Goal: Task Accomplishment & Management: Manage account settings

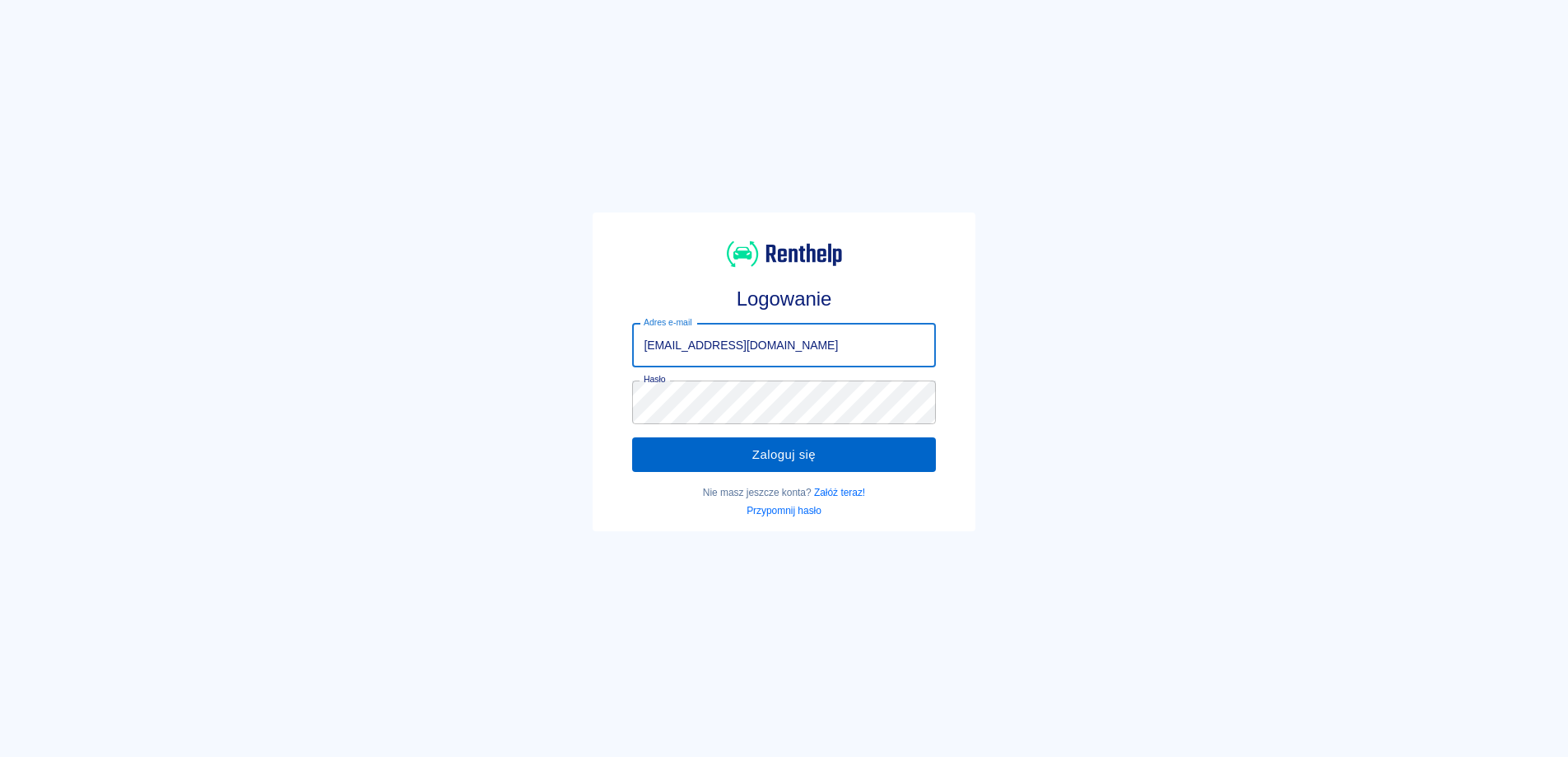
click at [654, 460] on button "Zaloguj się" at bounding box center [784, 455] width 303 height 35
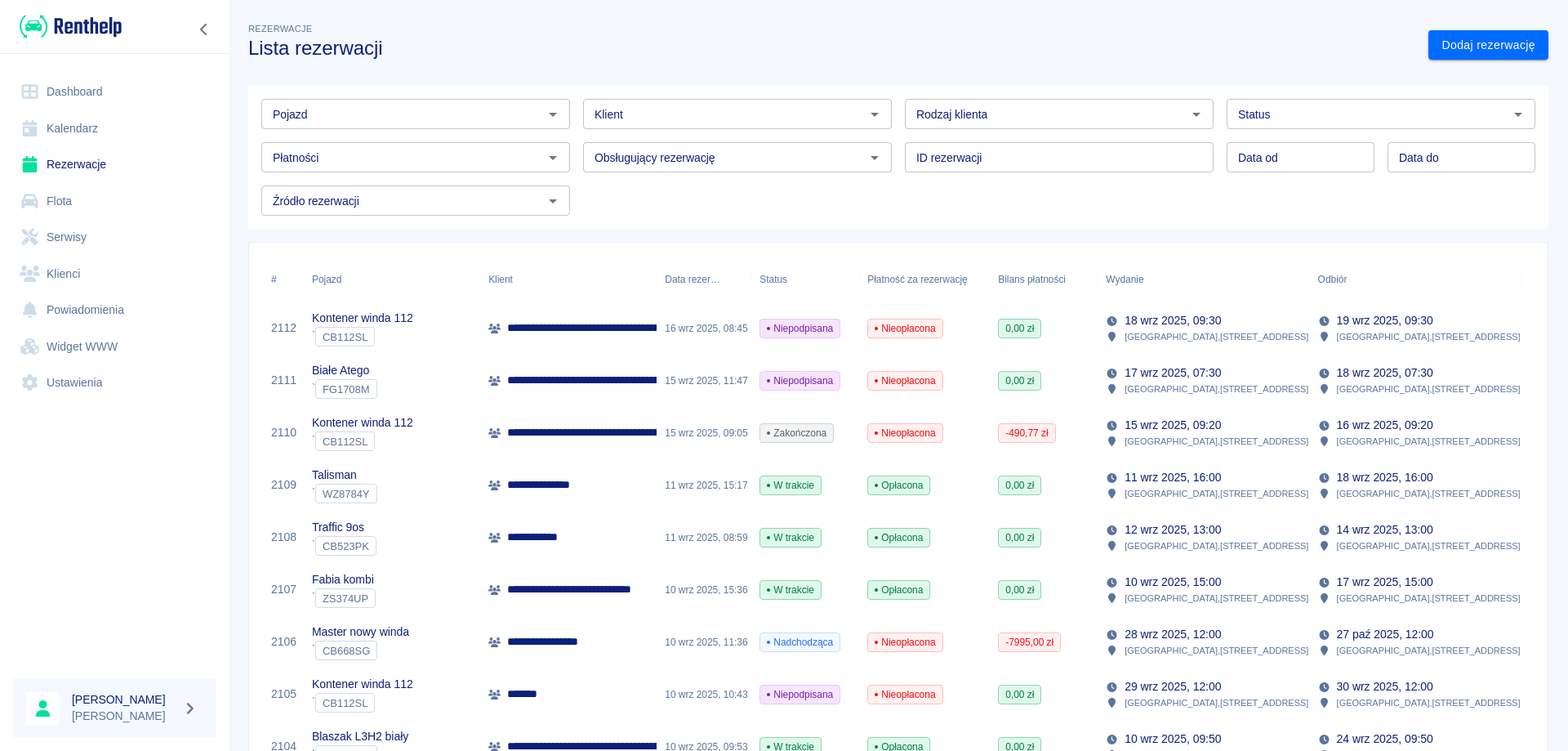
click at [566, 429] on p "**********" at bounding box center [680, 432] width 347 height 17
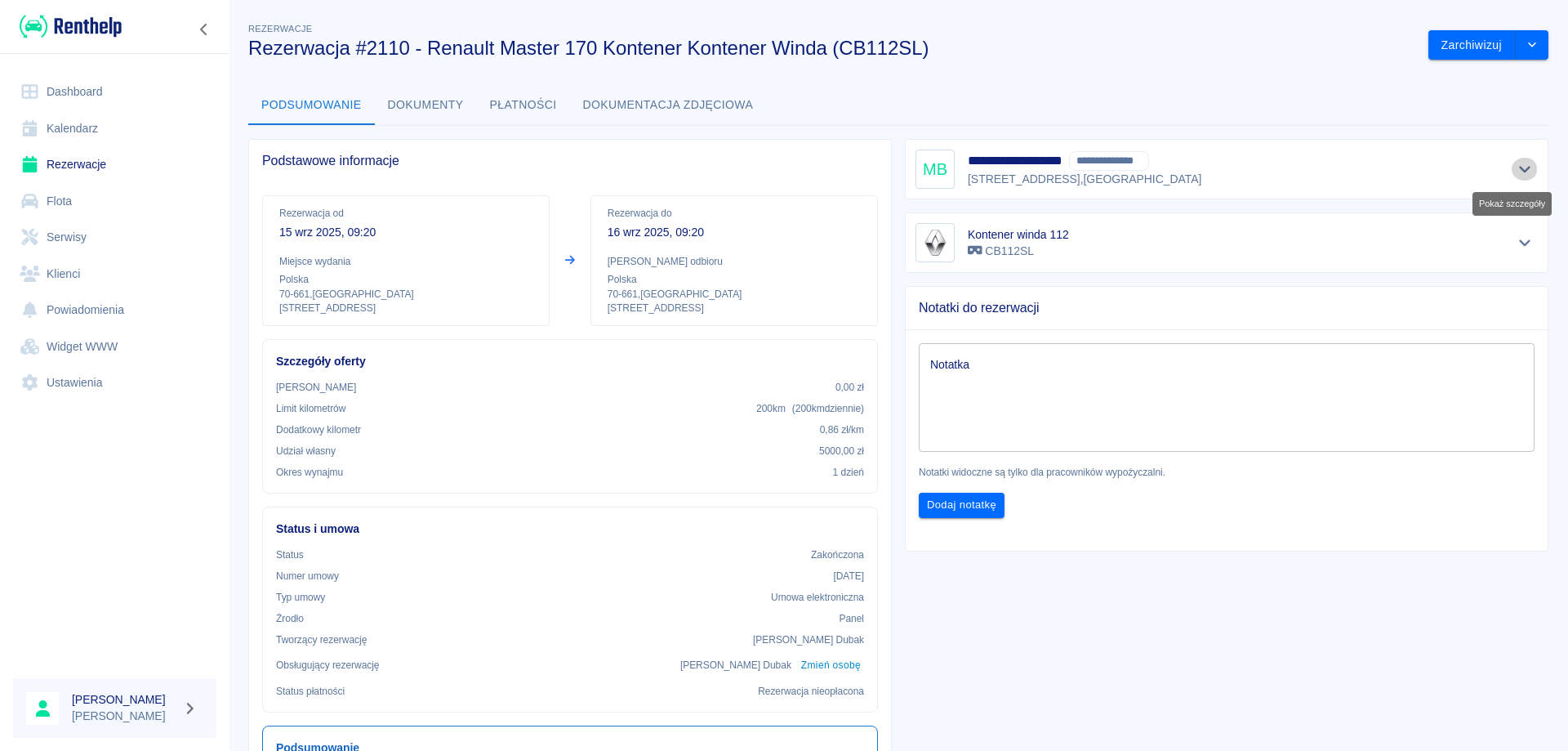
click at [1519, 170] on icon "Pokaż szczegóły" at bounding box center [1525, 169] width 11 height 7
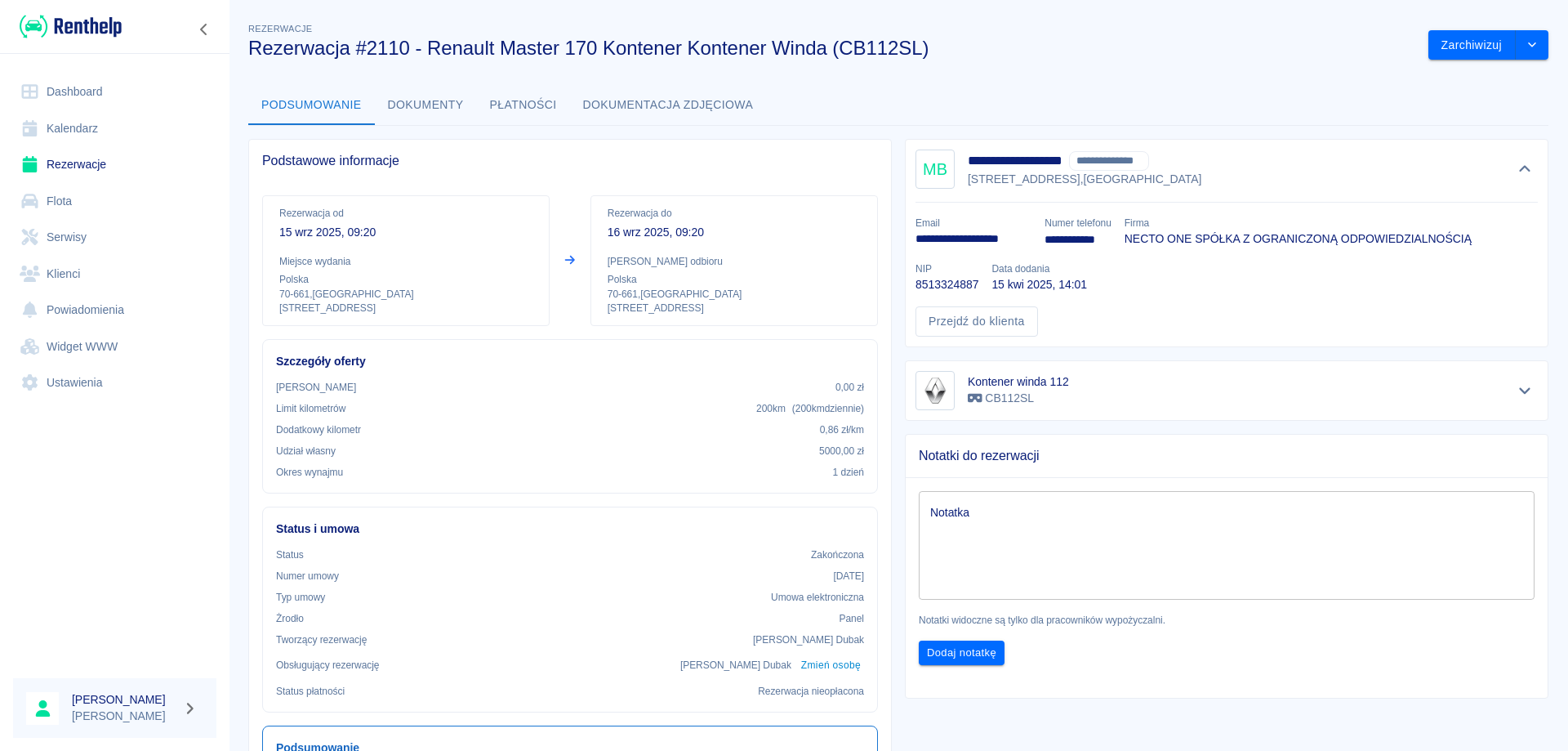
click at [938, 284] on p "8513324887" at bounding box center [947, 285] width 63 height 17
copy p "8513324887"
click at [953, 238] on p "**********" at bounding box center [973, 239] width 116 height 17
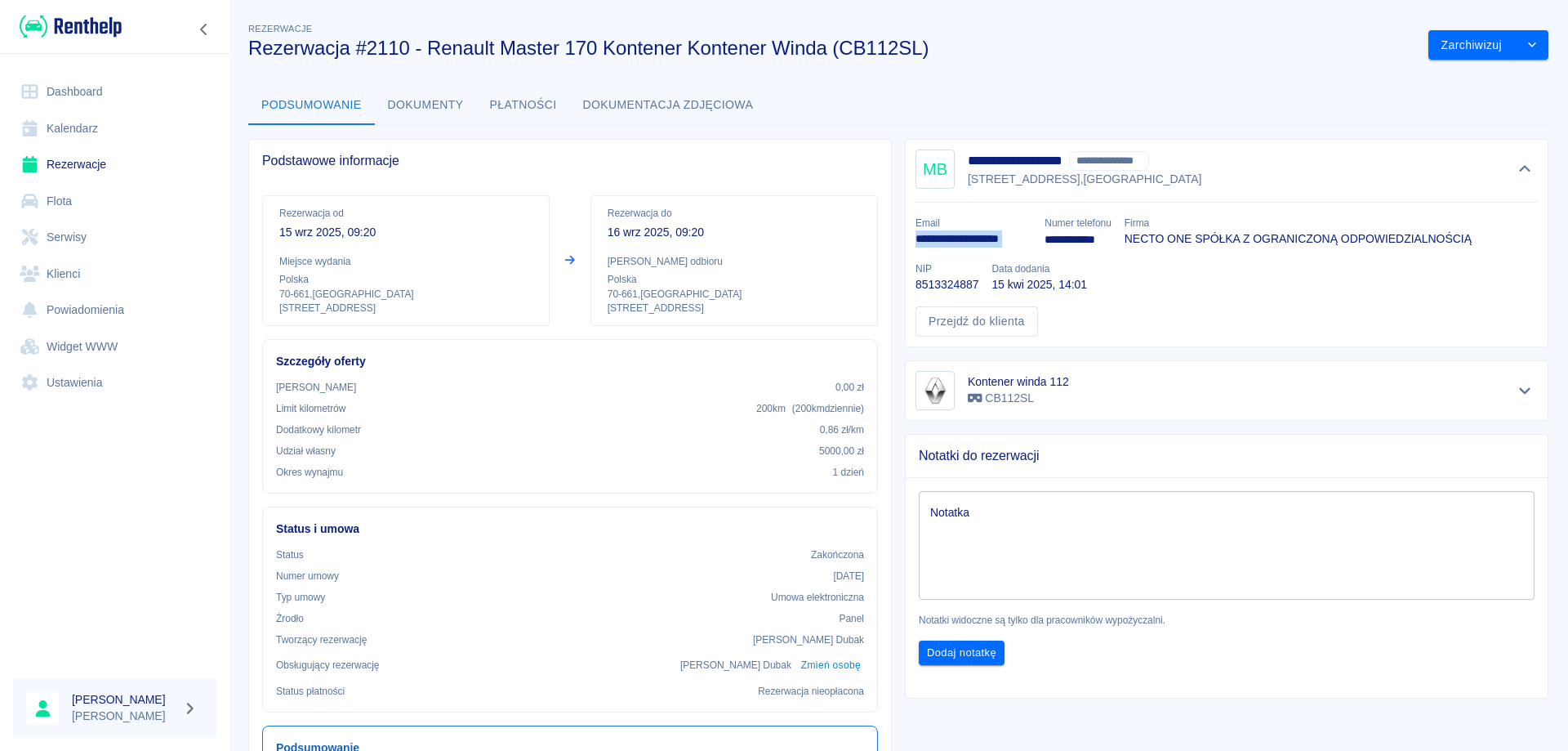
click at [953, 238] on p "**********" at bounding box center [973, 239] width 116 height 17
copy p "**********"
click at [70, 92] on link "Dashboard" at bounding box center [115, 92] width 204 height 36
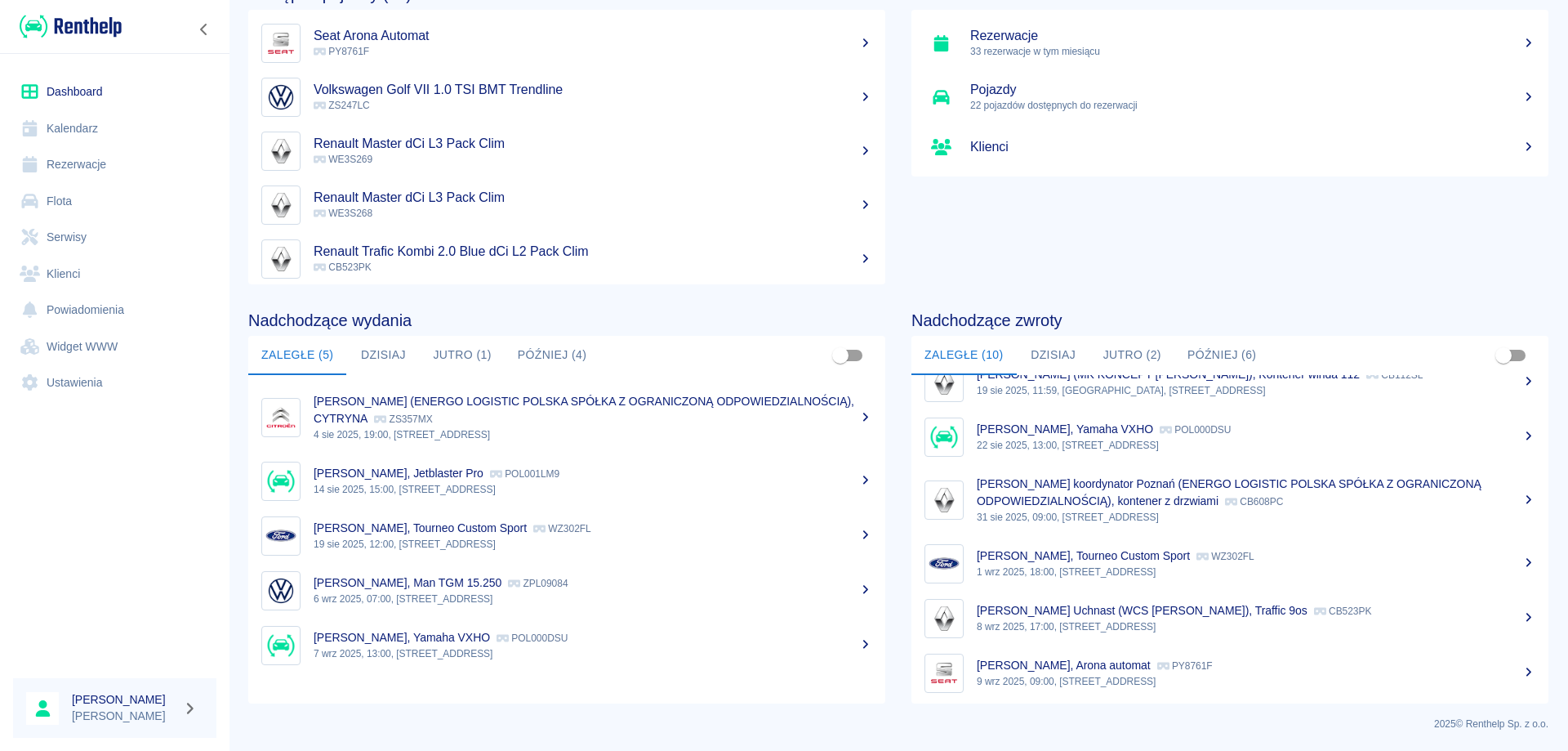
scroll to position [164, 0]
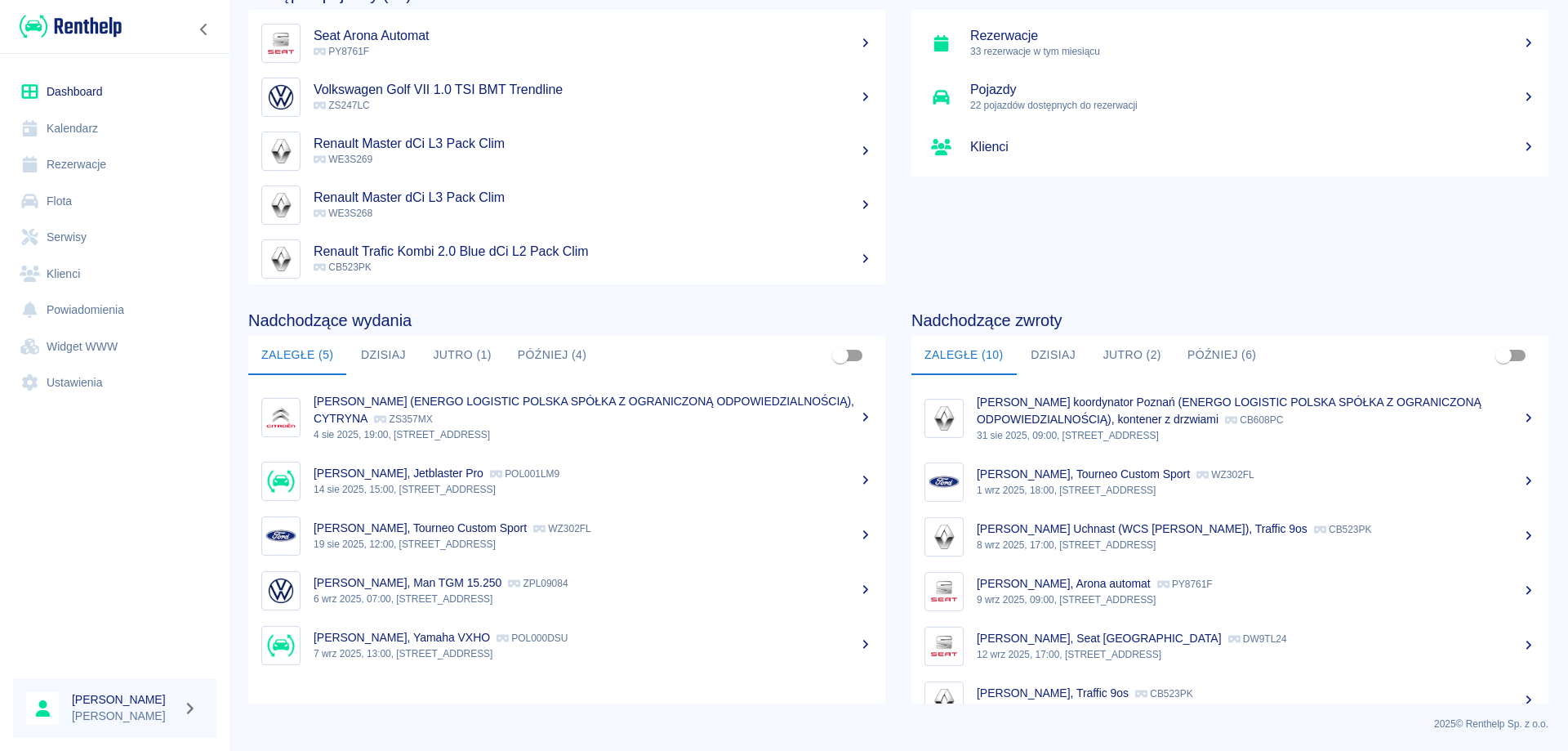
click at [1051, 588] on p "[PERSON_NAME], Arona automat" at bounding box center [1064, 584] width 174 height 13
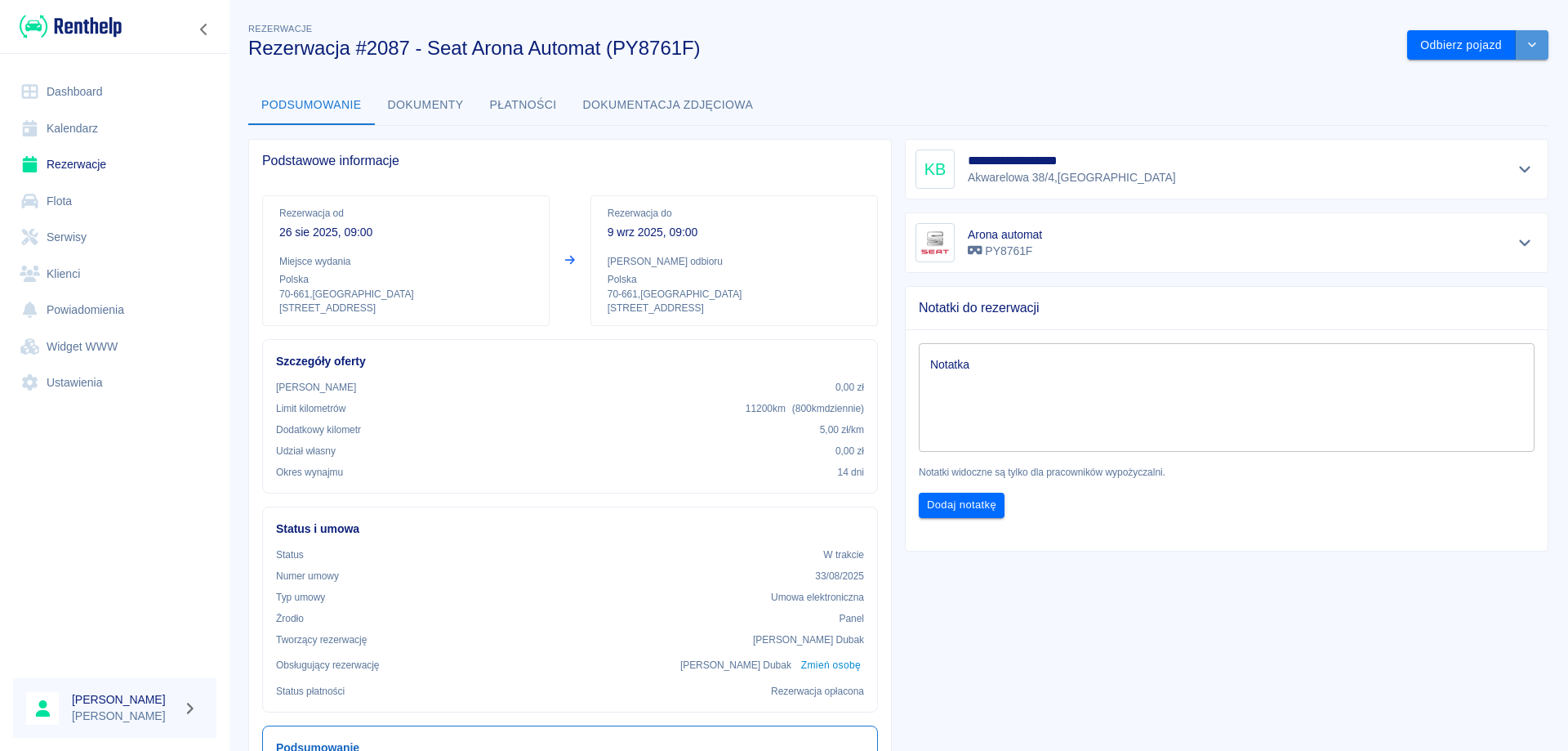
click at [1526, 44] on icon "drop-down" at bounding box center [1533, 44] width 13 height 11
click at [1465, 82] on li "Przedłuż rezerwację" at bounding box center [1466, 79] width 128 height 27
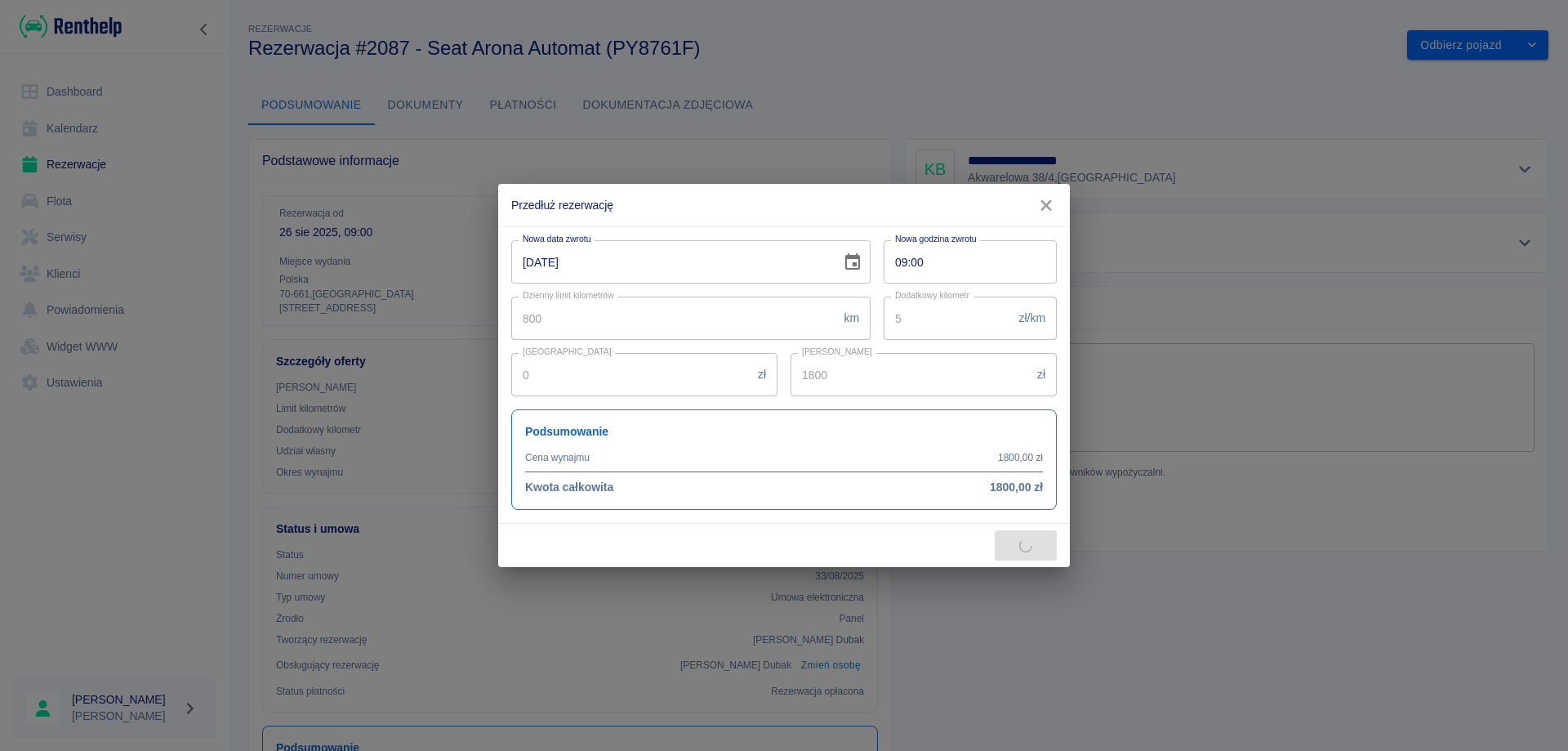
type input "1.4"
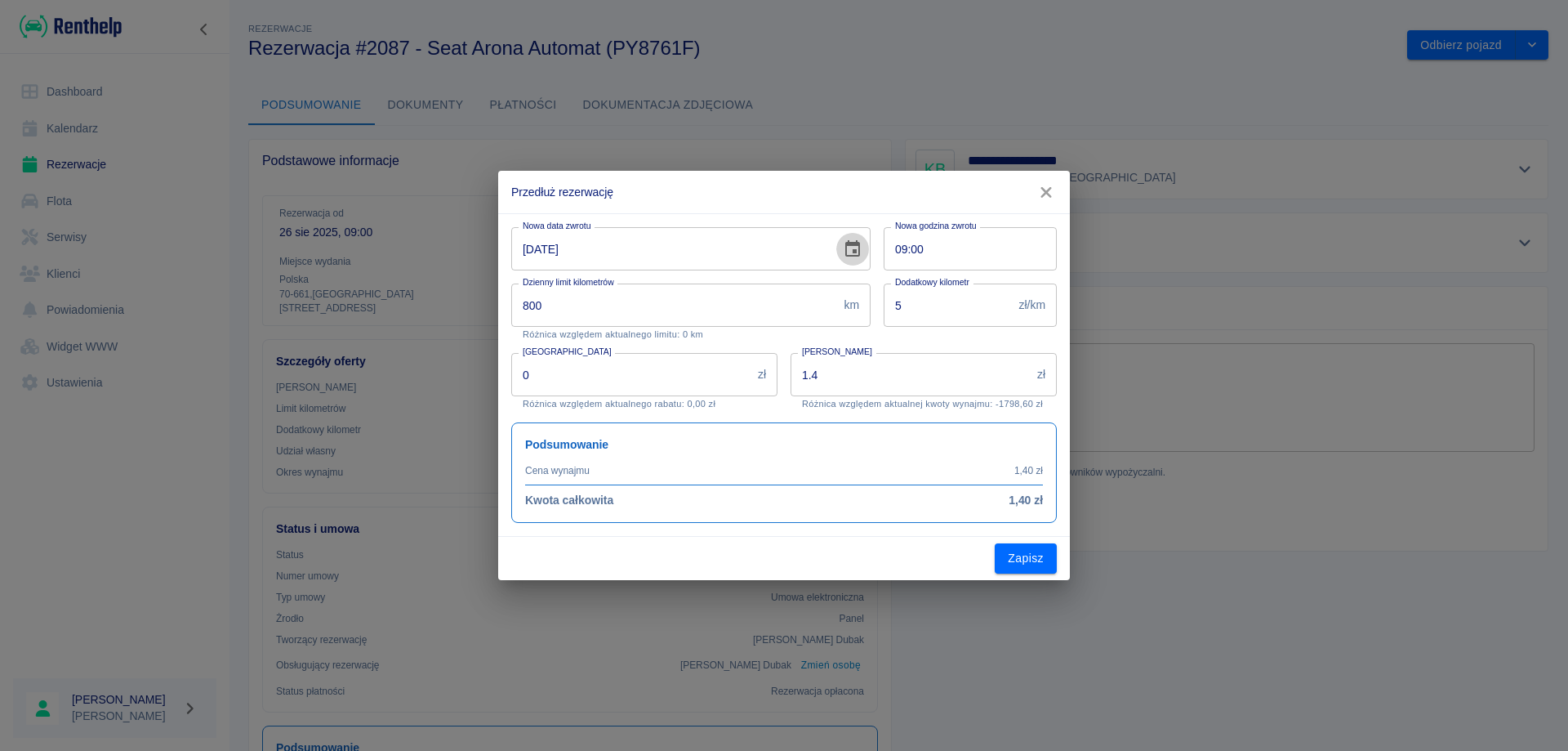
click at [848, 249] on icon "Choose date, selected date is 9 wrz 2025" at bounding box center [853, 249] width 20 height 20
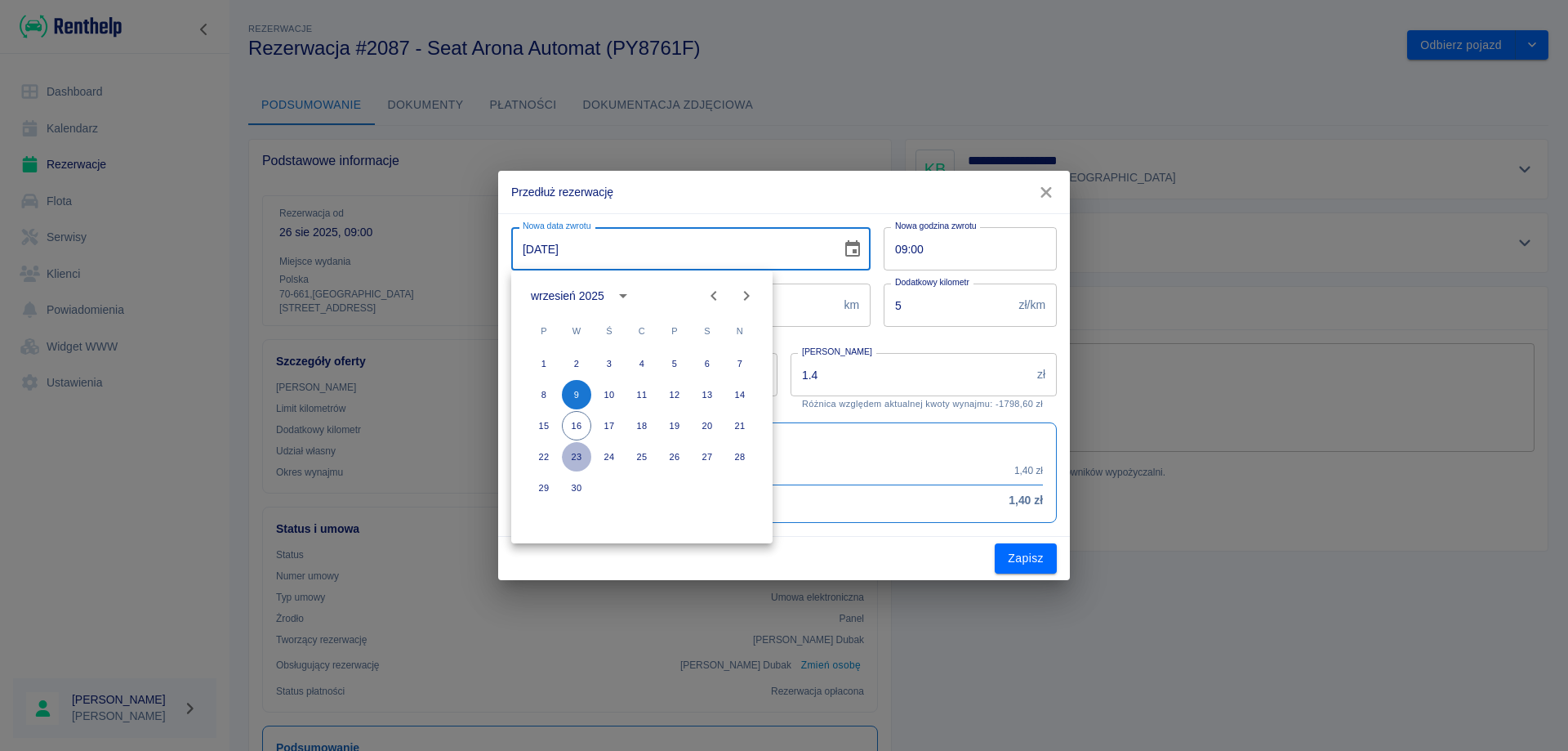
click at [572, 453] on button "23" at bounding box center [577, 456] width 30 height 30
type input "[DATE]"
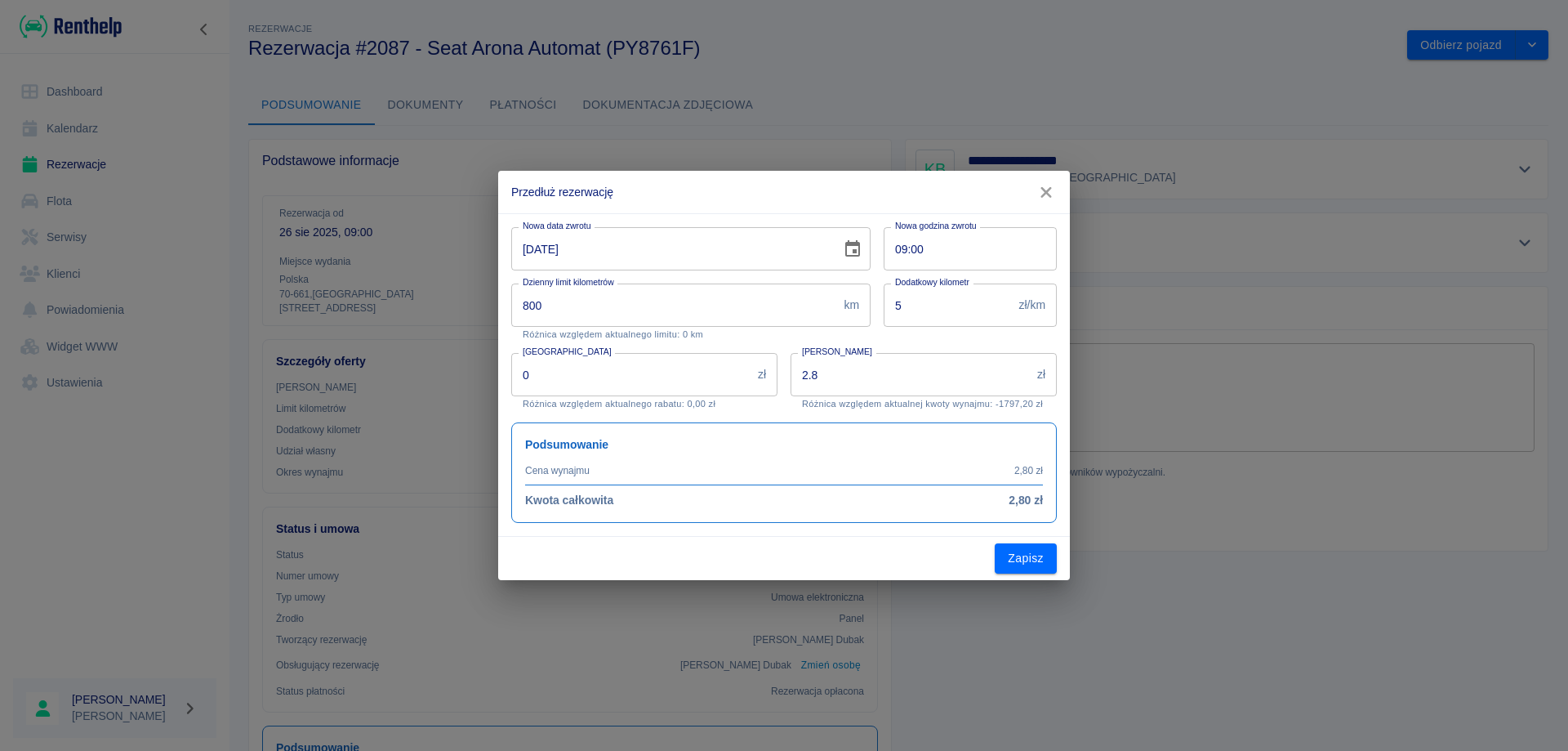
click at [820, 384] on input "2.8" at bounding box center [910, 374] width 240 height 43
type input "4000"
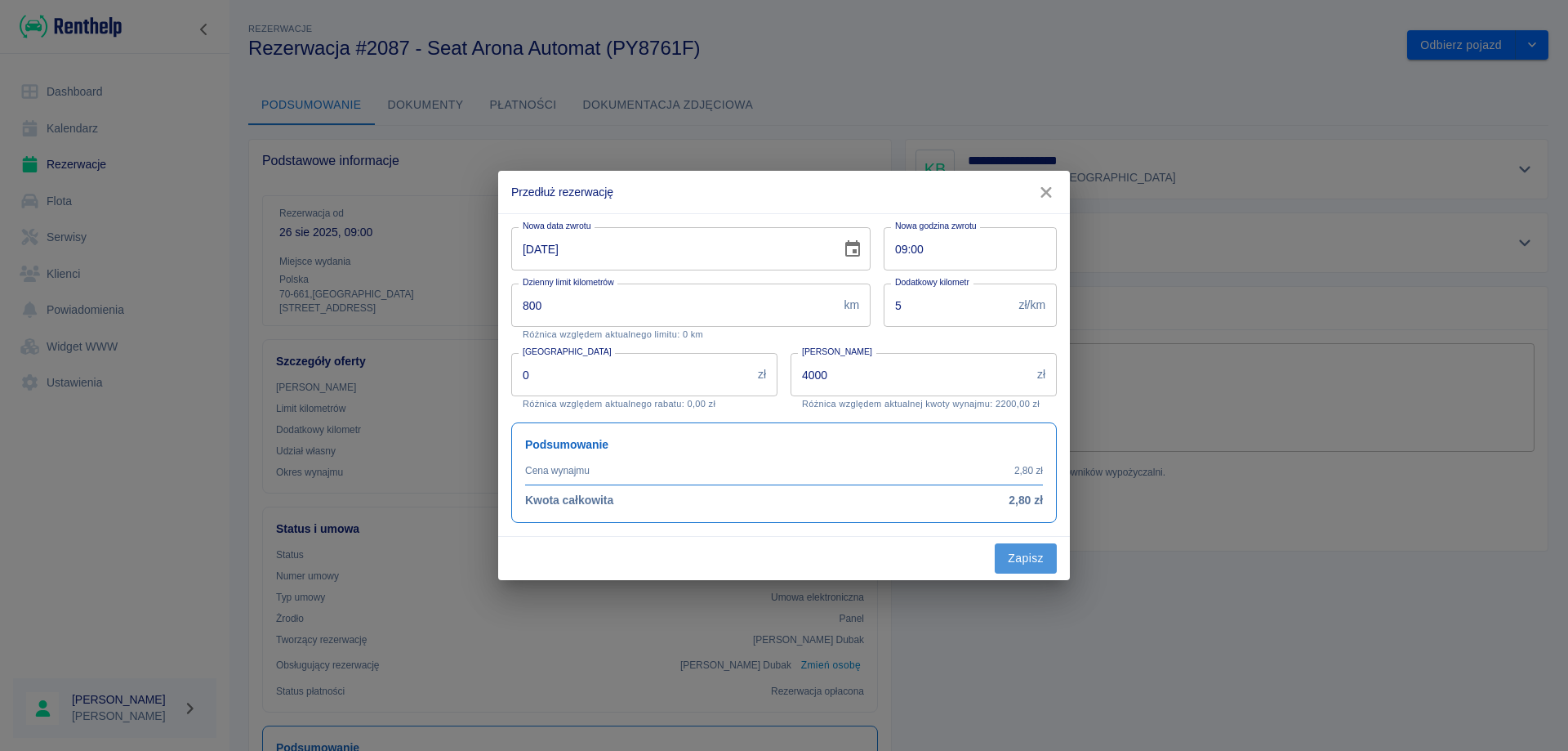
click at [1015, 558] on button "Zapisz" at bounding box center [1025, 559] width 62 height 31
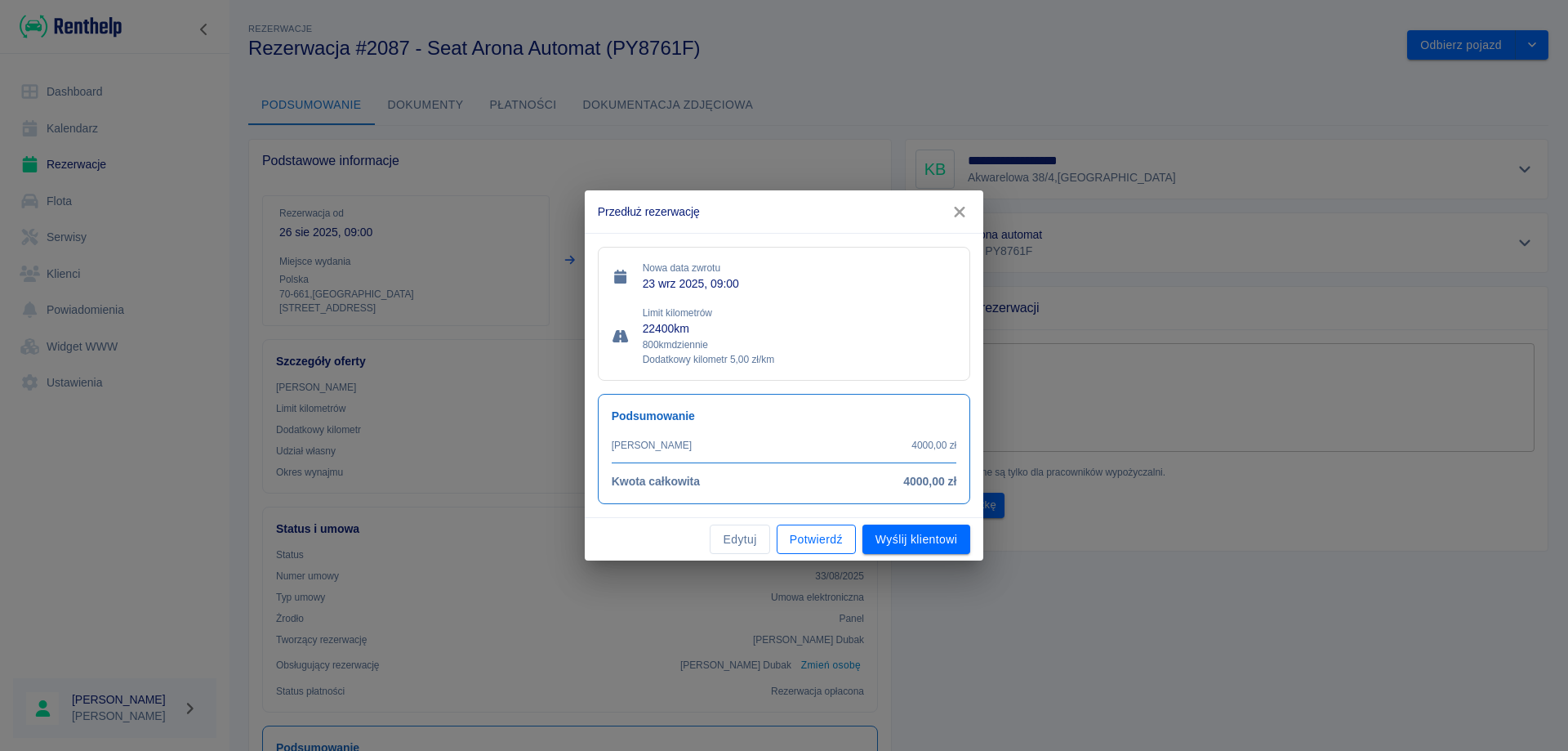
click at [836, 534] on button "Potwierdź" at bounding box center [816, 540] width 79 height 31
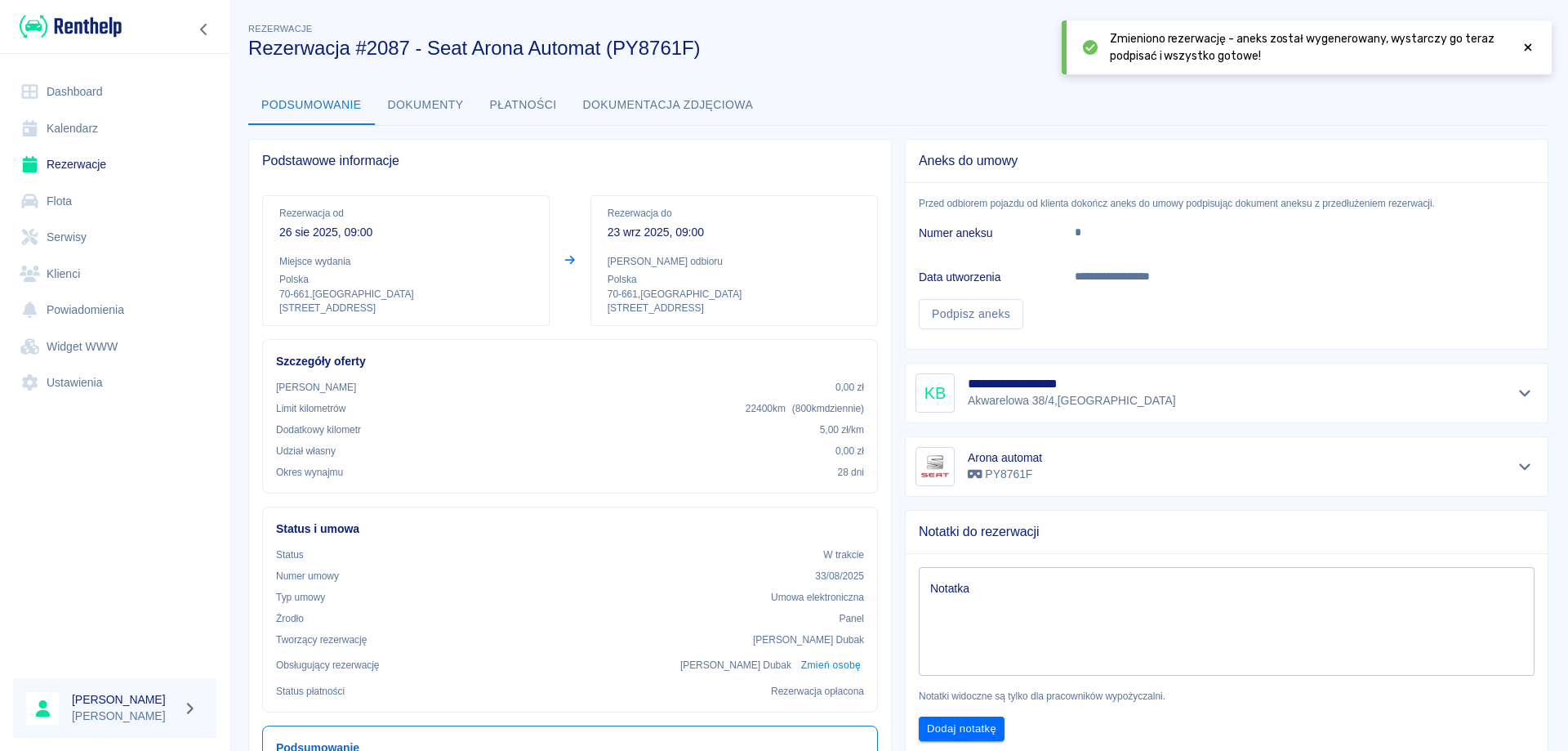
click at [1527, 48] on icon at bounding box center [1528, 48] width 14 height 11
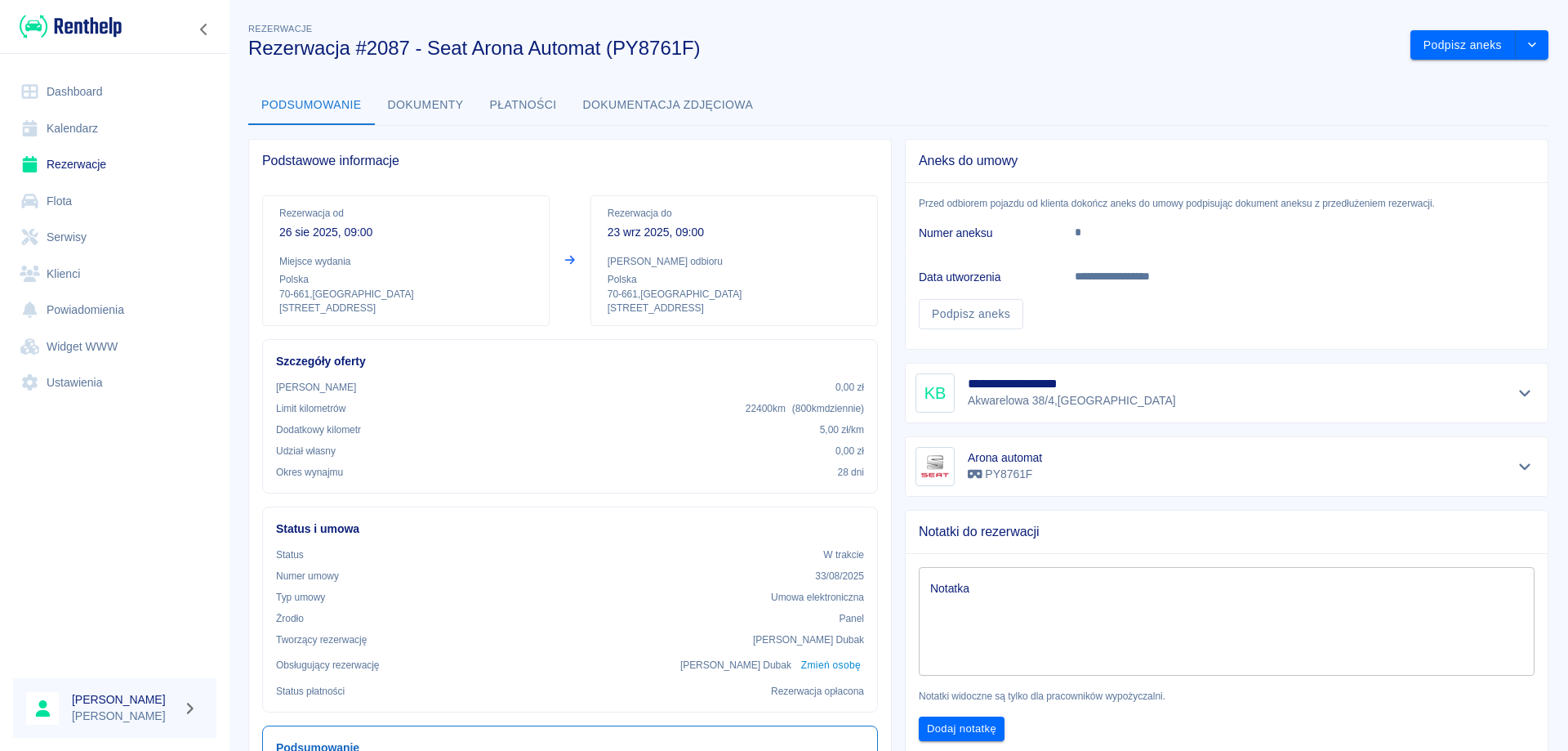
click at [85, 91] on link "Dashboard" at bounding box center [115, 92] width 204 height 36
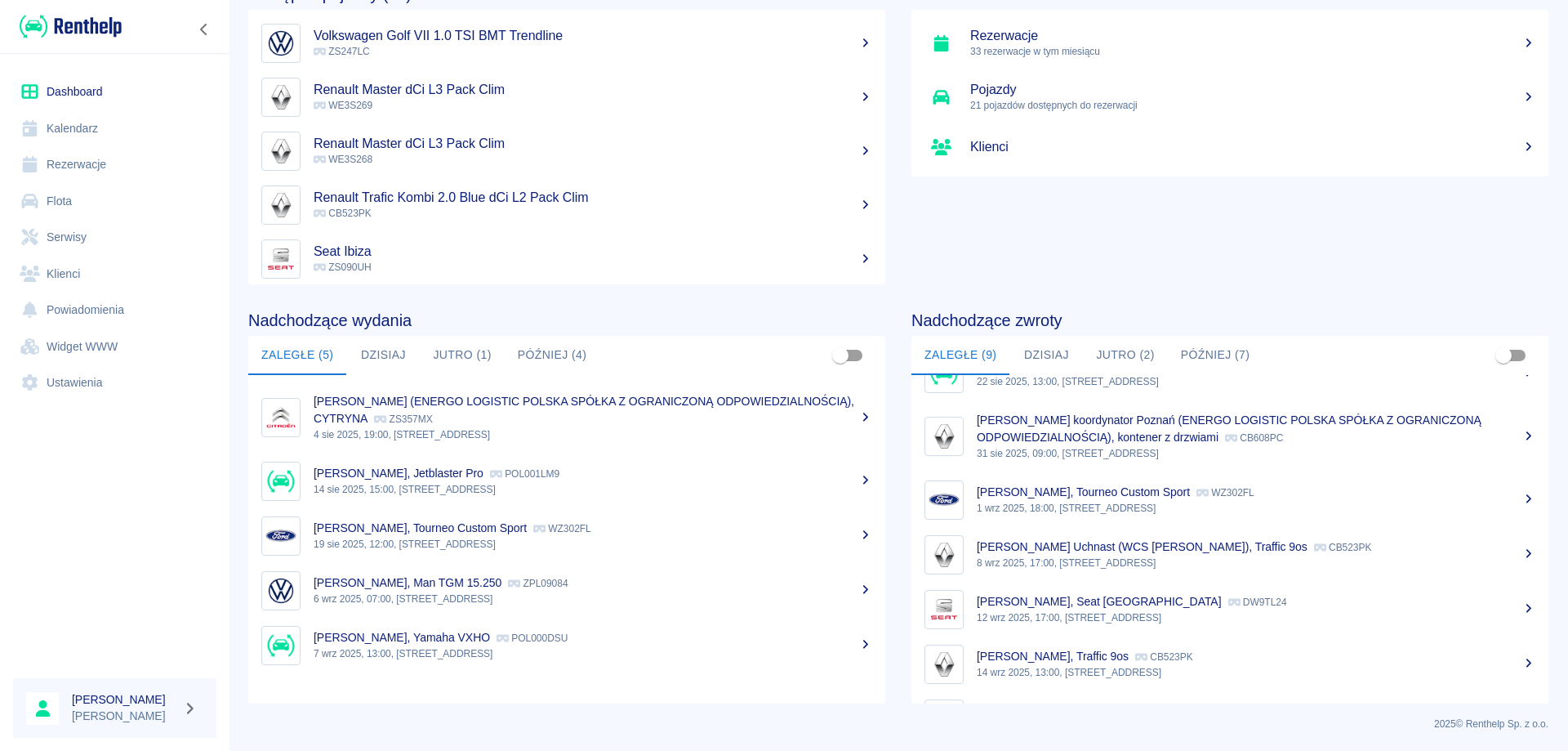
scroll to position [164, 0]
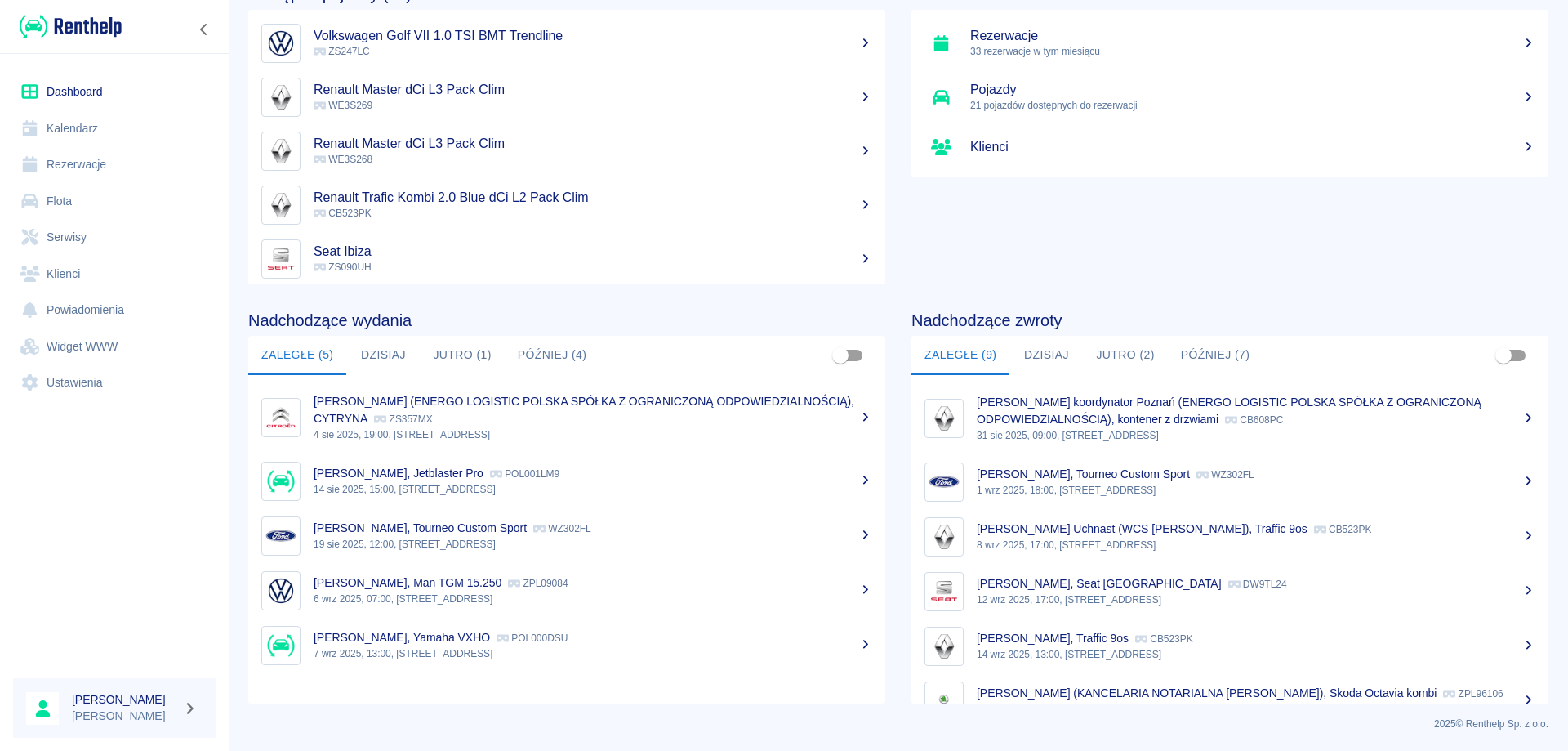
click at [1010, 585] on p "[PERSON_NAME], Seat [GEOGRAPHIC_DATA]" at bounding box center [1100, 584] width 245 height 13
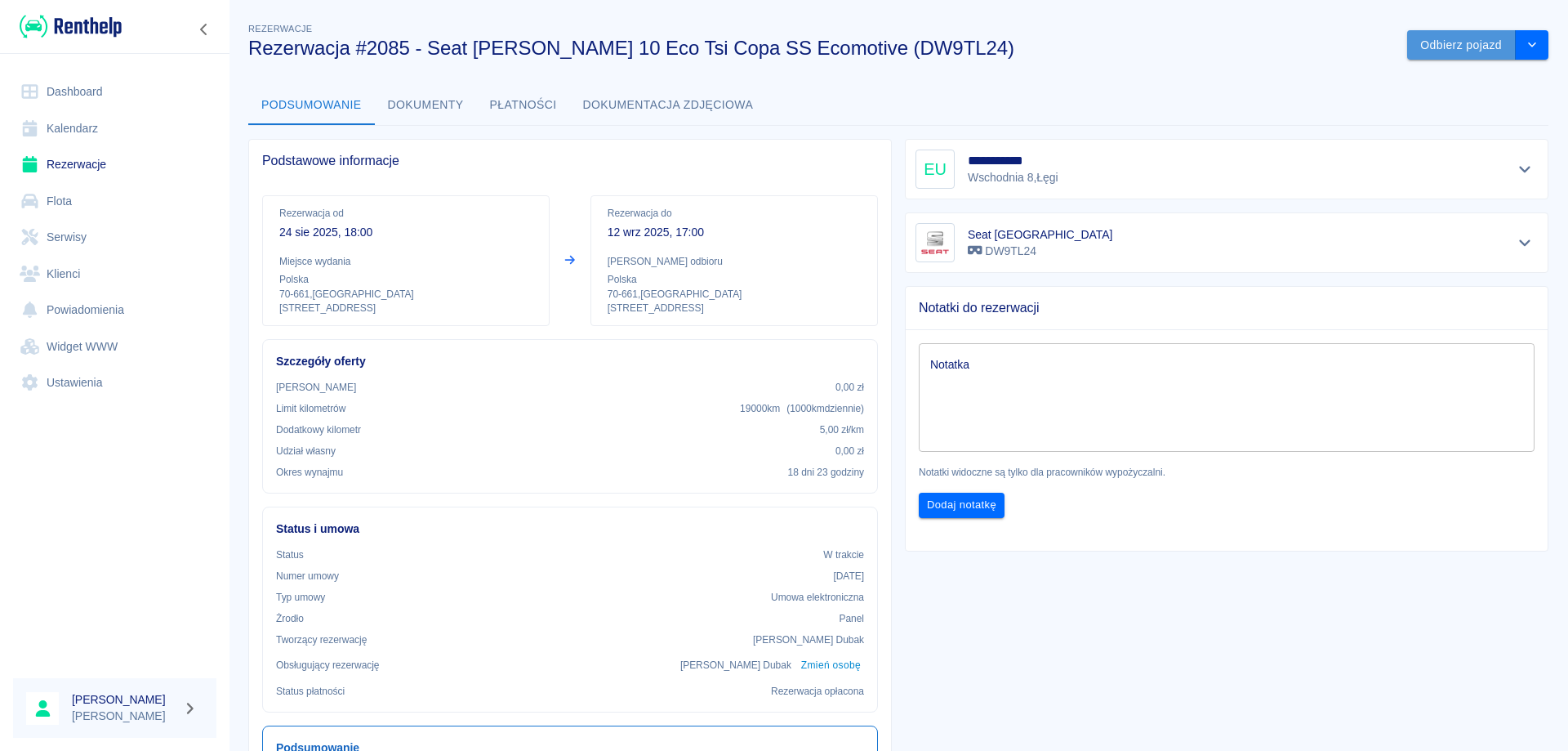
click at [1442, 41] on button "Odbierz pojazd" at bounding box center [1462, 46] width 109 height 31
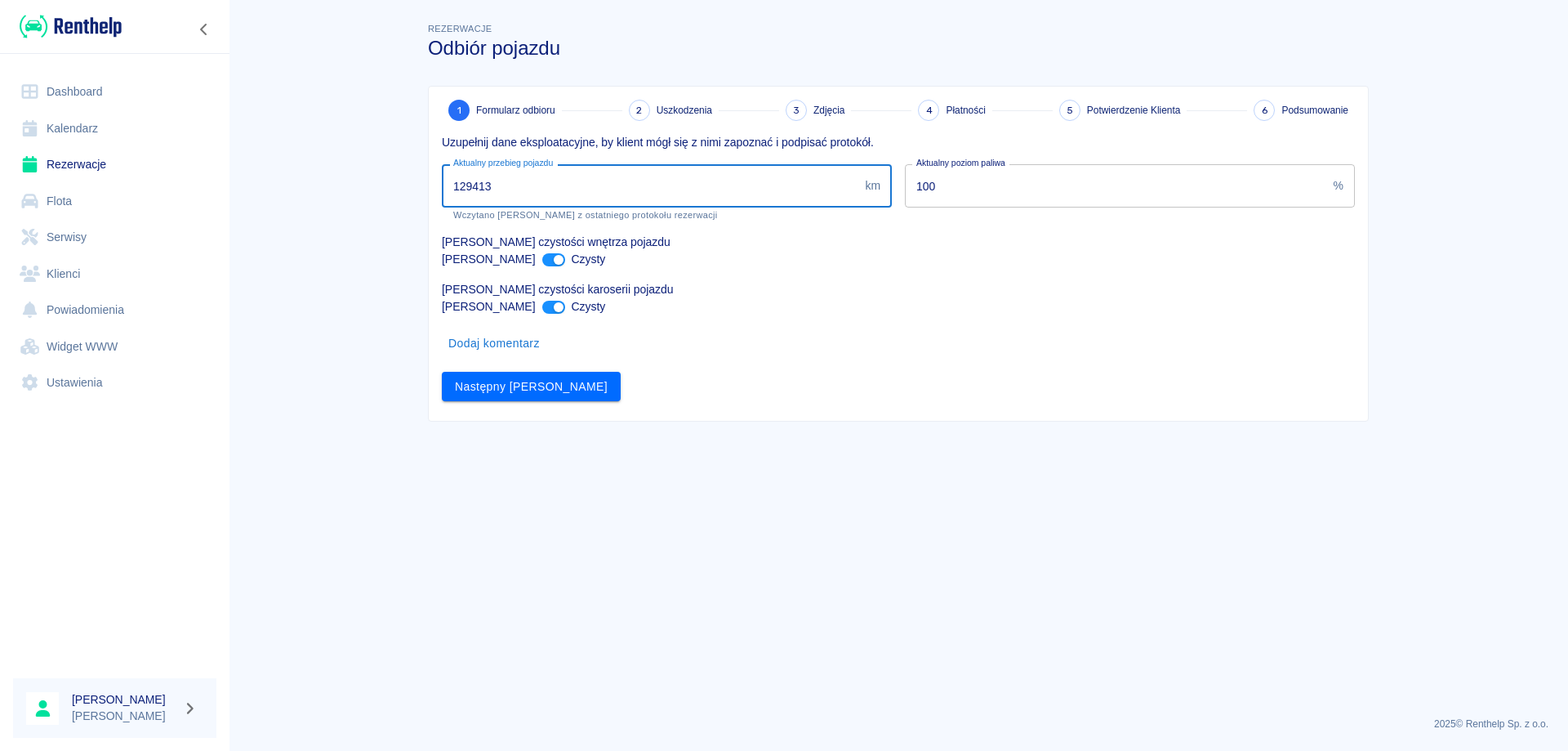
drag, startPoint x: 504, startPoint y: 184, endPoint x: 422, endPoint y: 174, distance: 82.6
click at [422, 174] on div "1 Formularz odbioru 2 Uszkodzenia 3 Zdjęcia 4 Płatności 5 Potwierdzenie Klienta…" at bounding box center [892, 247] width 954 height 349
type input "130115"
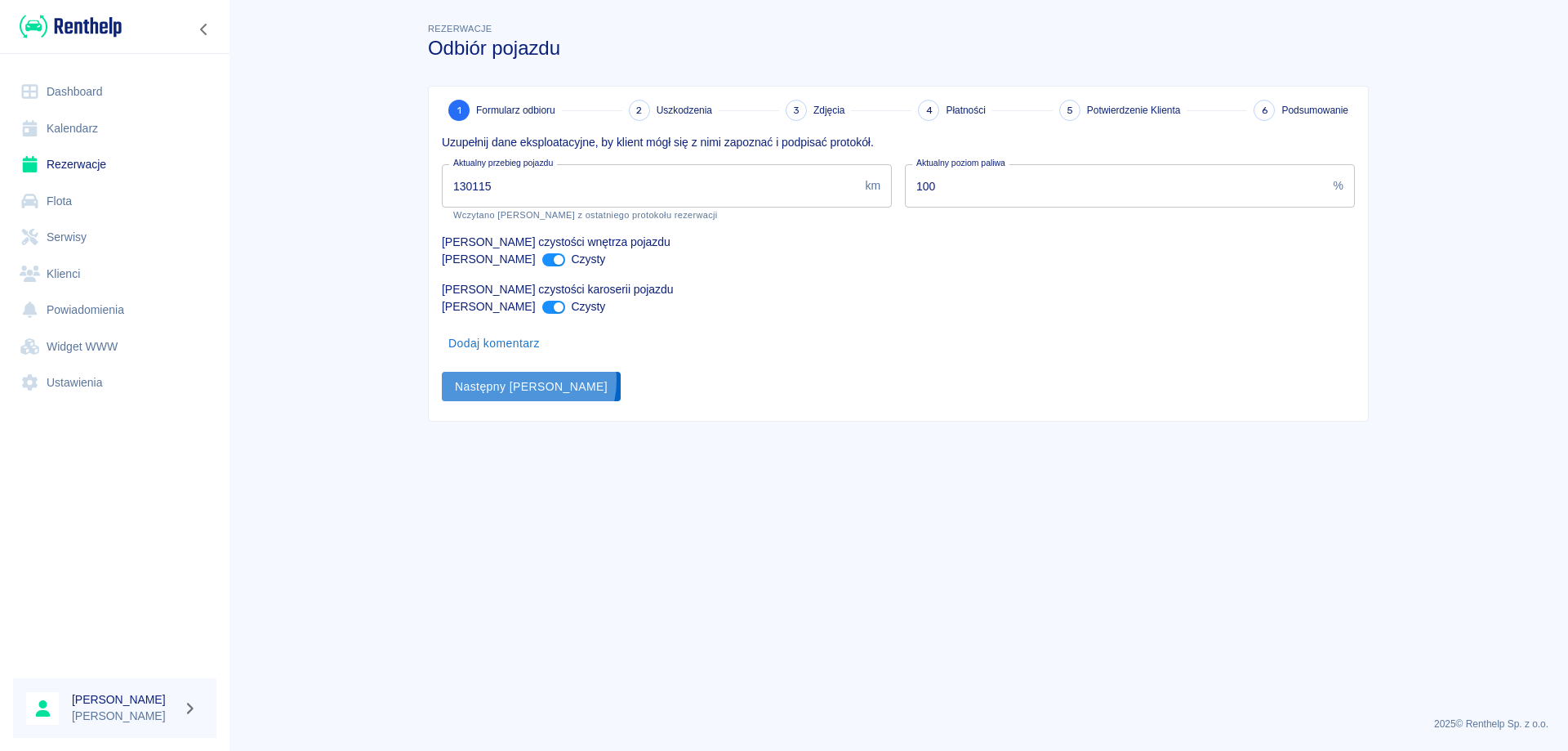
click at [528, 381] on button "Następny [PERSON_NAME]" at bounding box center [531, 387] width 179 height 31
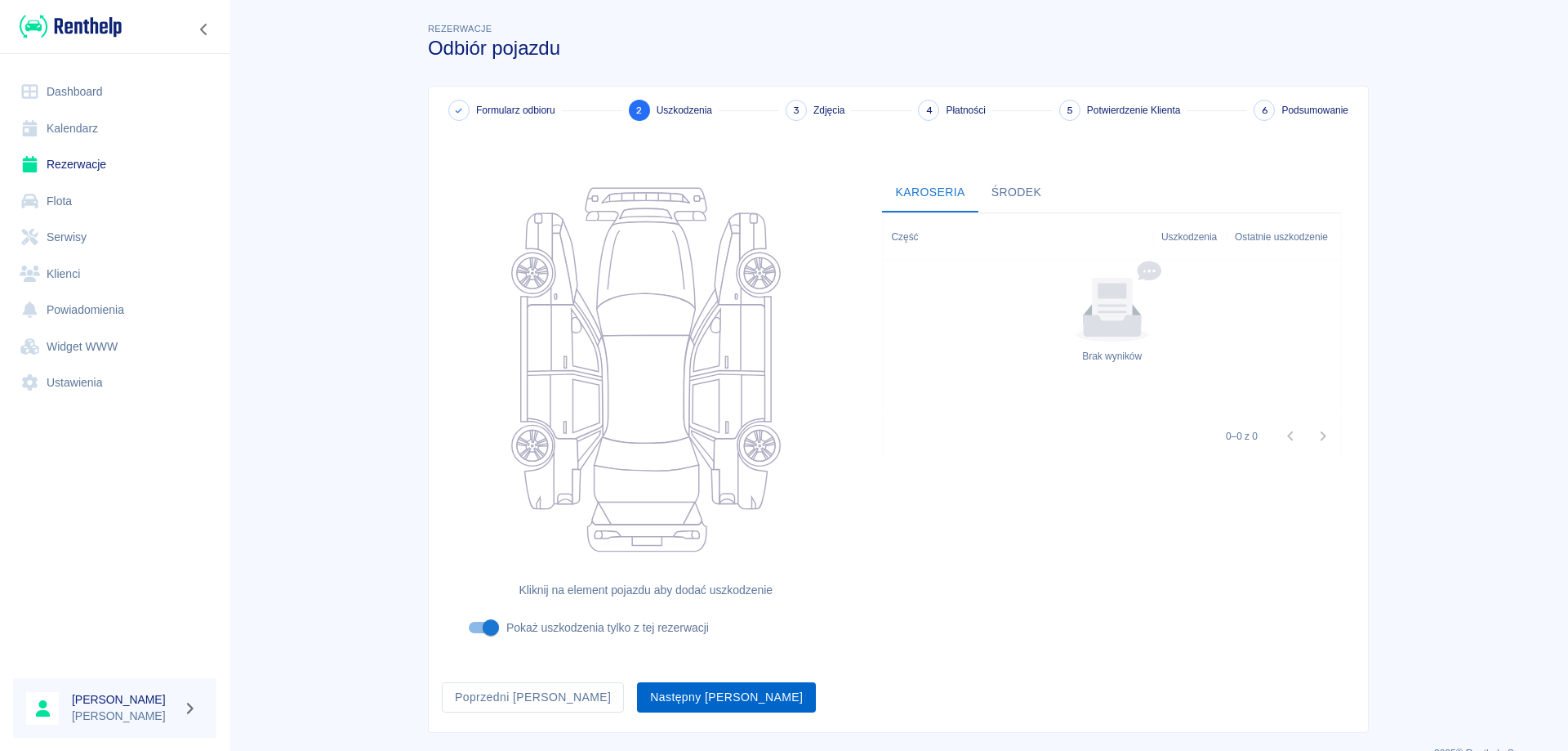
click at [637, 697] on button "Następny [PERSON_NAME]" at bounding box center [726, 697] width 179 height 31
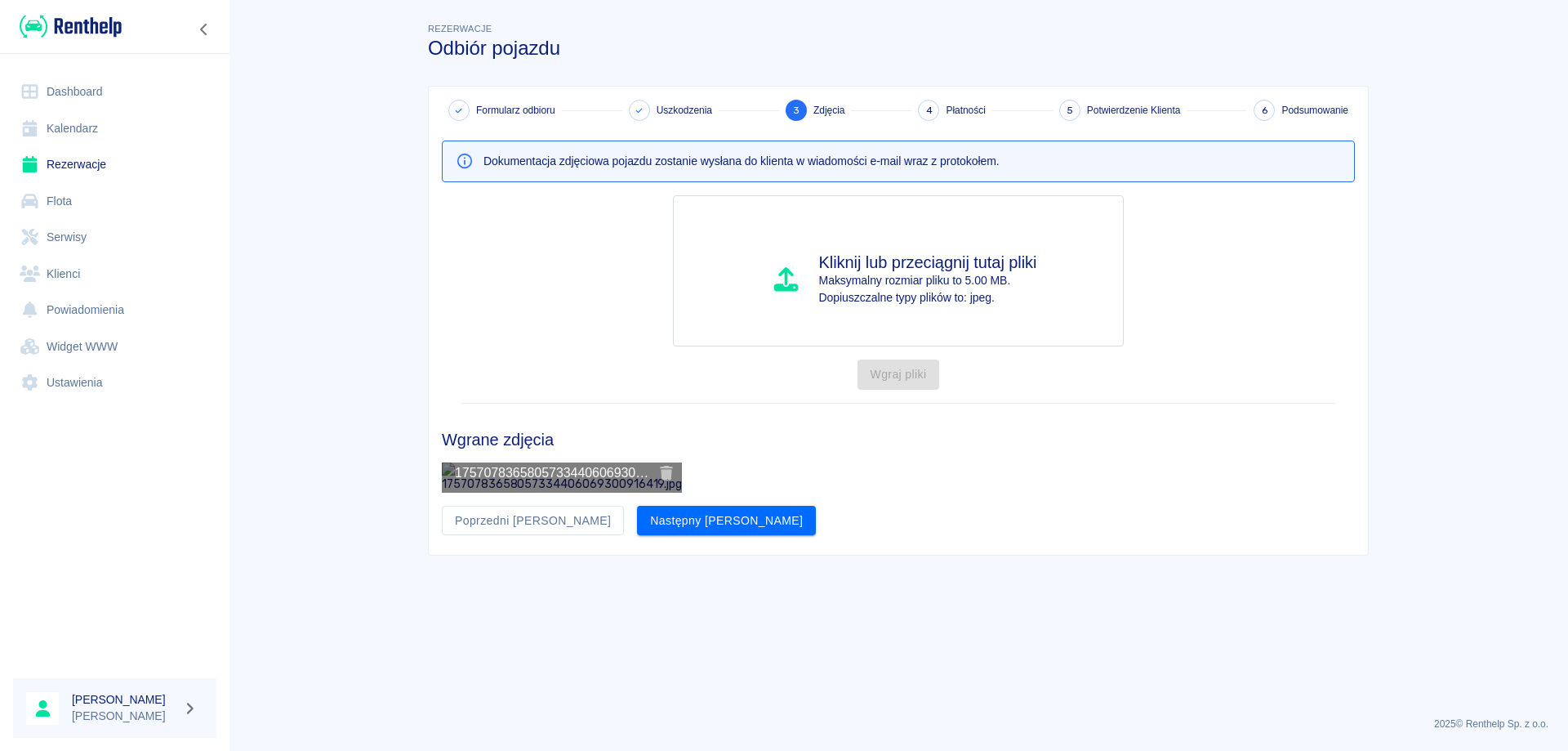
click at [581, 492] on img at bounding box center [561, 477] width 240 height 31
click at [637, 536] on button "Następny [PERSON_NAME]" at bounding box center [726, 521] width 179 height 31
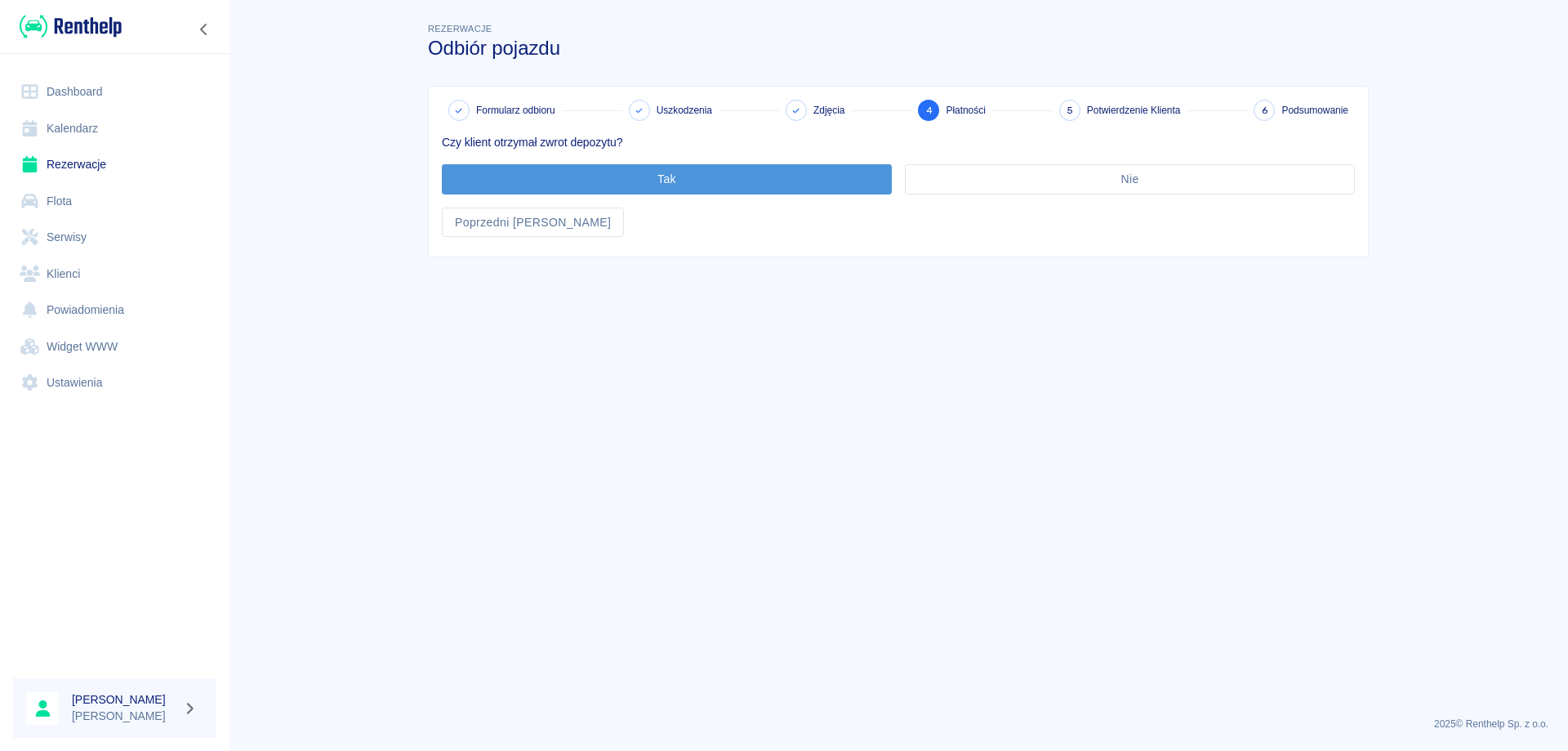
click at [686, 168] on button "Tak" at bounding box center [666, 180] width 450 height 31
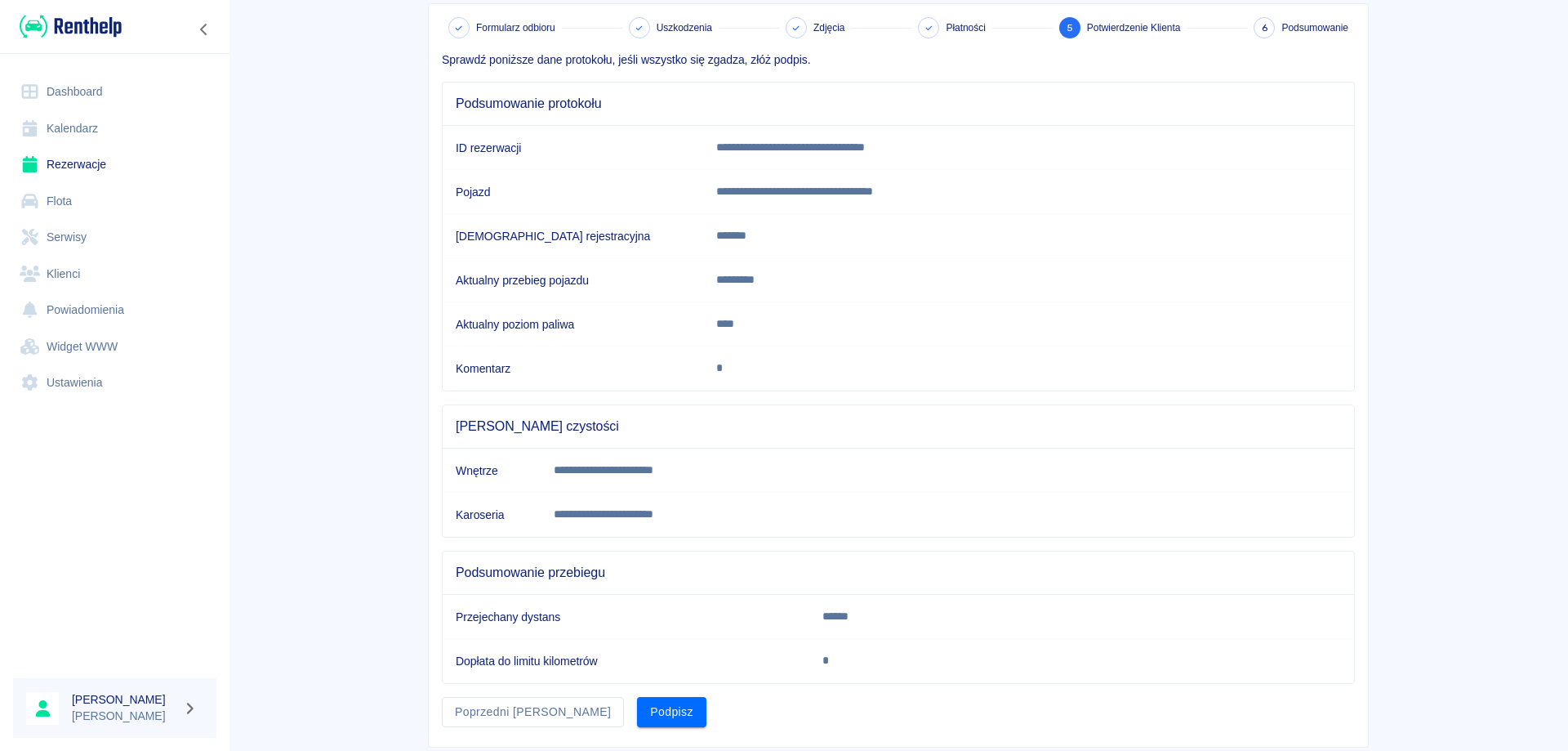
scroll to position [126, 0]
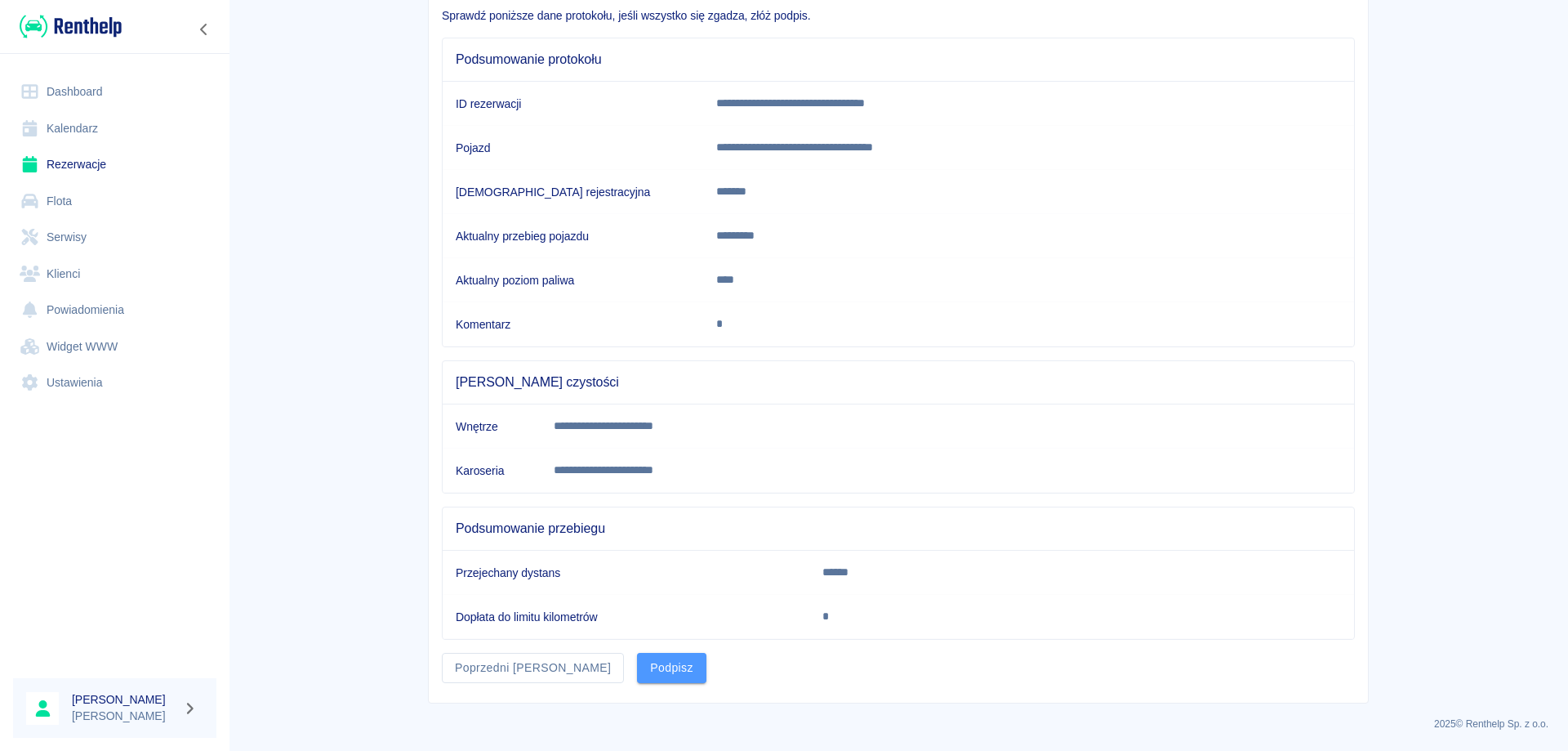
click at [637, 662] on button "Podpisz" at bounding box center [671, 669] width 70 height 31
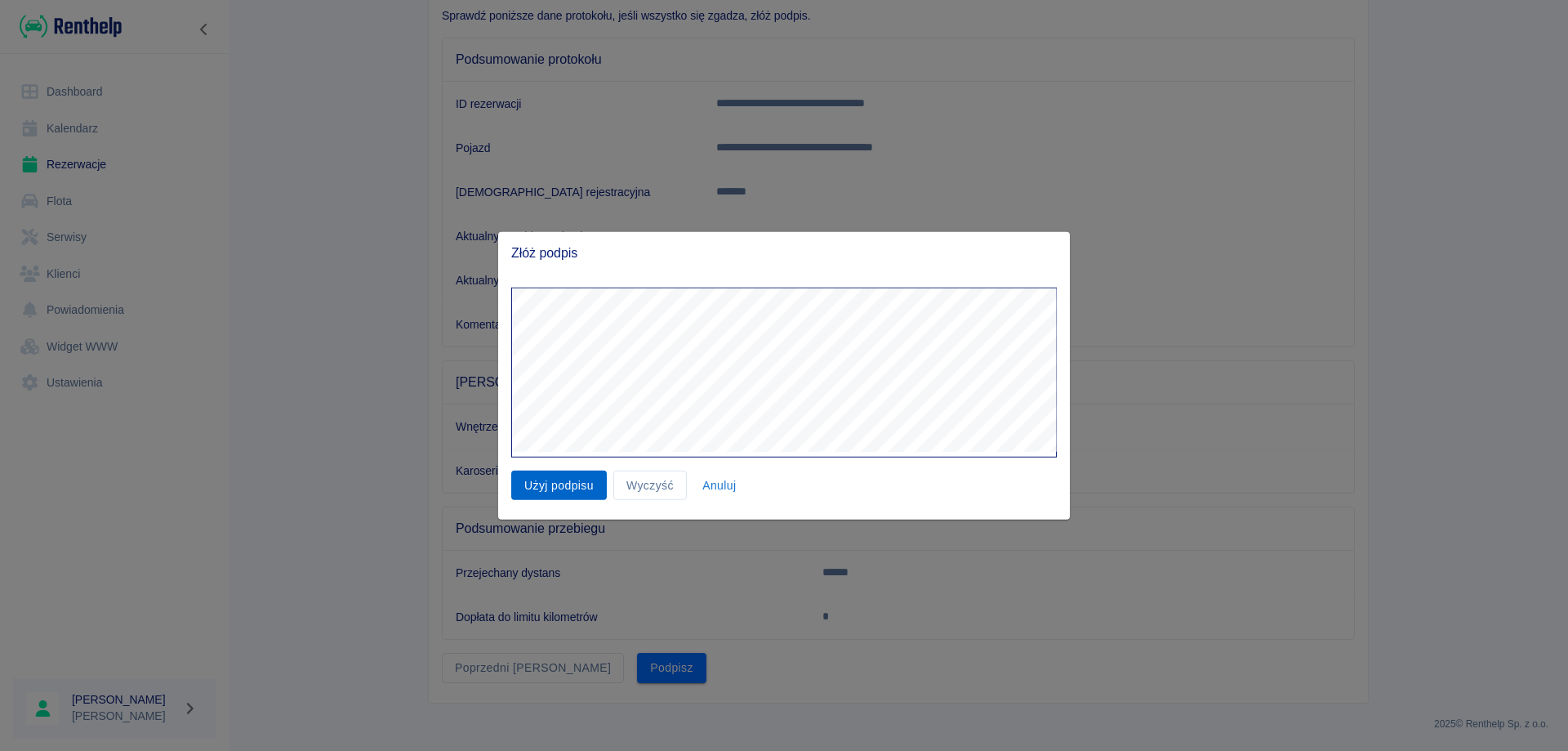
click at [532, 485] on button "Użyj podpisu" at bounding box center [559, 485] width 96 height 31
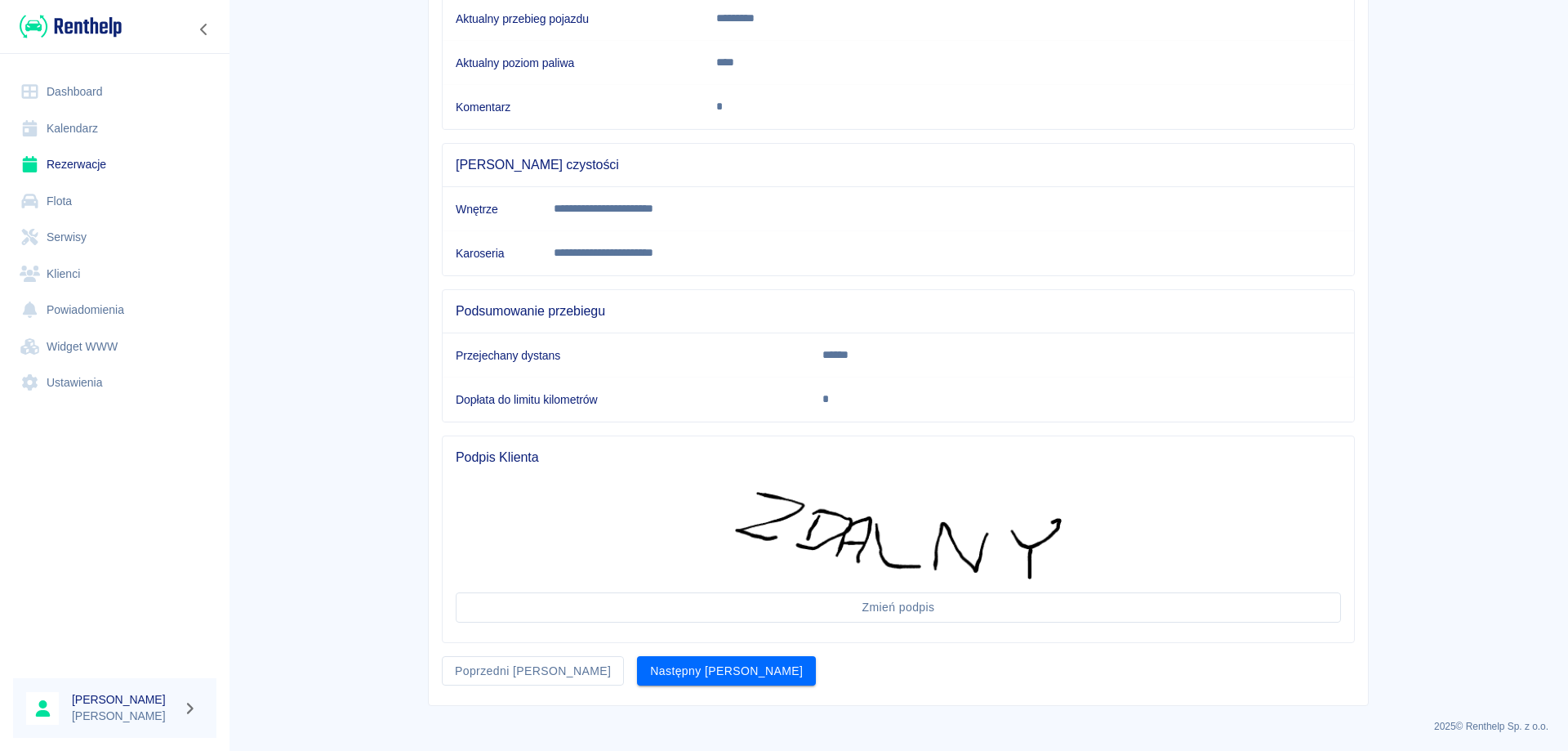
scroll to position [346, 0]
click at [647, 675] on button "Następny [PERSON_NAME]" at bounding box center [726, 669] width 179 height 31
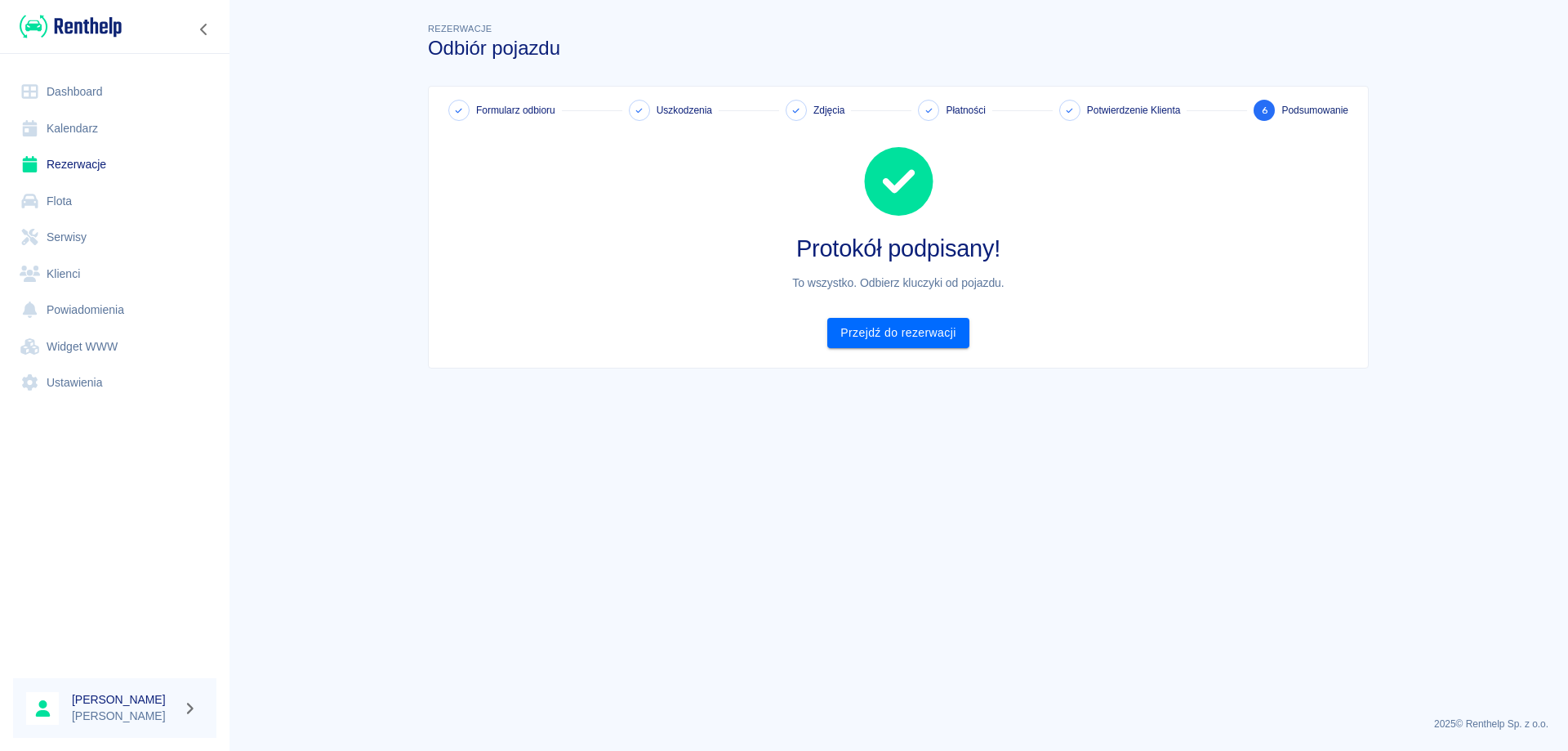
scroll to position [0, 0]
click at [879, 333] on link "Przejdź do rezerwacji" at bounding box center [898, 333] width 142 height 31
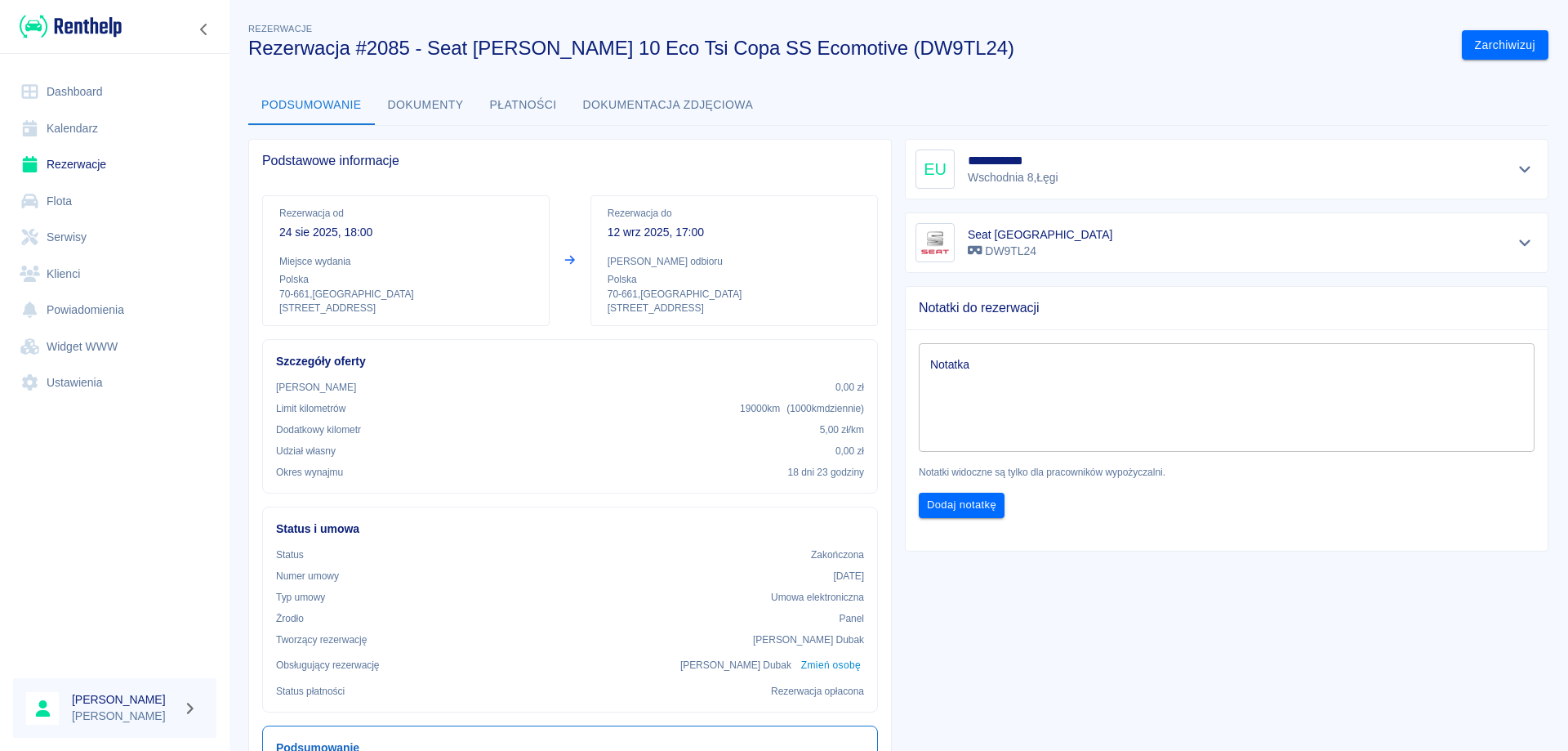
click at [68, 96] on link "Dashboard" at bounding box center [115, 92] width 204 height 36
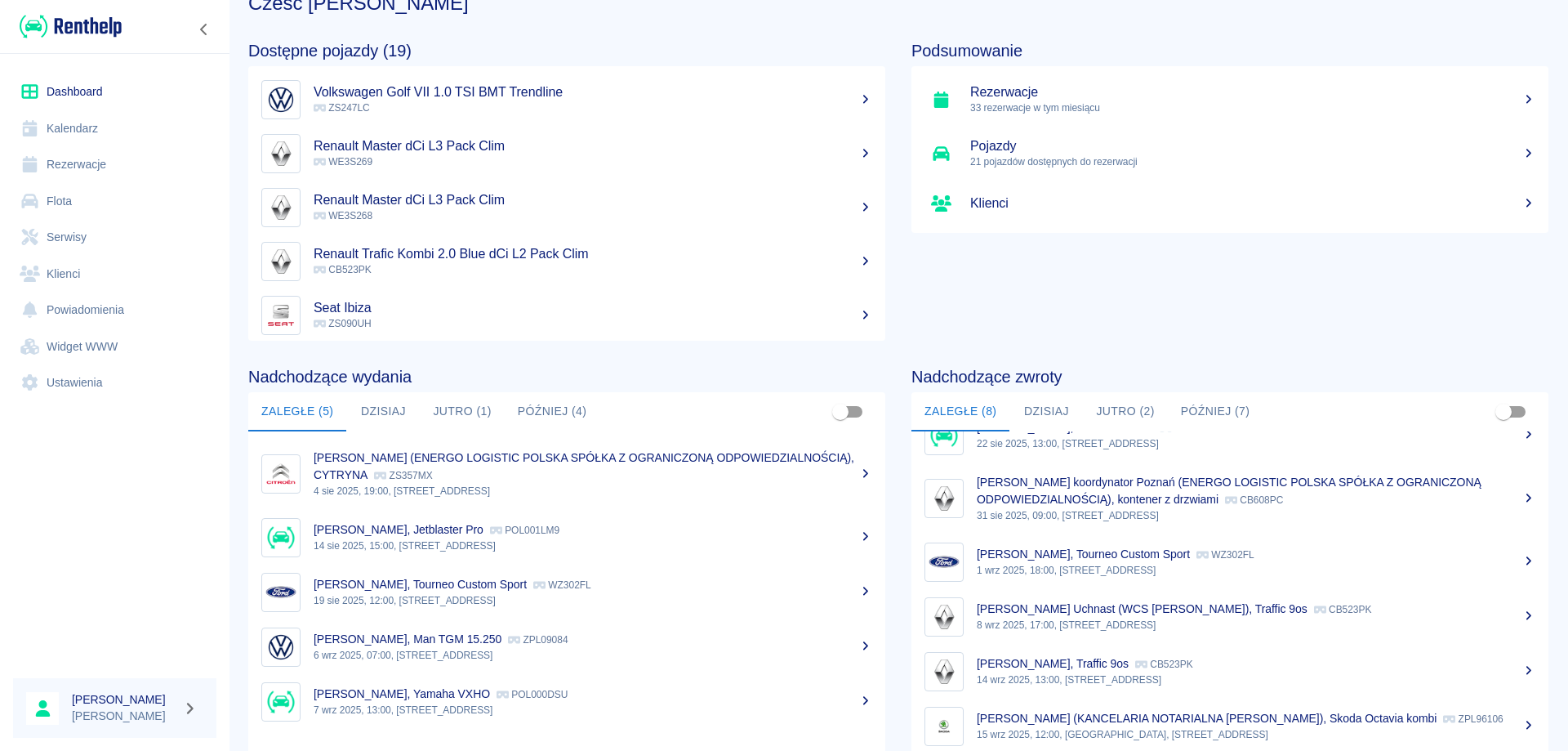
scroll to position [81, 0]
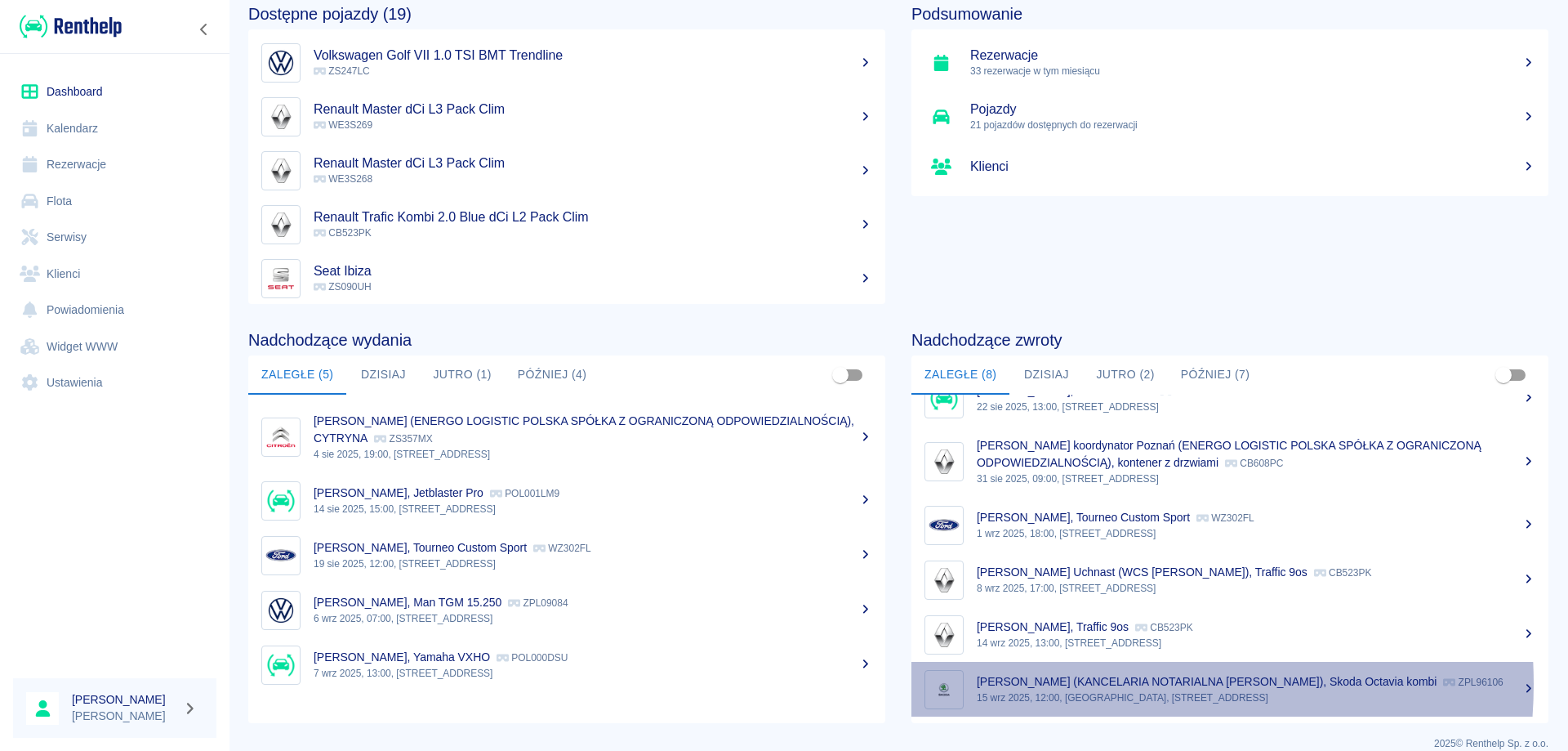
click at [1074, 675] on p "[PERSON_NAME] (KANCELARIA NOTARIALNA [PERSON_NAME]), Skoda Octavia kombi" at bounding box center [1207, 682] width 460 height 13
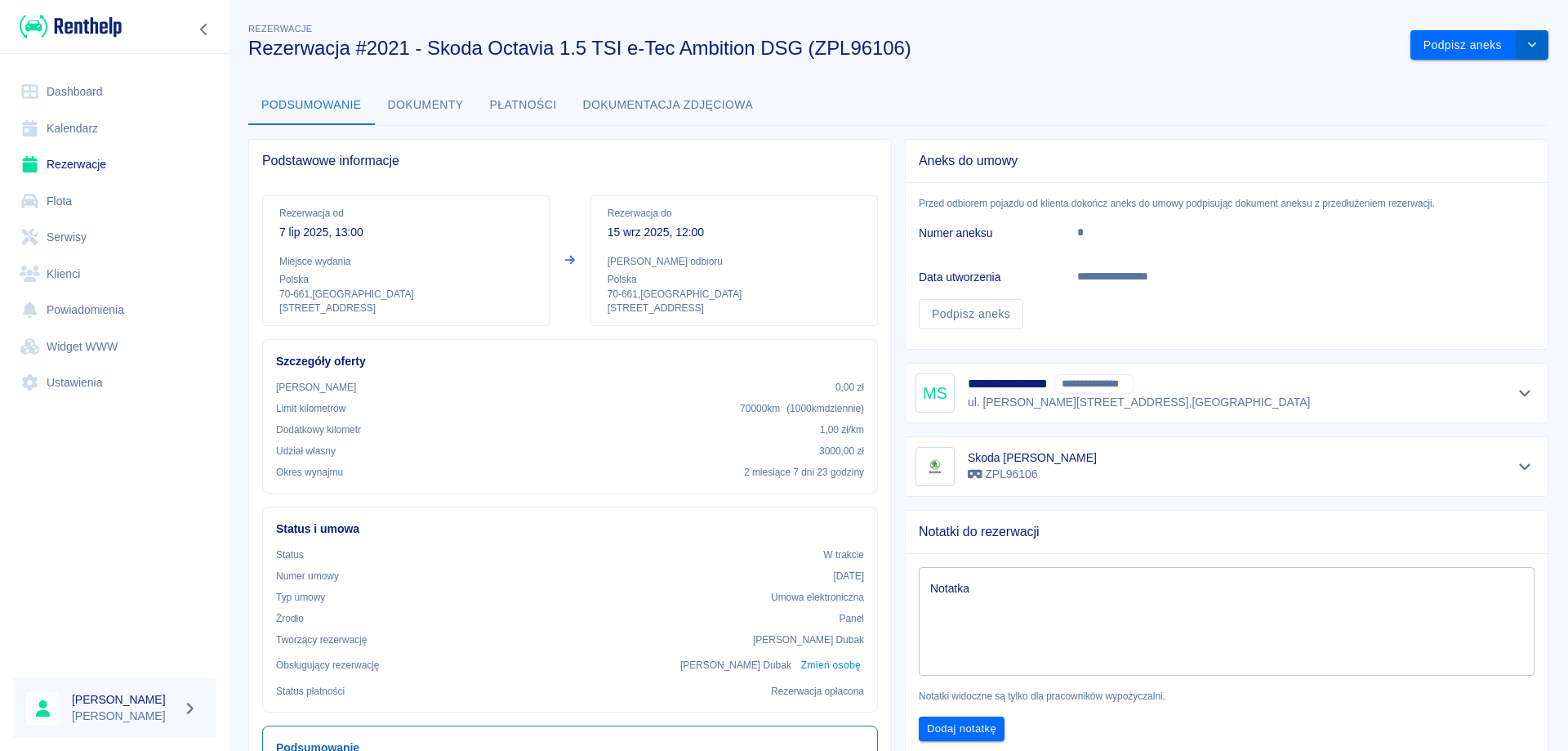
click at [1526, 49] on icon "drop-down" at bounding box center [1533, 44] width 13 height 11
click at [1426, 78] on li "Przedłuż rezerwację" at bounding box center [1468, 79] width 128 height 27
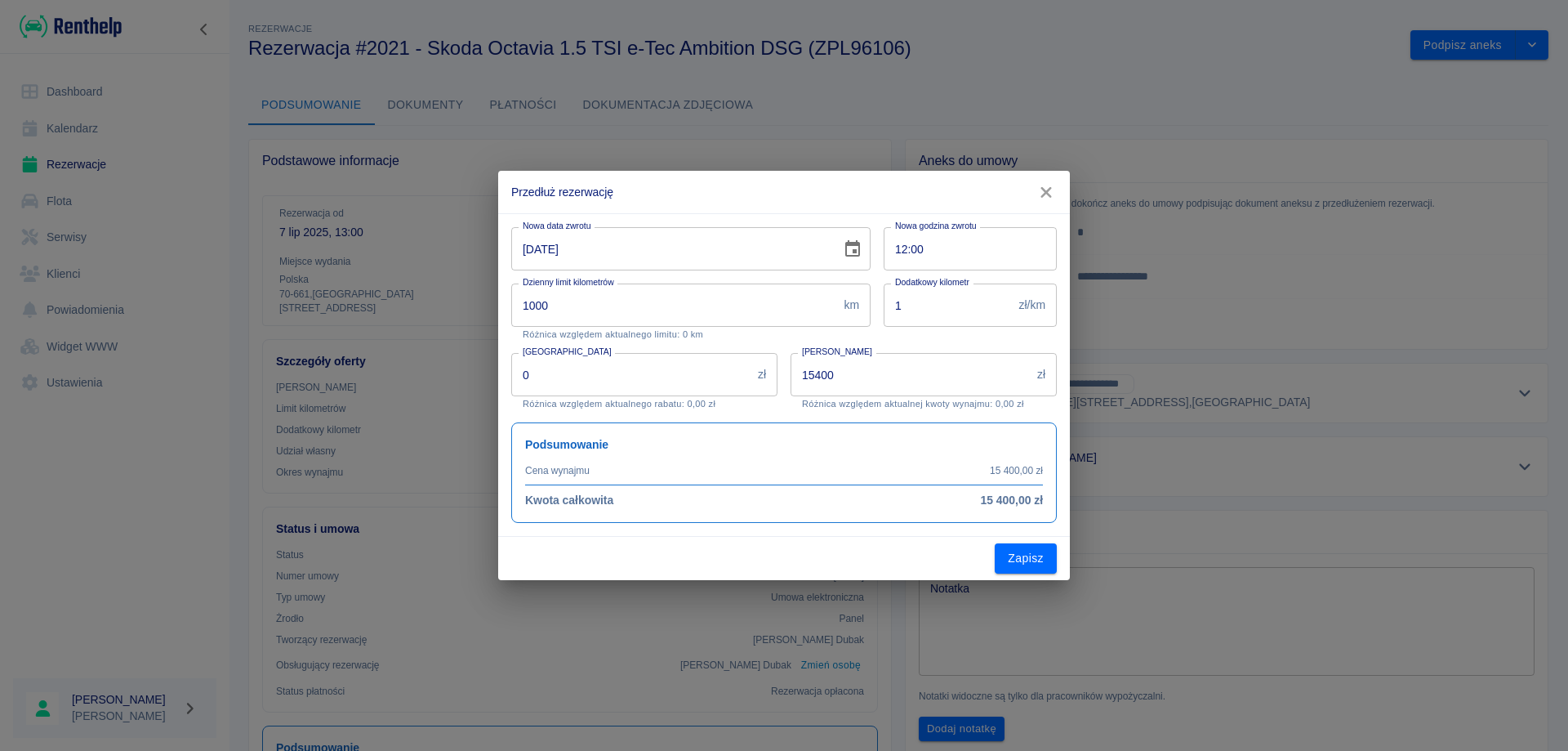
click at [847, 249] on icon "Choose date, selected date is 15 wrz 2025" at bounding box center [852, 248] width 14 height 16
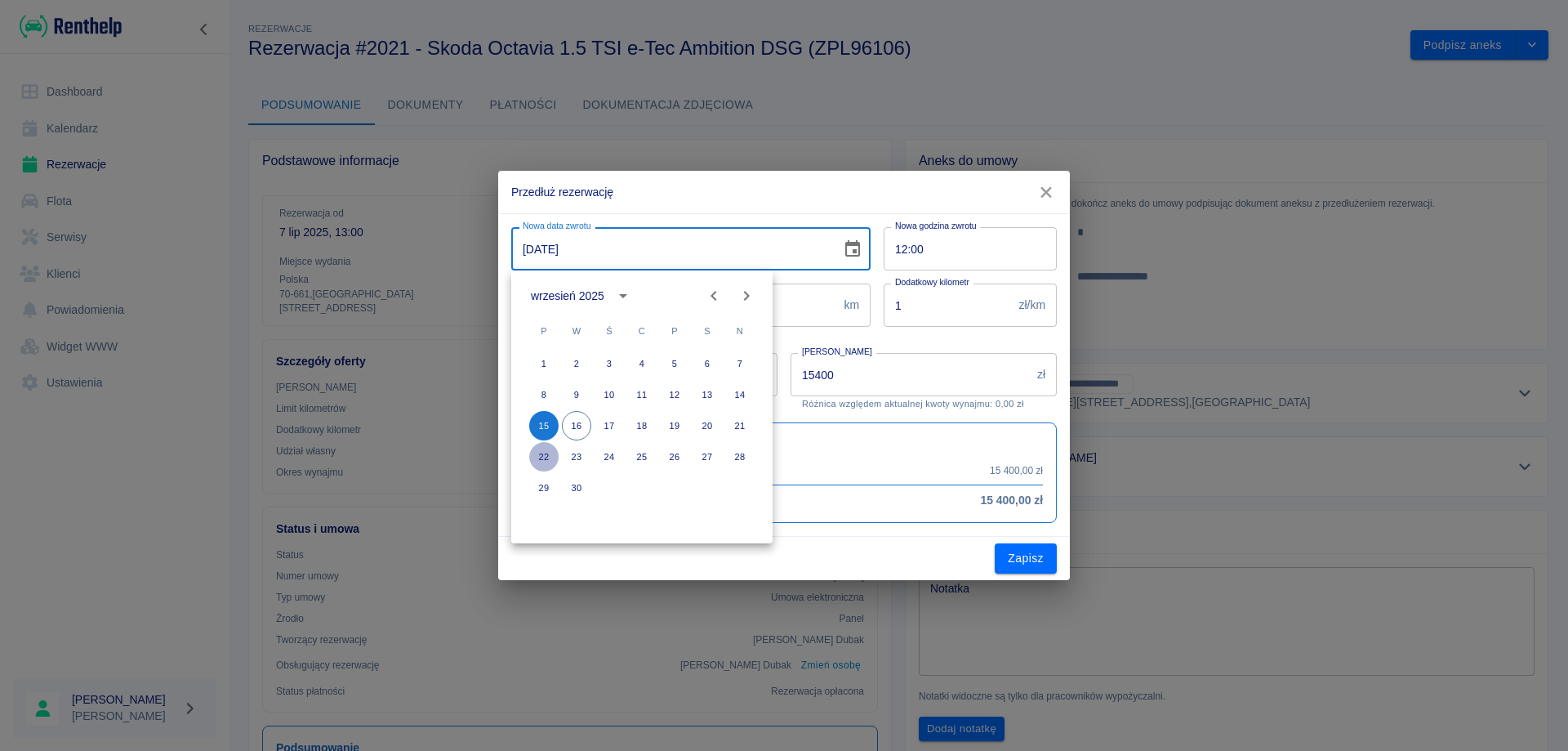
click at [541, 462] on button "22" at bounding box center [544, 456] width 30 height 30
type input "[DATE]"
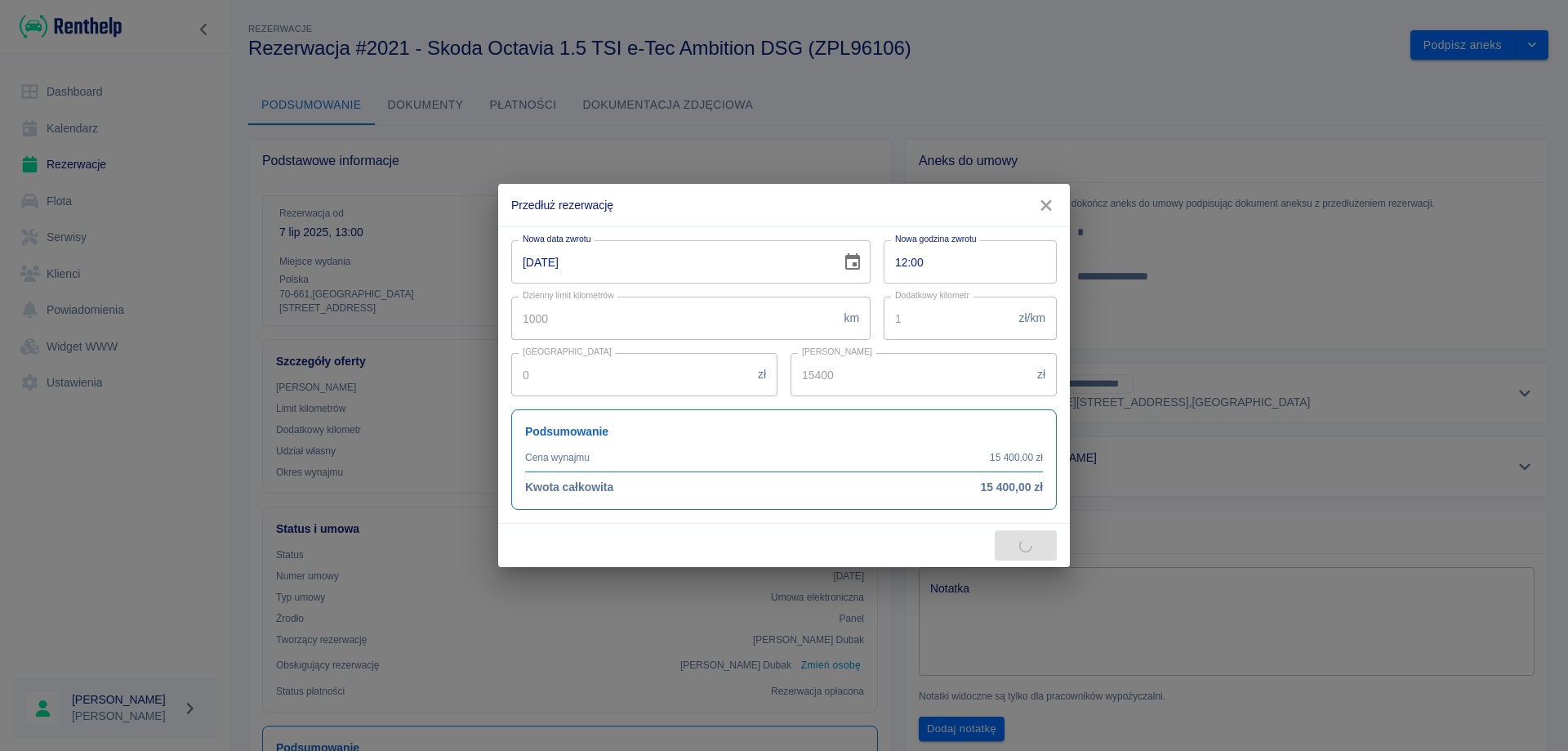
type input "16940"
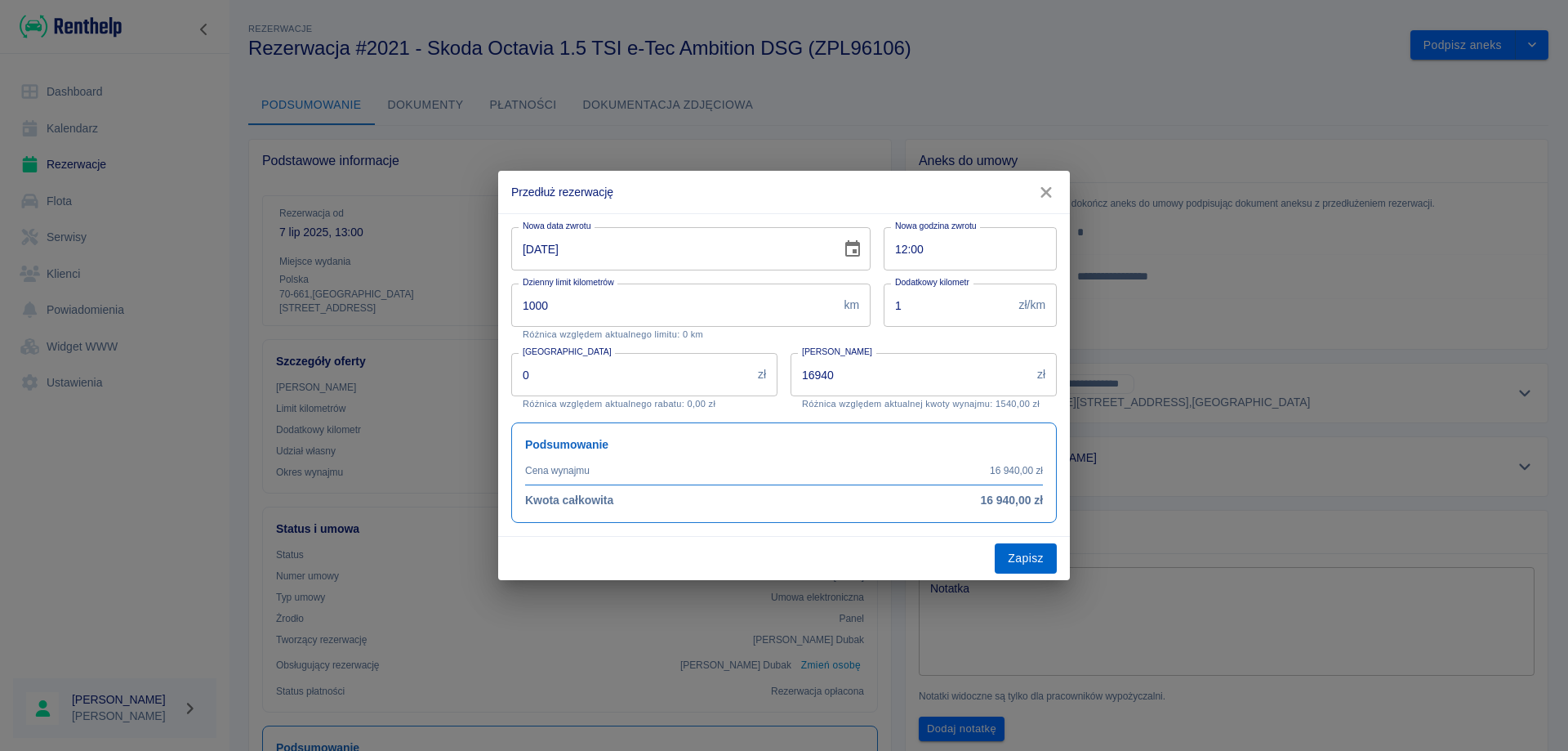
click at [1030, 558] on button "Zapisz" at bounding box center [1025, 559] width 62 height 31
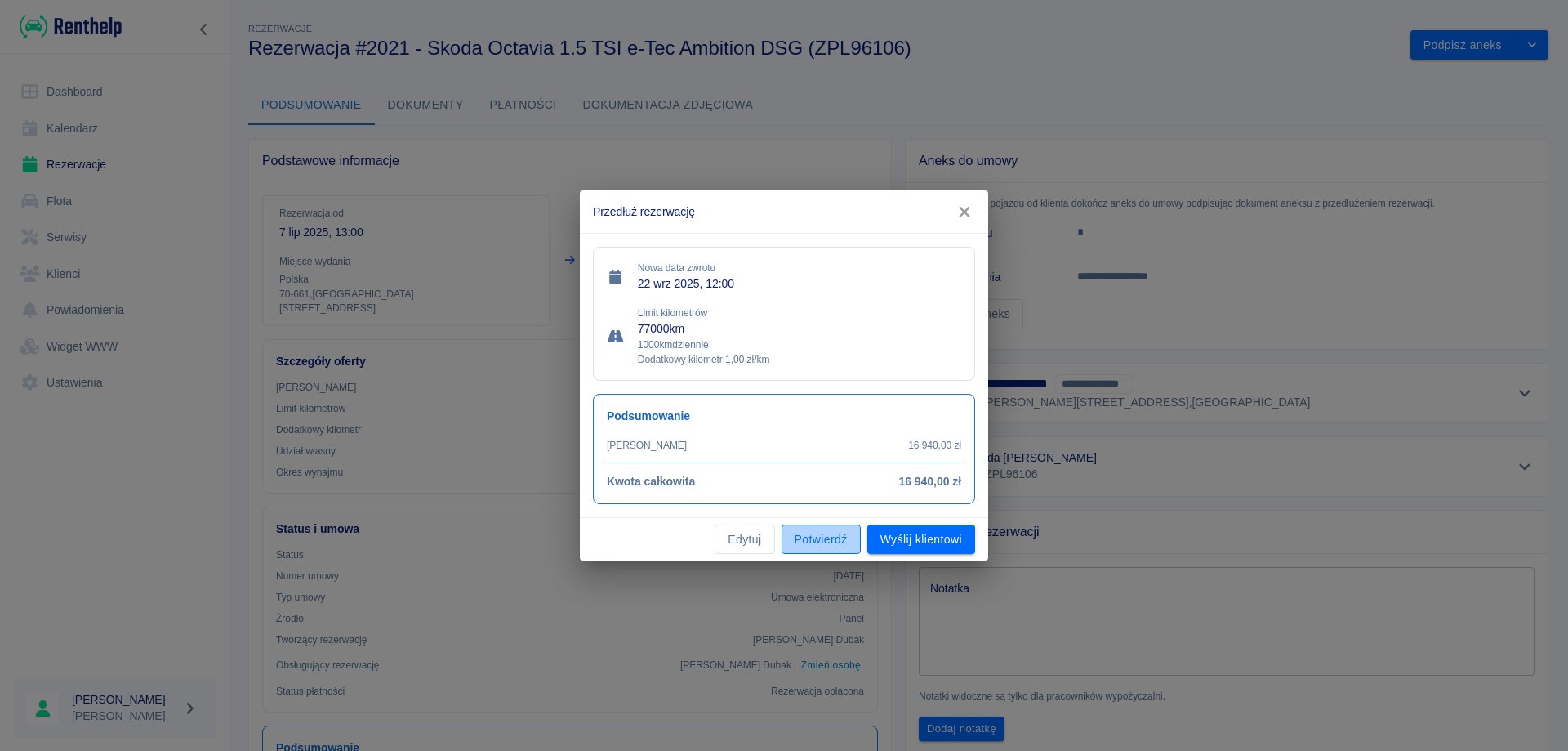
click at [817, 539] on button "Potwierdź" at bounding box center [820, 540] width 79 height 31
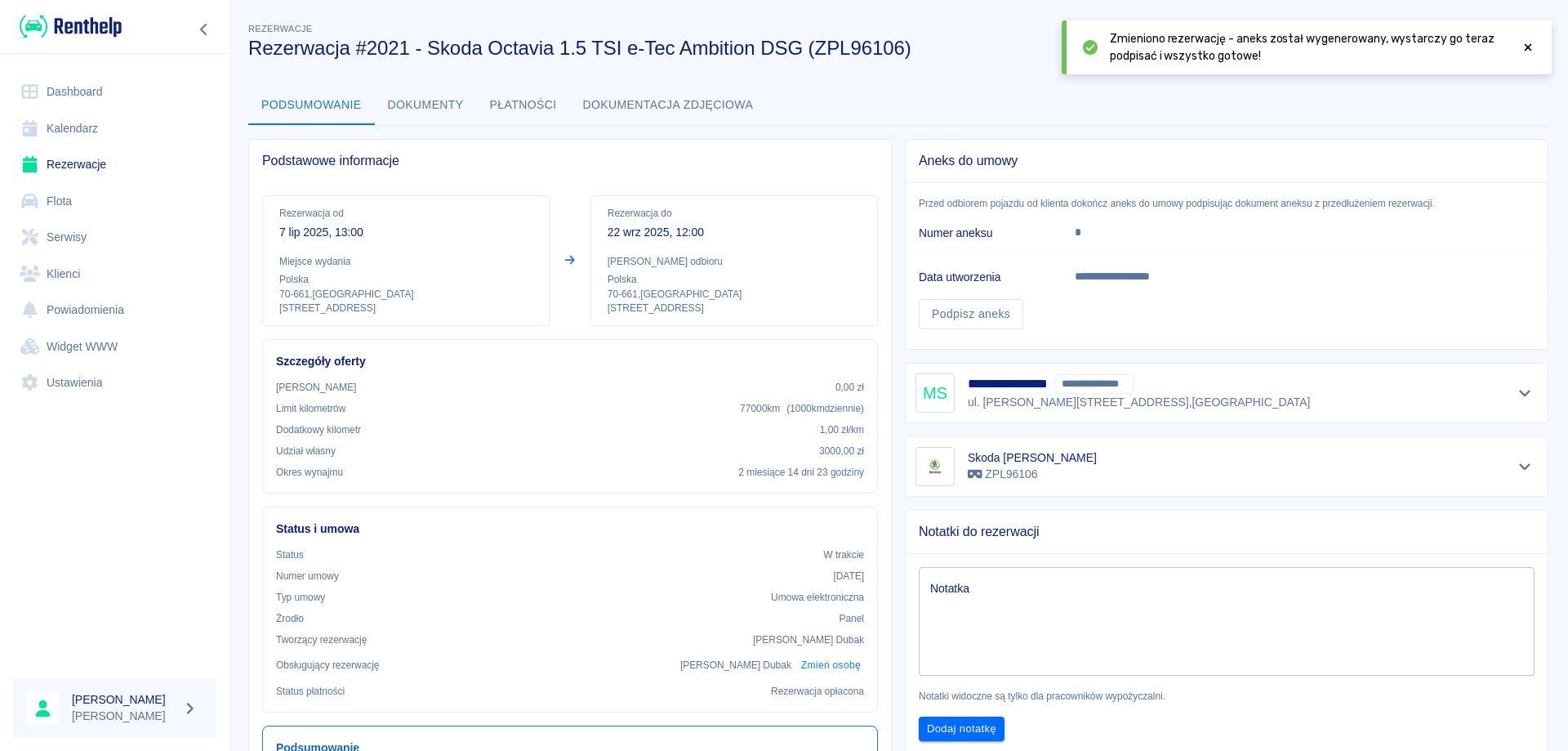
click at [1529, 40] on div at bounding box center [1528, 48] width 14 height 34
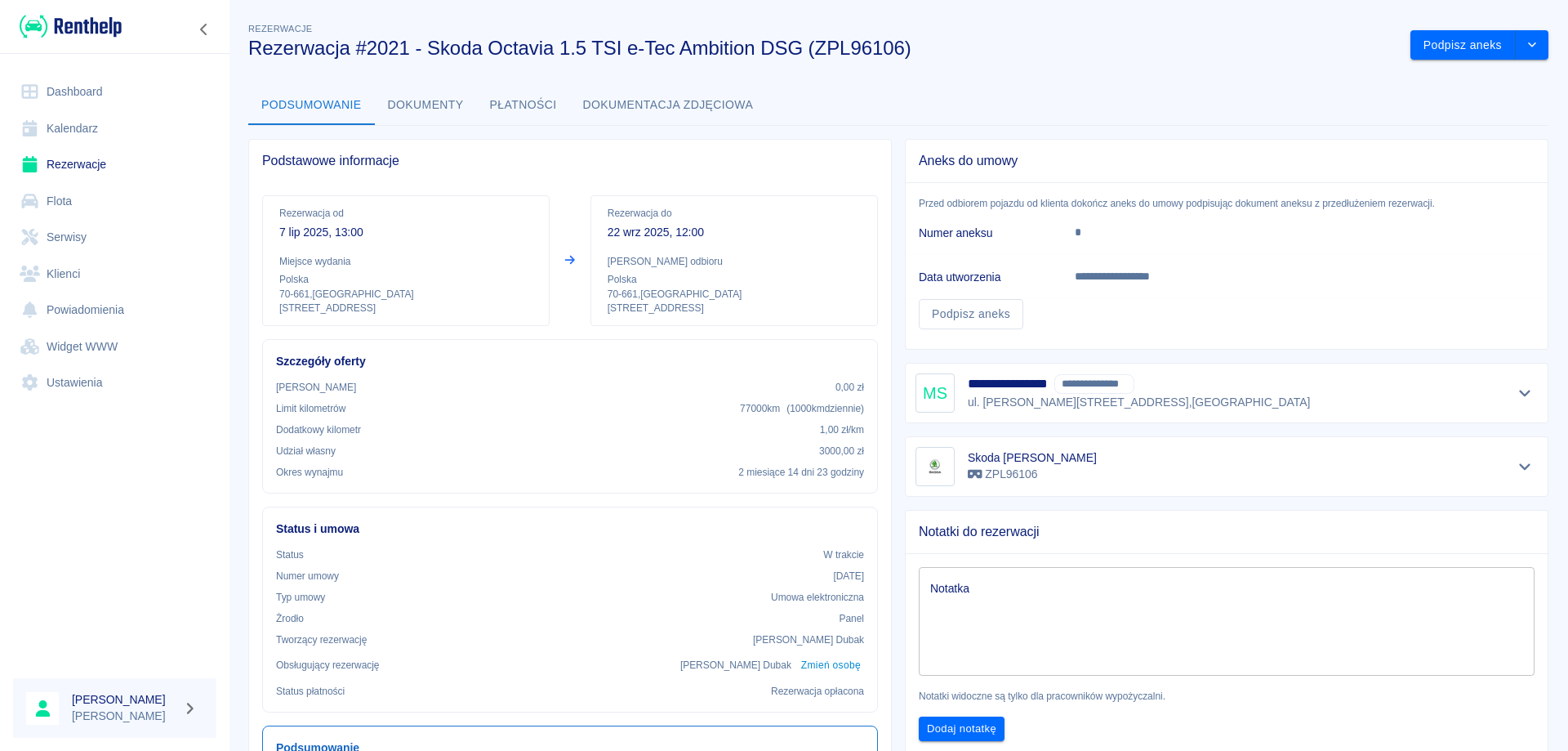
click at [73, 160] on link "Rezerwacje" at bounding box center [115, 165] width 204 height 36
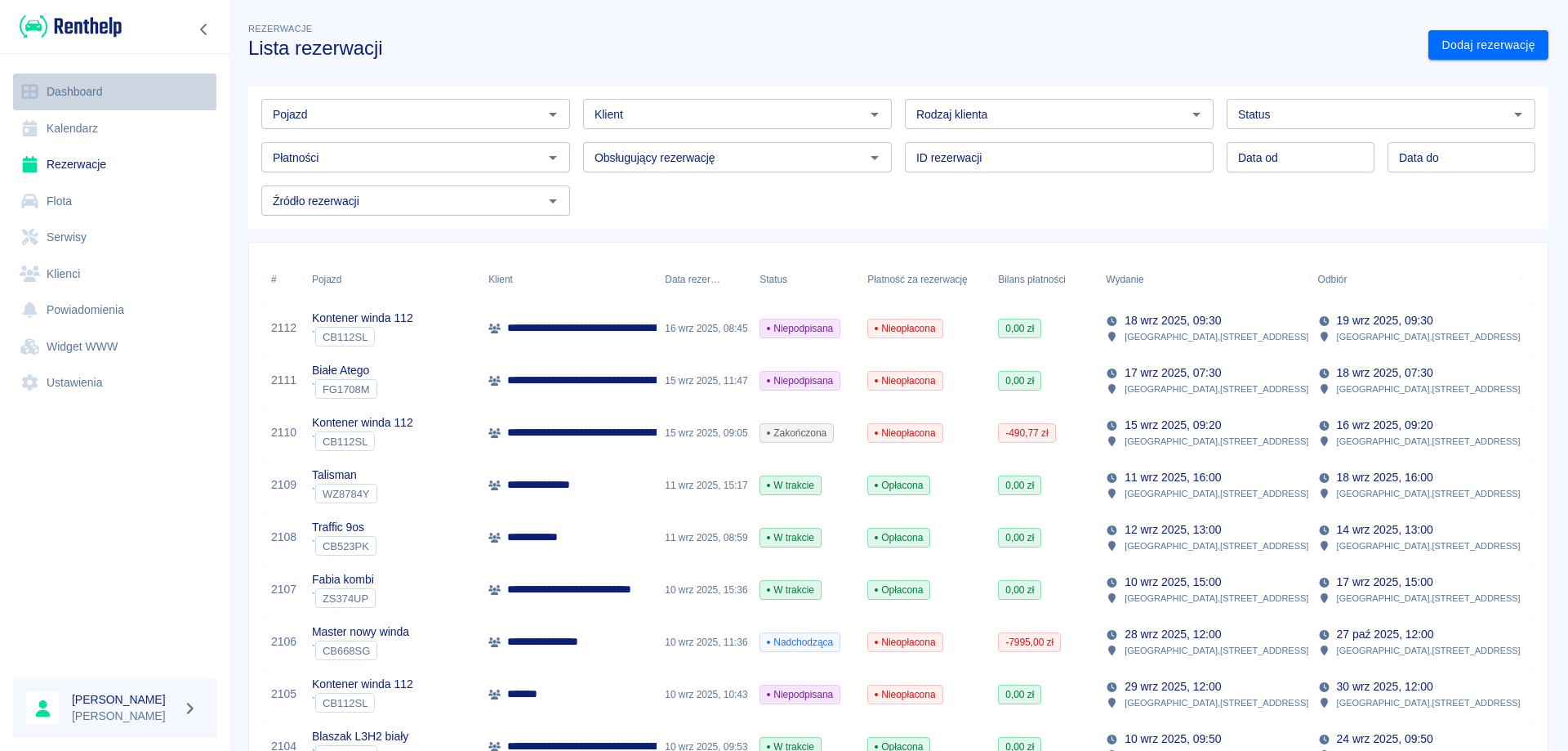
click at [89, 97] on link "Dashboard" at bounding box center [115, 92] width 204 height 36
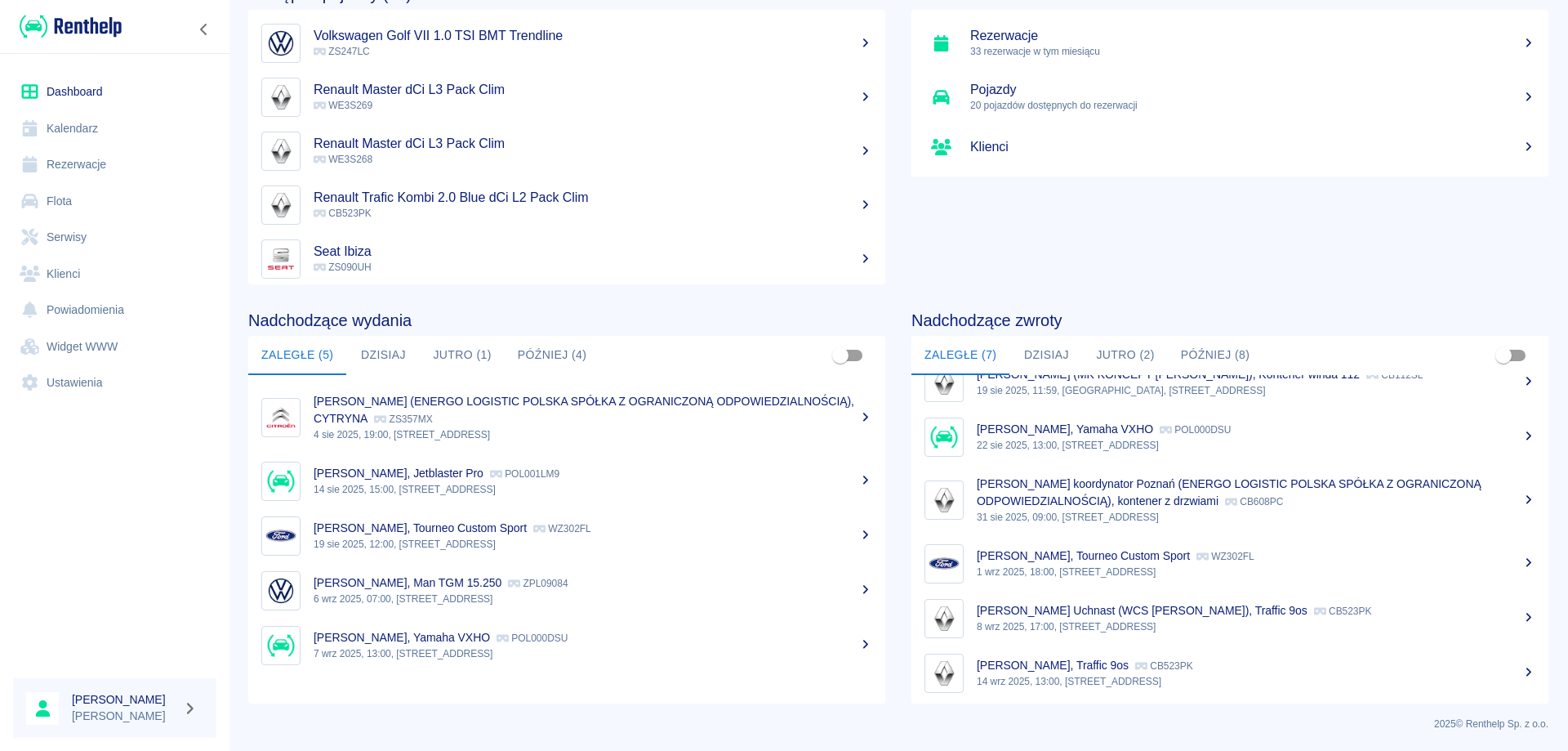
scroll to position [85, 0]
click at [1030, 663] on p "[PERSON_NAME], Traffic 9os" at bounding box center [1053, 662] width 152 height 13
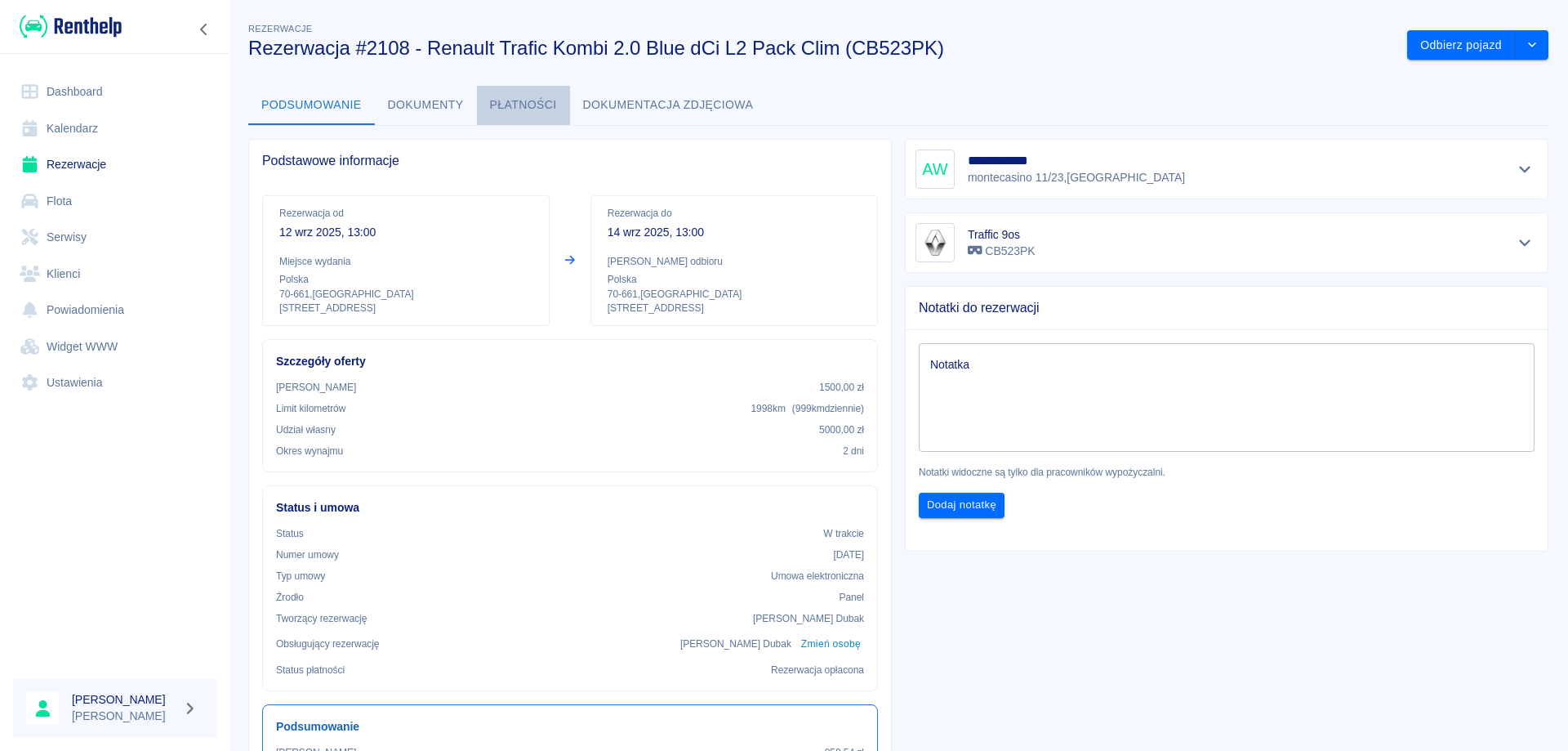
click at [543, 101] on button "Płatności" at bounding box center [523, 105] width 93 height 39
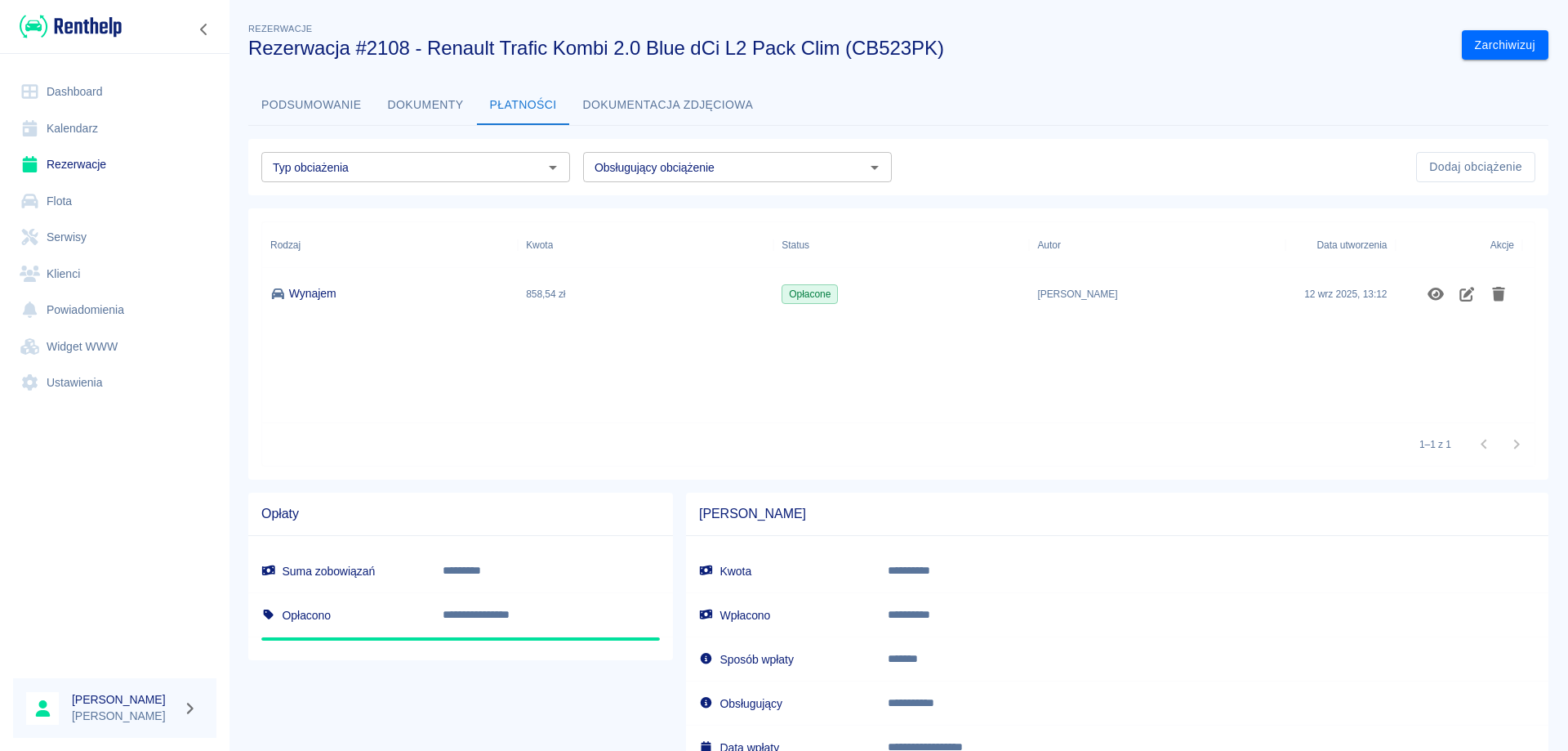
click at [315, 100] on button "Podsumowanie" at bounding box center [312, 105] width 126 height 39
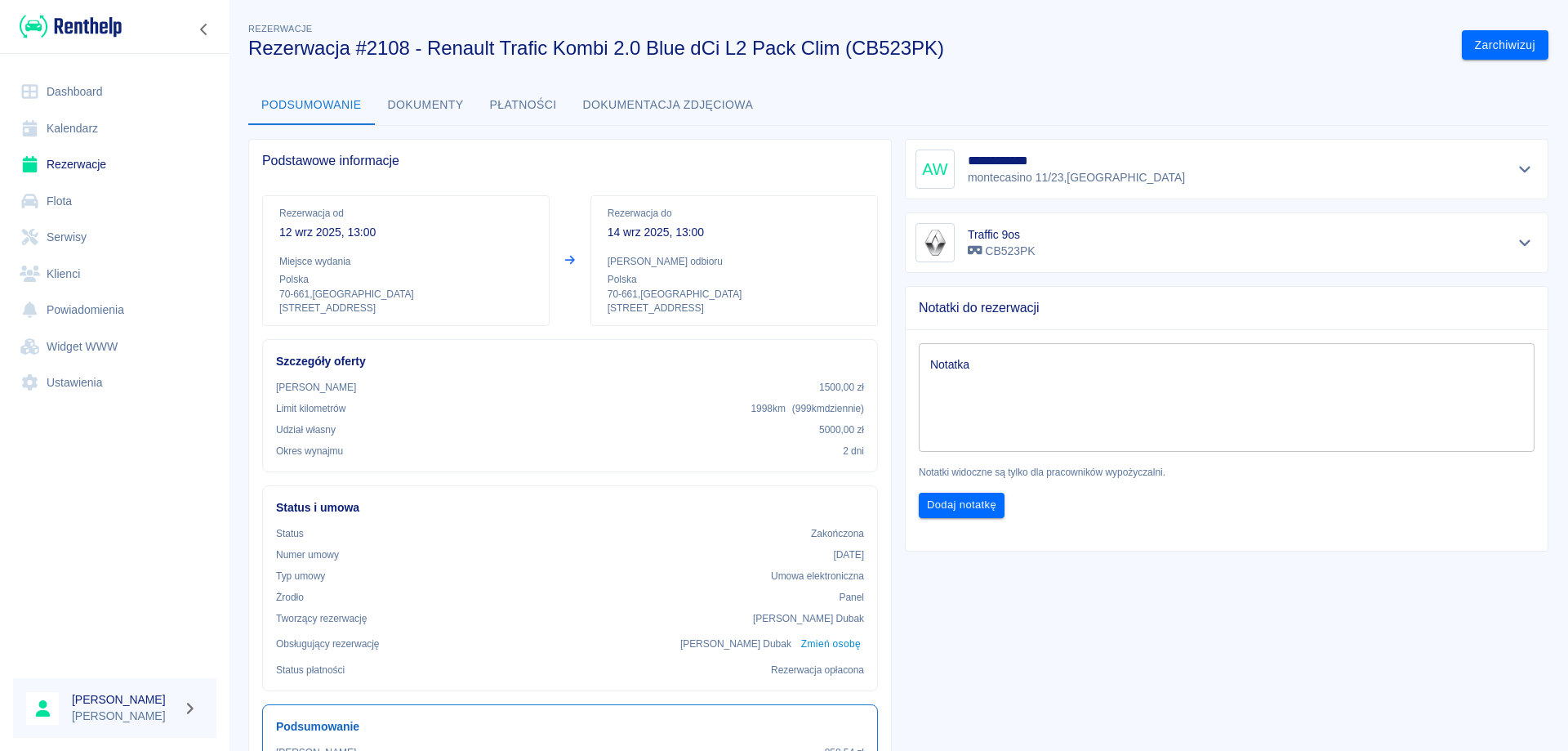
click at [70, 93] on link "Dashboard" at bounding box center [115, 92] width 204 height 36
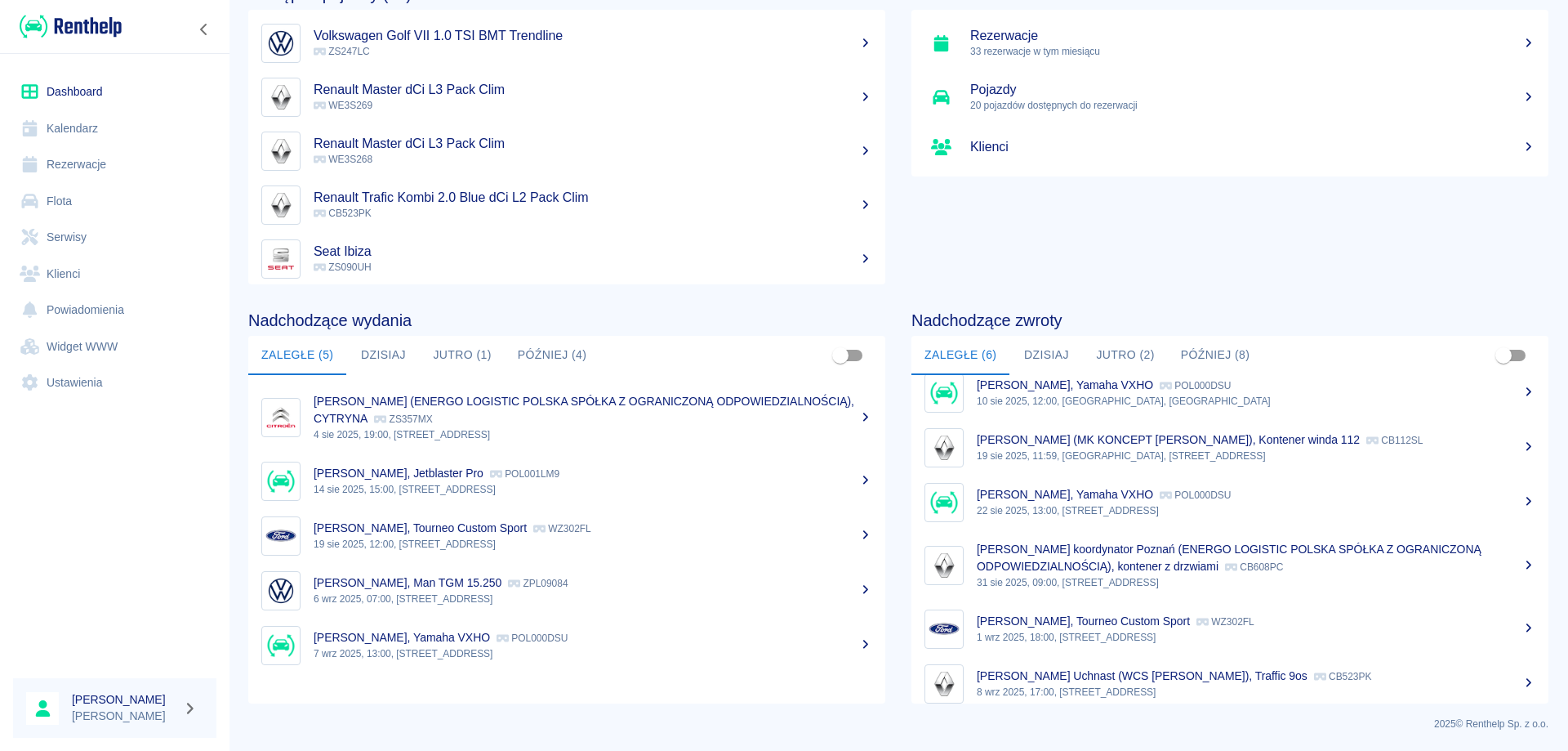
scroll to position [31, 0]
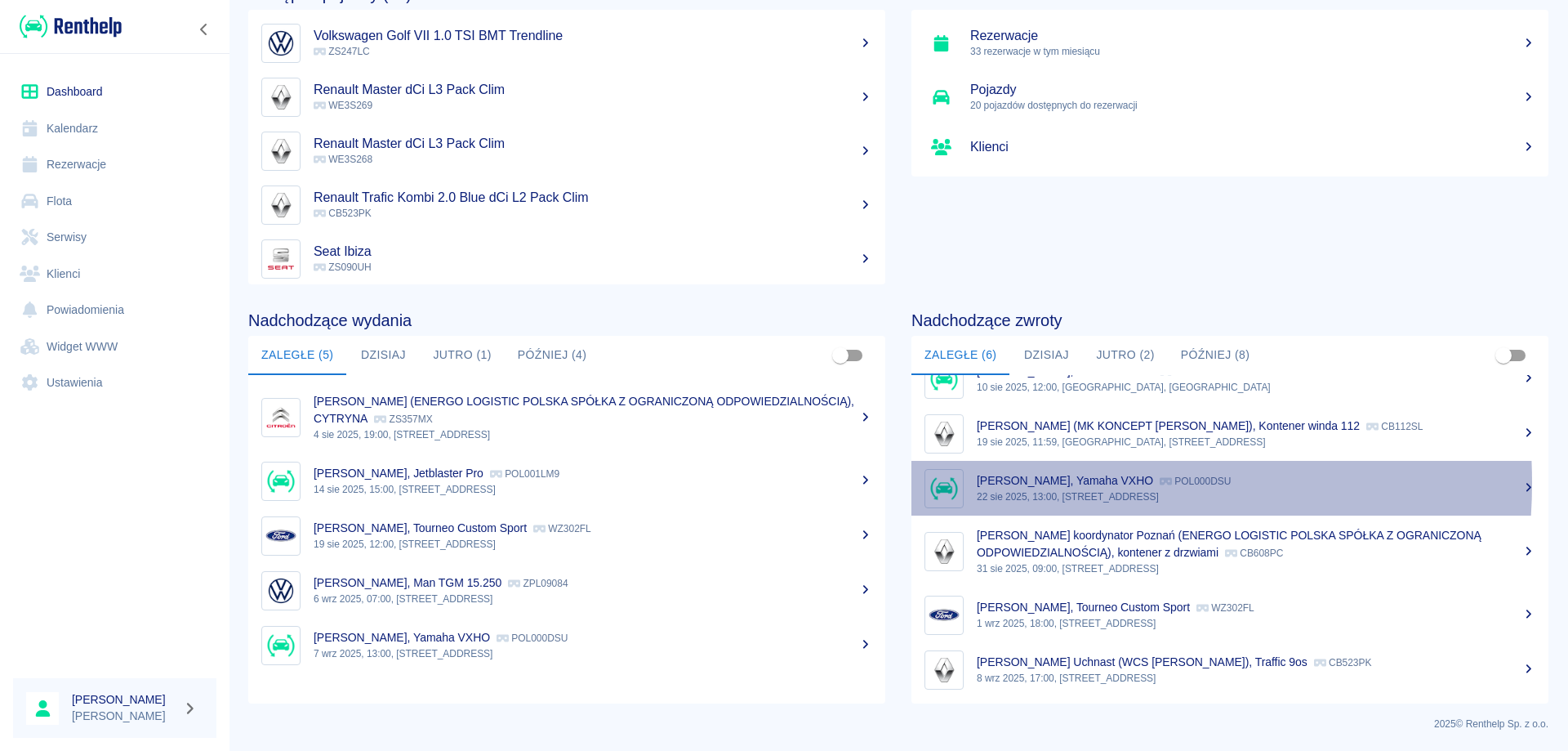
click at [1020, 483] on p "[PERSON_NAME], Yamaha VXHO" at bounding box center [1065, 480] width 177 height 13
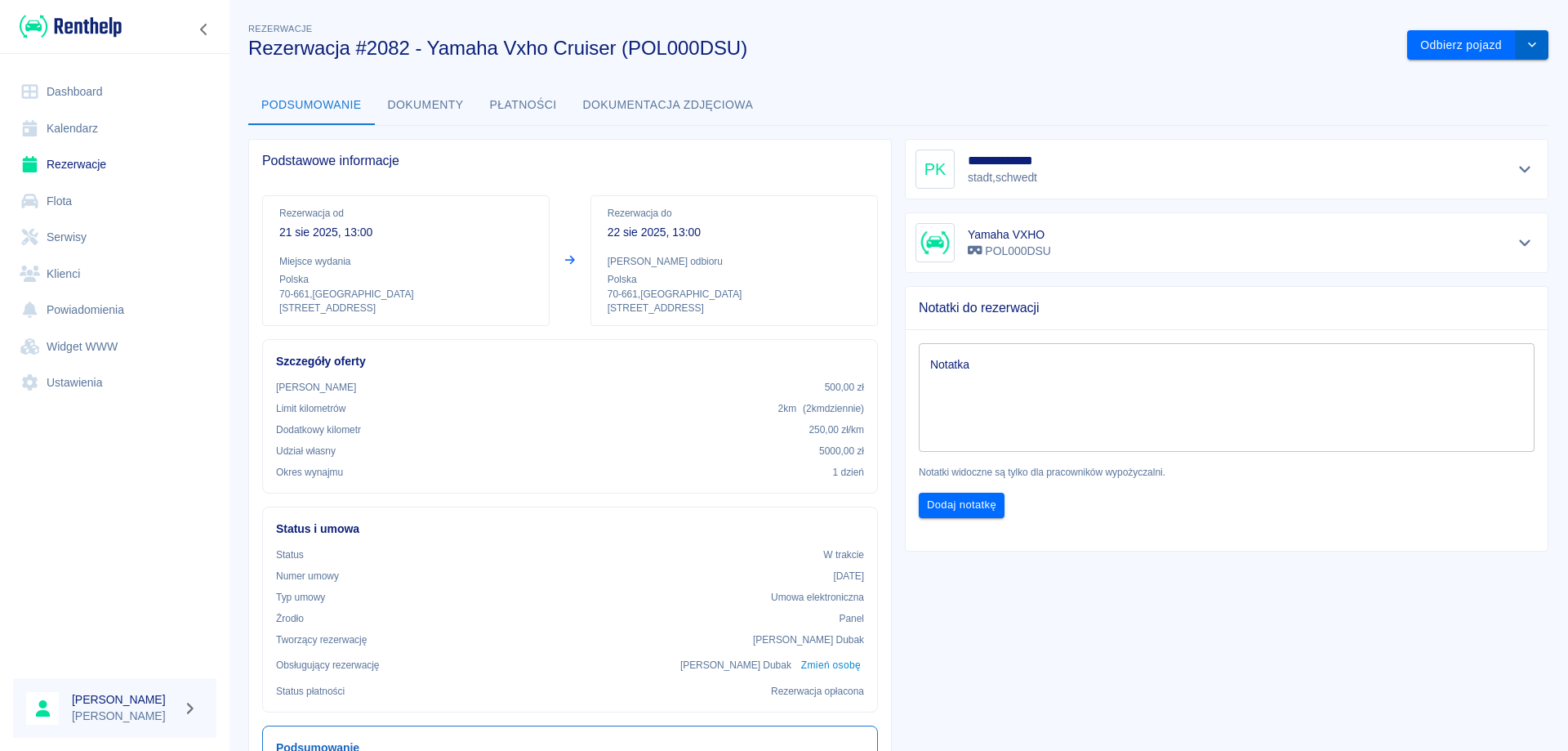
click at [1526, 32] on button "drop-down" at bounding box center [1532, 46] width 33 height 31
click at [1450, 103] on li "Anuluj rezerwację" at bounding box center [1466, 106] width 128 height 27
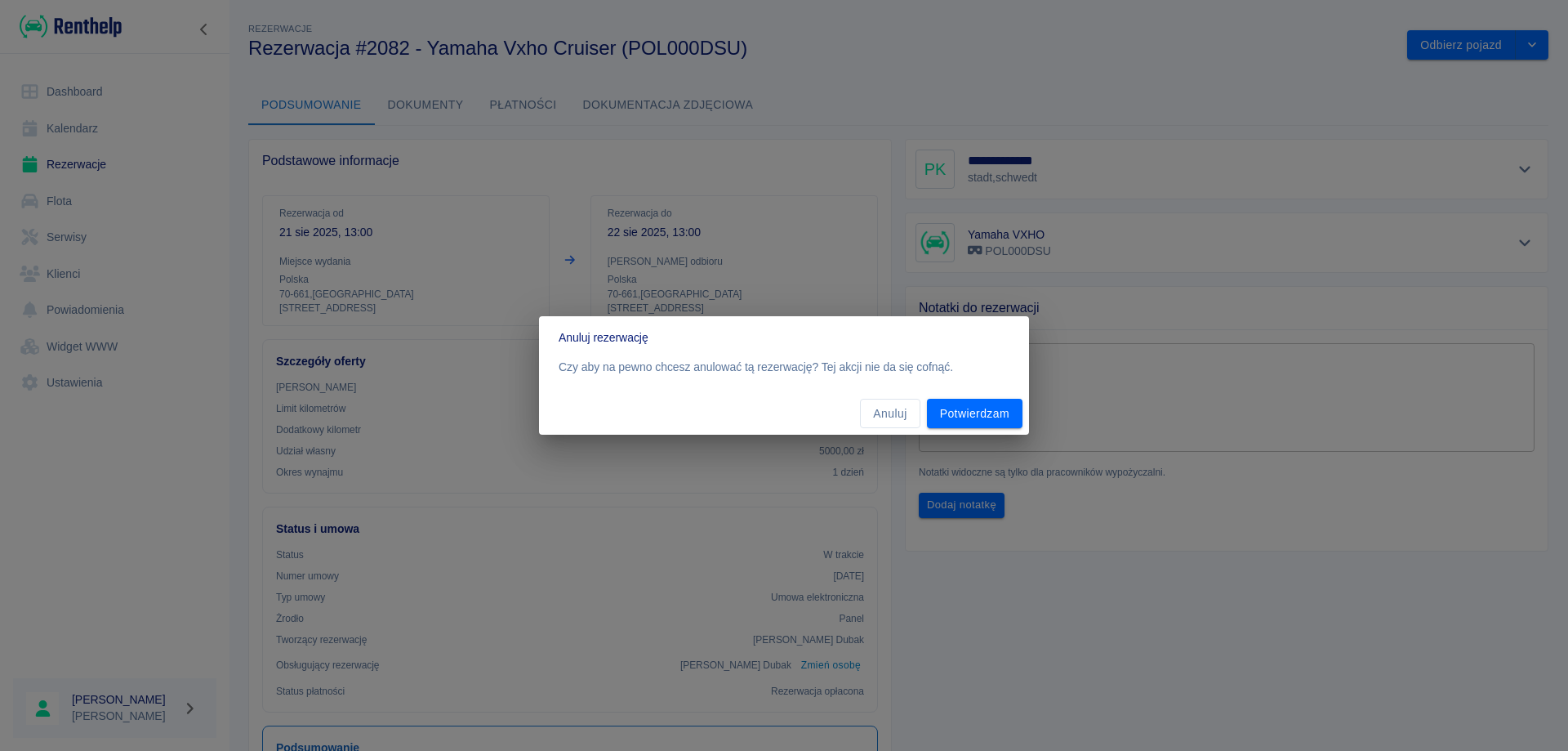
click at [1199, 92] on div "Anuluj rezerwację Czy aby na pewno chcesz anulować tą rezerwację? Tej akcji nie…" at bounding box center [784, 375] width 1568 height 751
click at [882, 411] on button "Anuluj" at bounding box center [889, 414] width 59 height 31
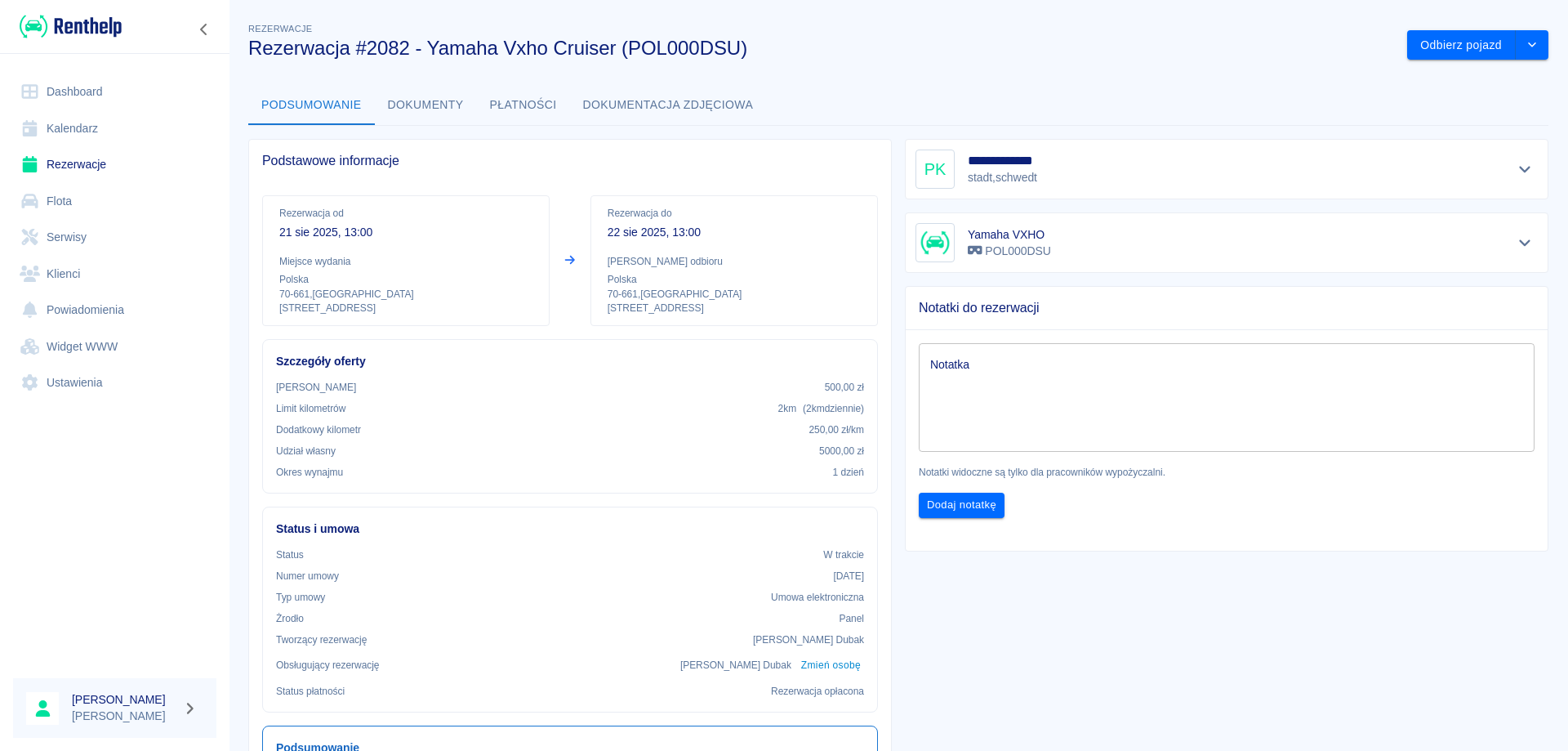
click at [77, 90] on link "Dashboard" at bounding box center [115, 92] width 204 height 36
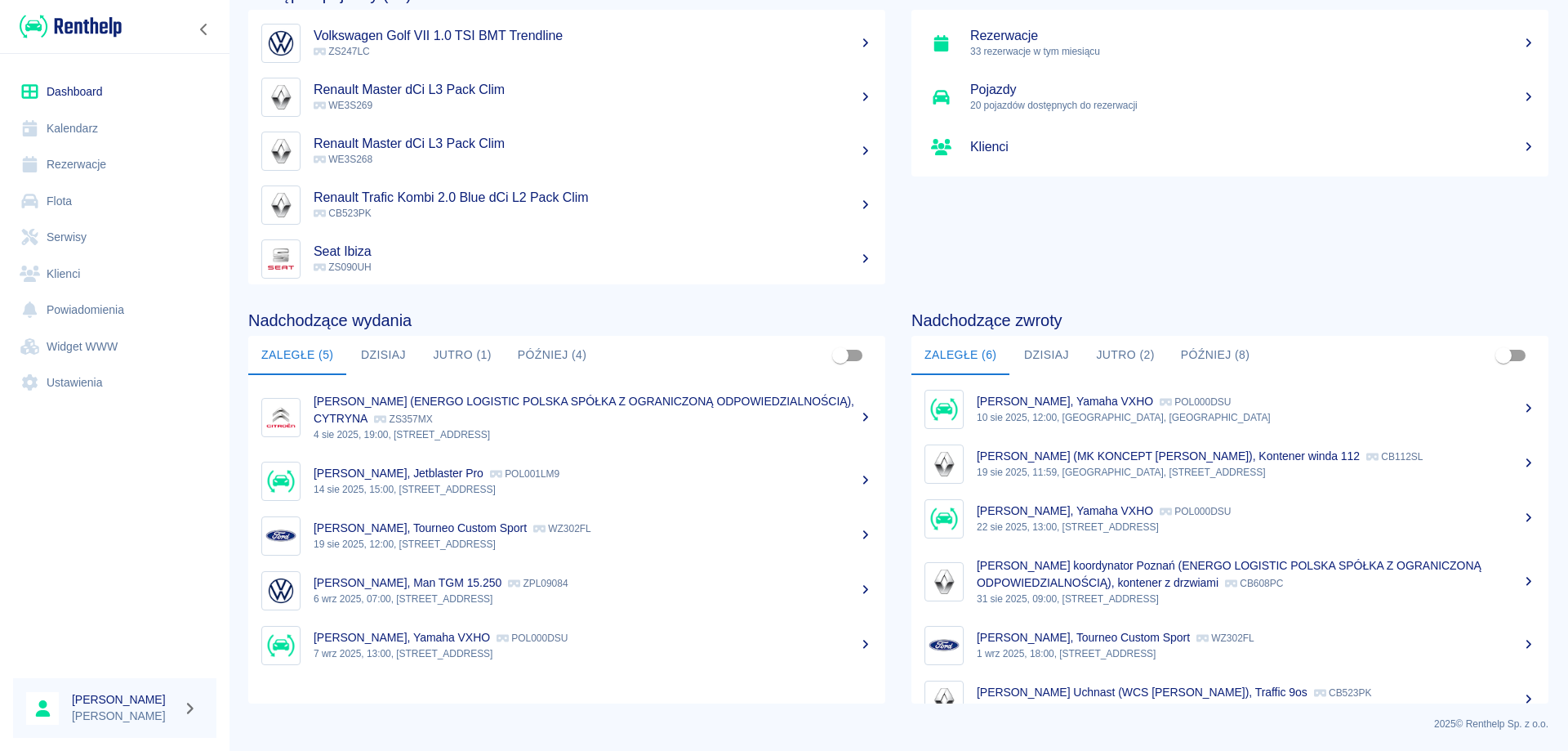
scroll to position [31, 0]
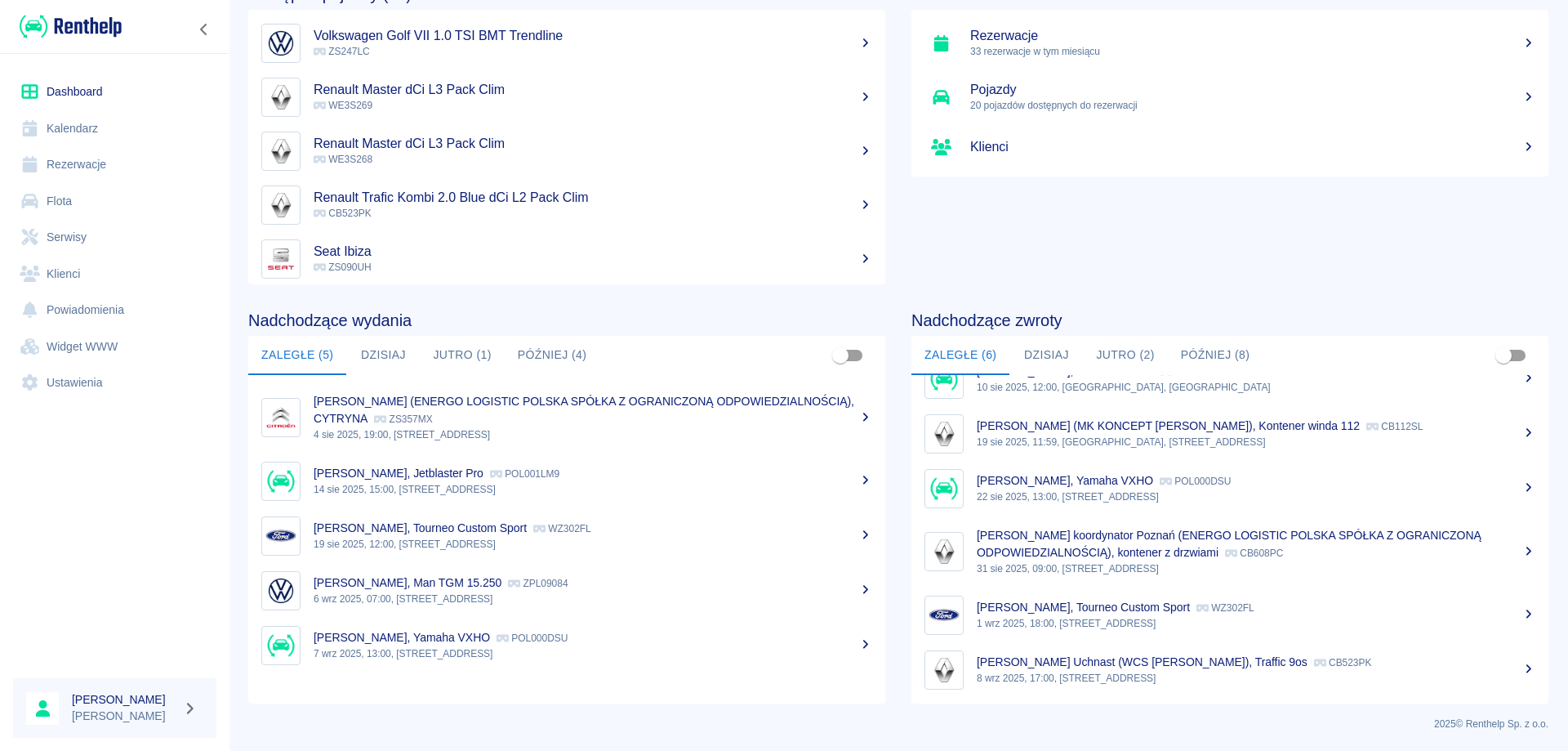
click at [456, 357] on button "Jutro (1)" at bounding box center [462, 355] width 84 height 39
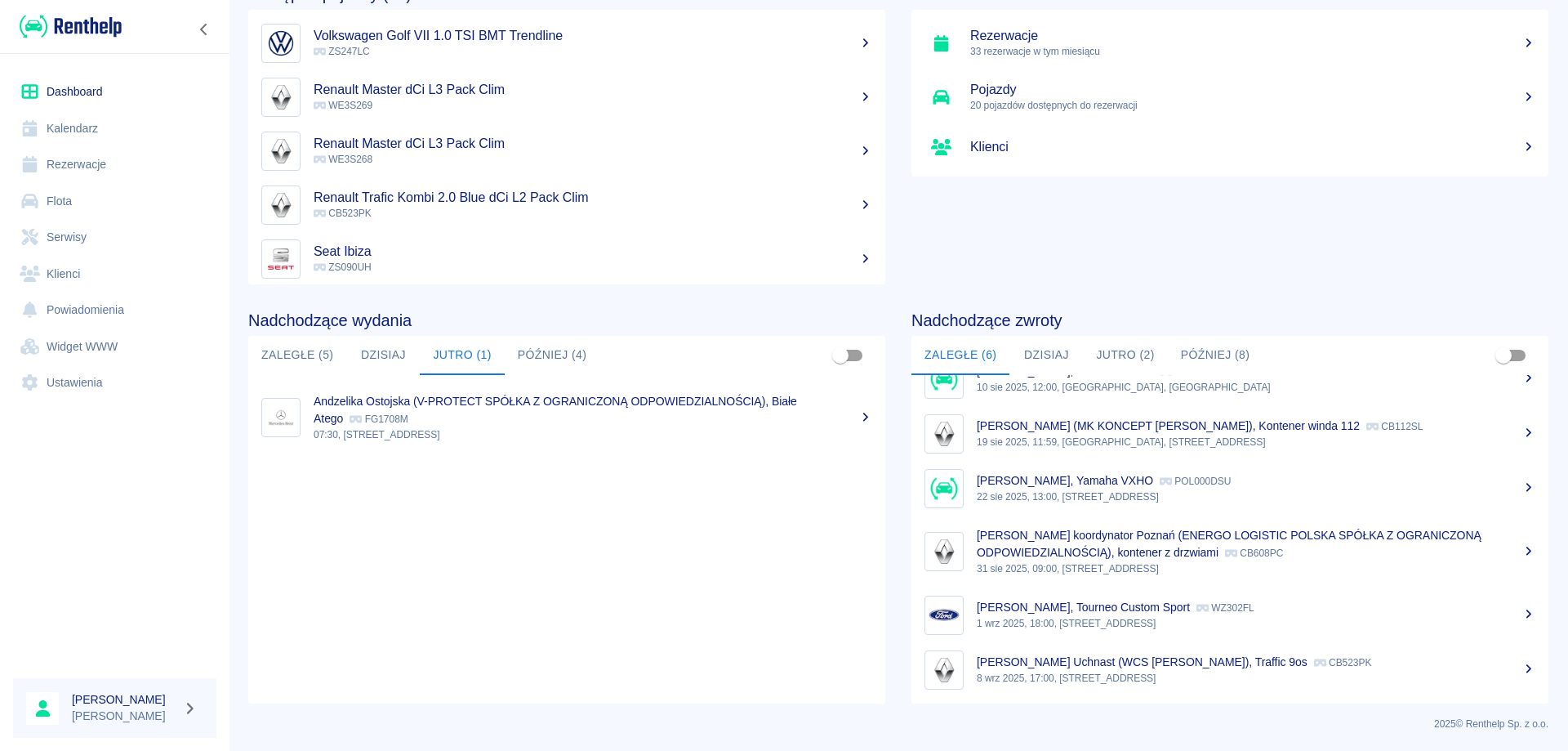
scroll to position [0, 0]
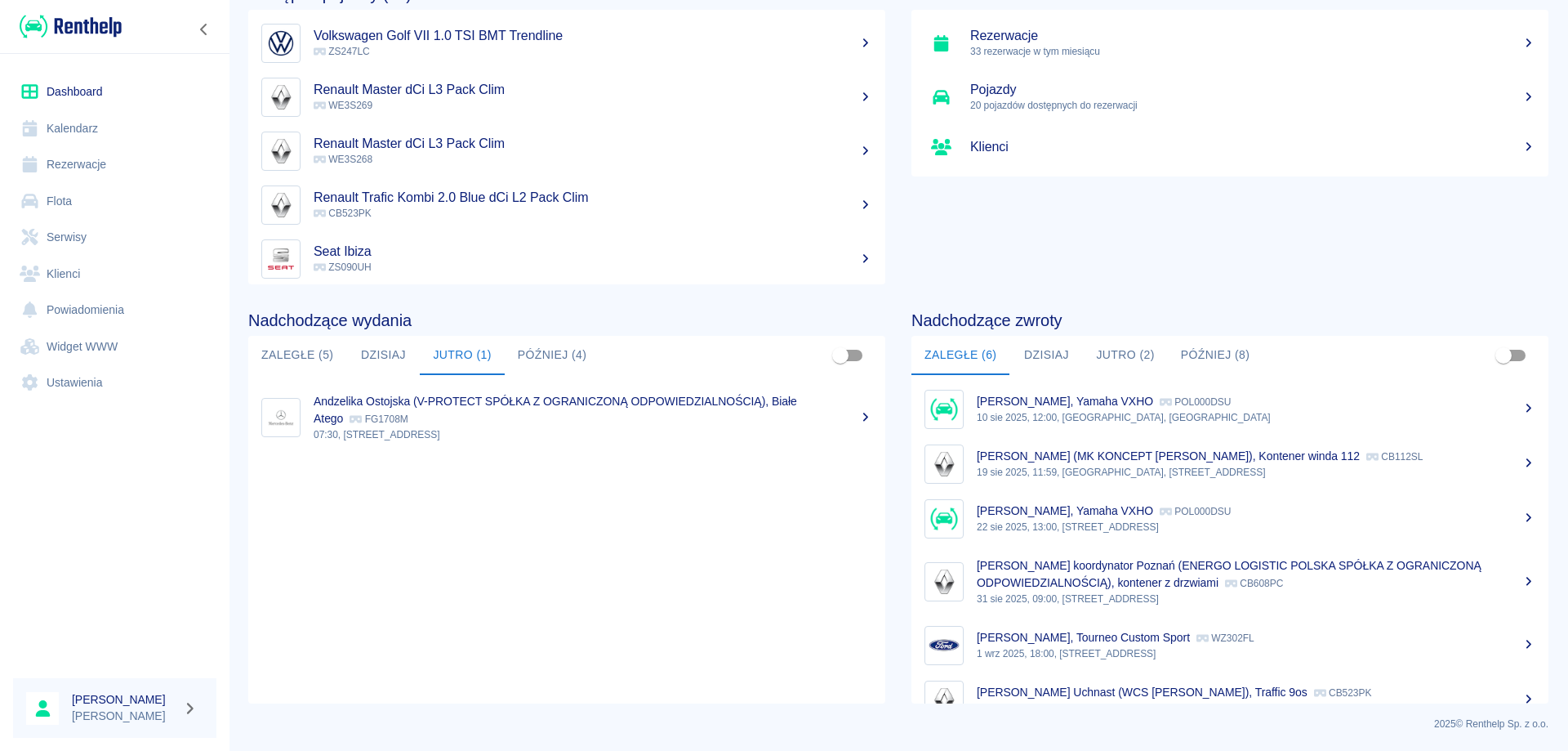
click at [65, 89] on link "Dashboard" at bounding box center [115, 92] width 204 height 36
click at [78, 88] on link "Dashboard" at bounding box center [115, 92] width 204 height 36
click at [86, 160] on link "Rezerwacje" at bounding box center [115, 165] width 204 height 36
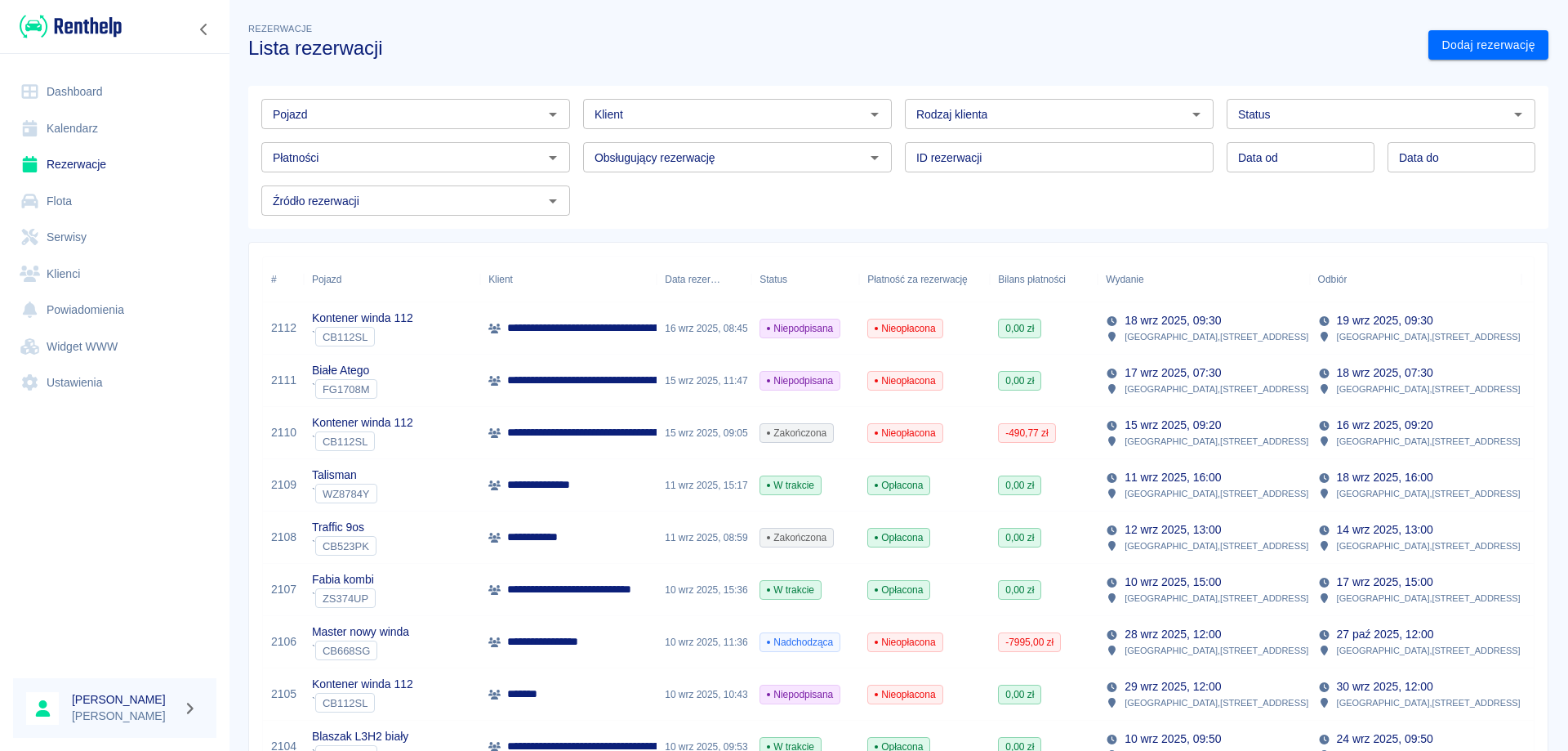
click at [313, 122] on input "Pojazd" at bounding box center [402, 113] width 272 height 20
click at [315, 148] on li "Seat Toledo - DW9TL24" at bounding box center [413, 149] width 305 height 27
type input "Seat Toledo - DW9TL24"
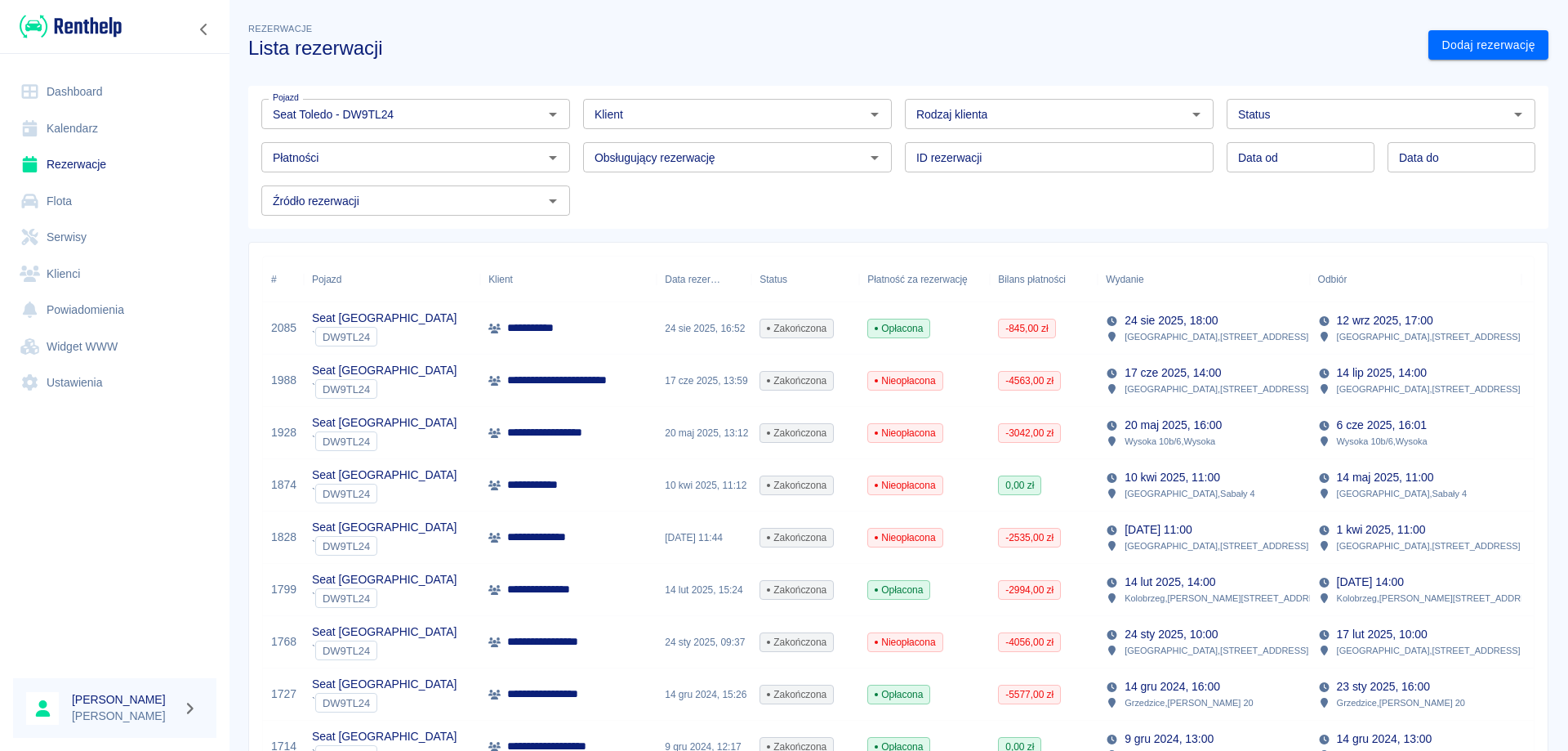
click at [600, 327] on div "**********" at bounding box center [568, 328] width 177 height 53
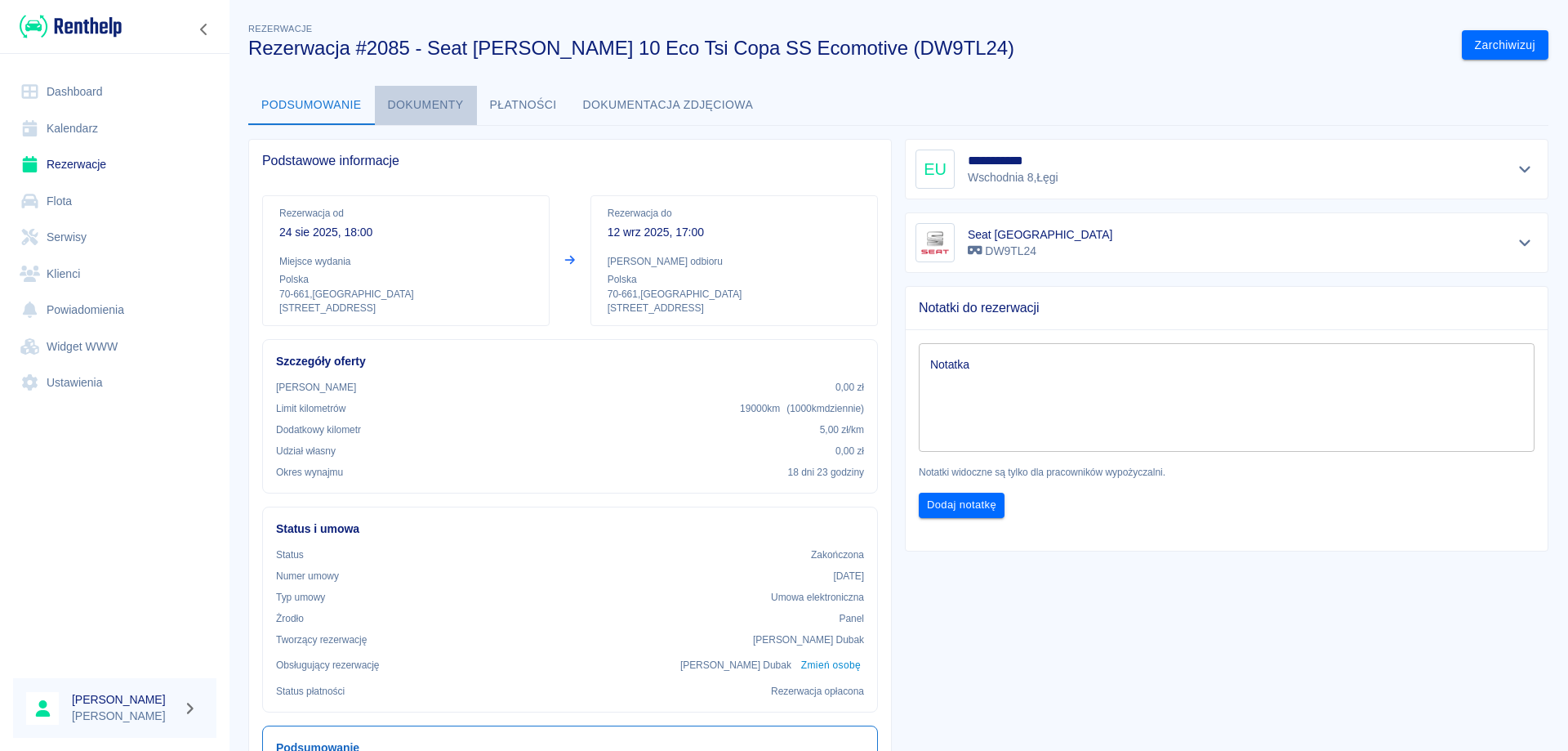
click at [417, 99] on button "Dokumenty" at bounding box center [425, 105] width 102 height 39
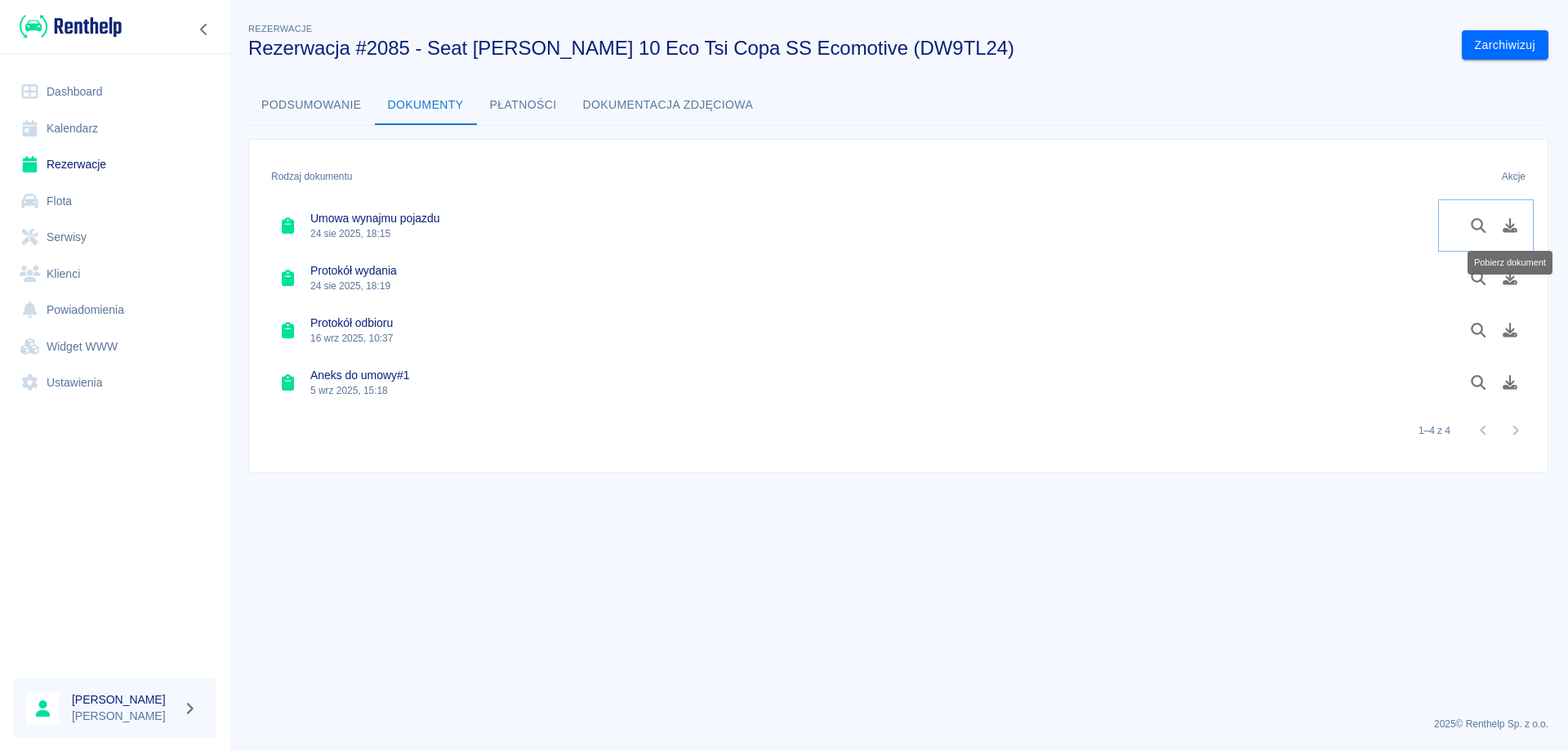
click at [1510, 230] on icon "Pobierz dokument" at bounding box center [1511, 225] width 19 height 14
click at [1506, 277] on icon "Pobierz dokument" at bounding box center [1510, 277] width 14 height 14
click at [1508, 329] on icon "Pobierz dokument" at bounding box center [1510, 329] width 14 height 14
click at [1506, 384] on icon "Pobierz dokument" at bounding box center [1511, 382] width 19 height 14
click at [78, 156] on link "Rezerwacje" at bounding box center [115, 165] width 204 height 36
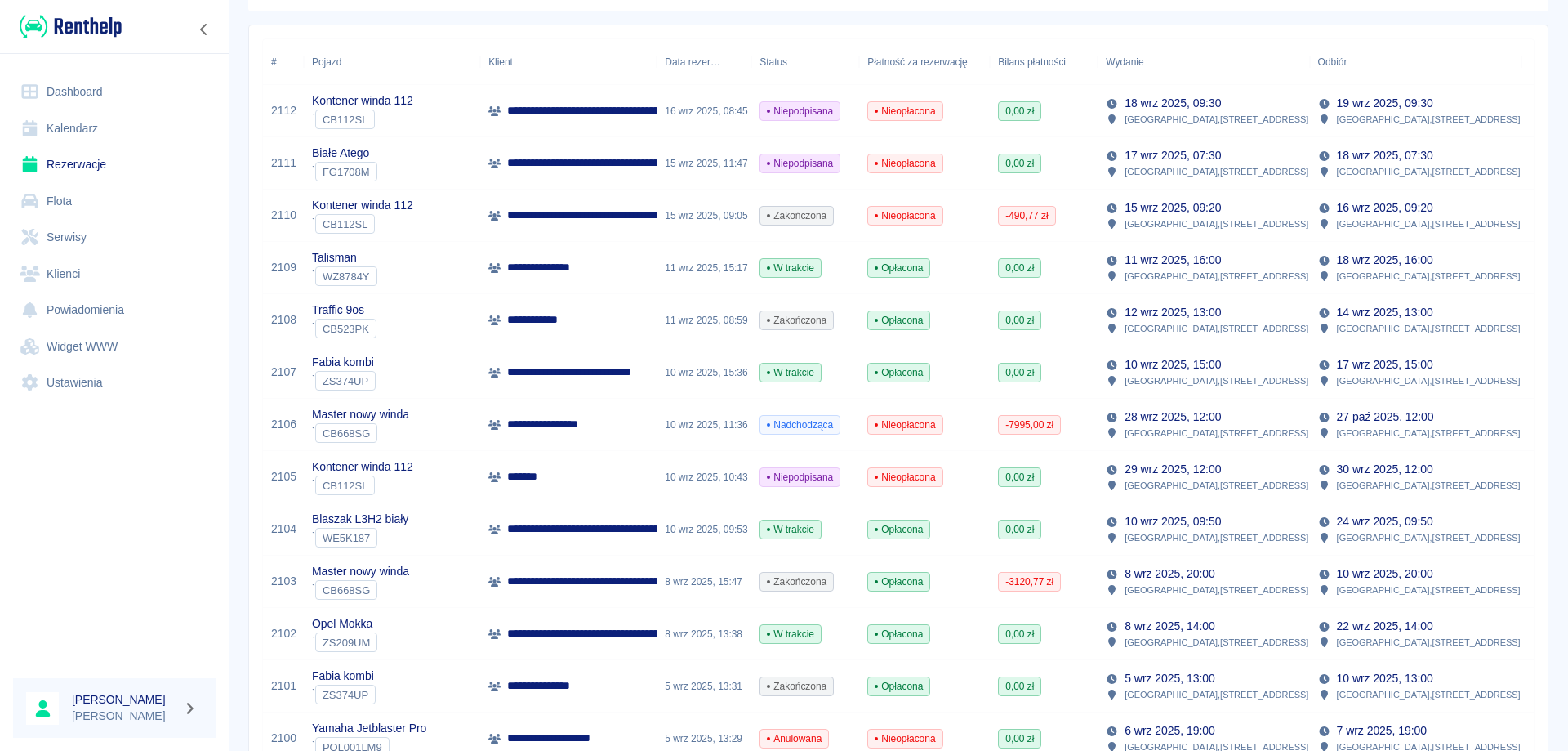
scroll to position [164, 0]
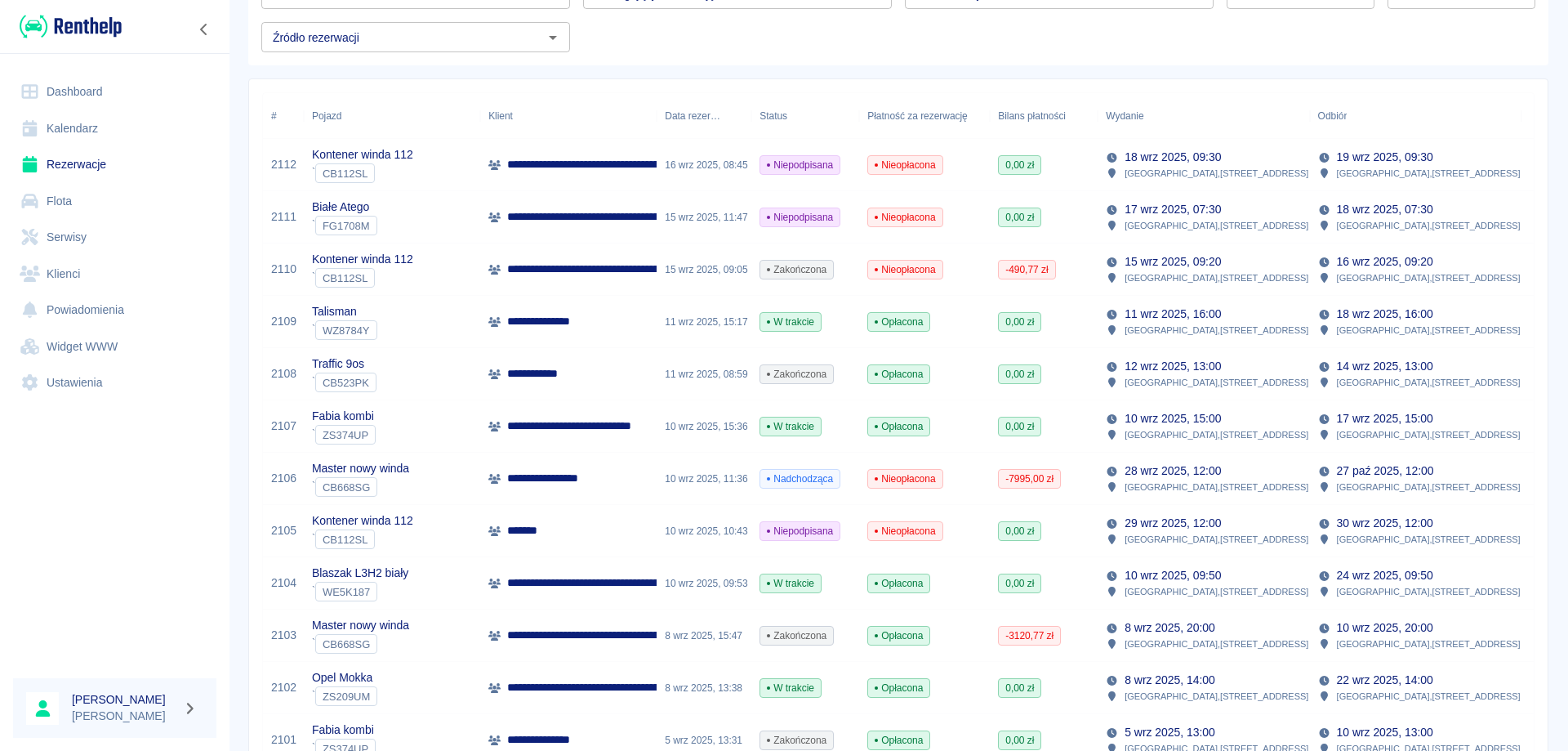
click at [580, 368] on div "**********" at bounding box center [568, 374] width 177 height 53
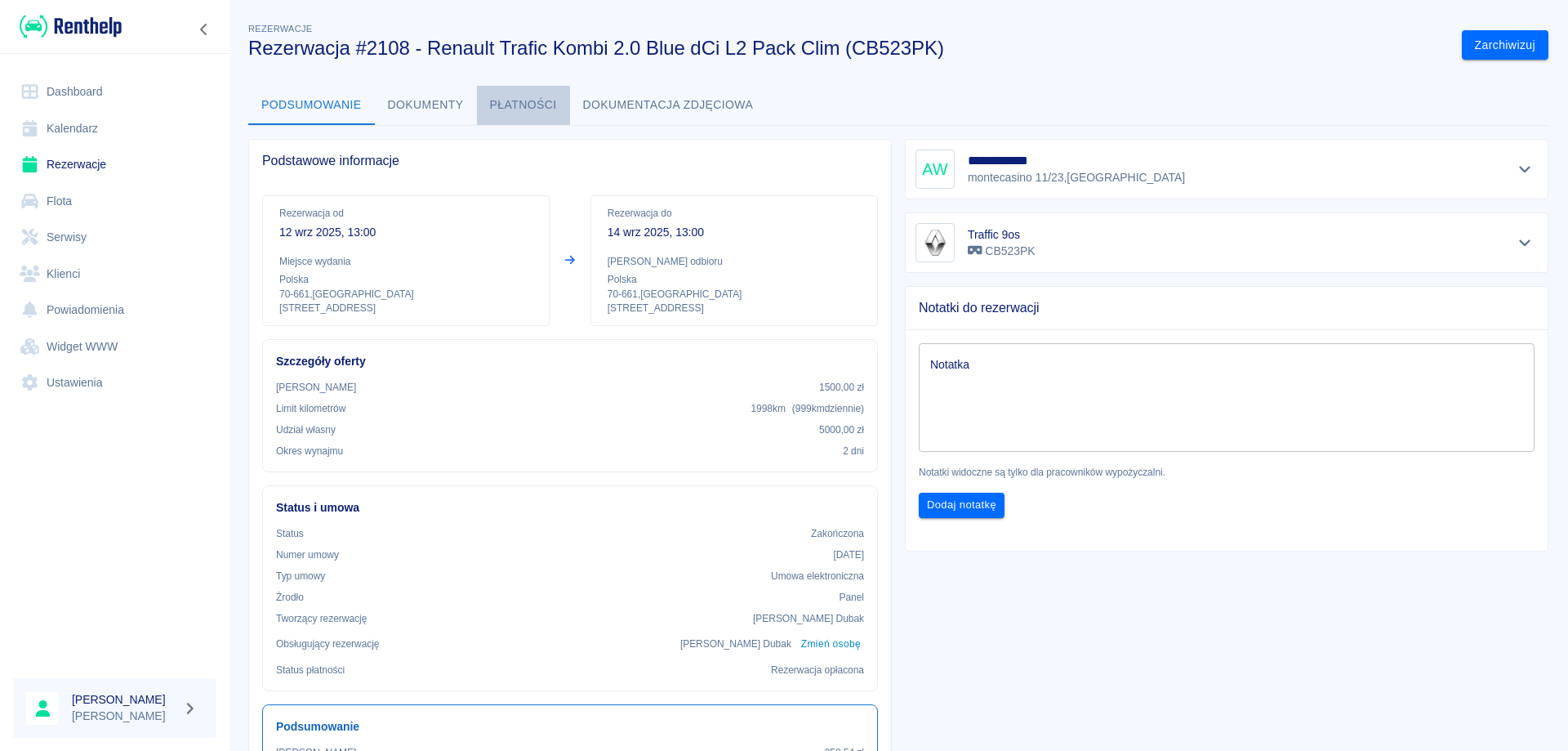
click at [513, 110] on button "Płatności" at bounding box center [523, 105] width 93 height 39
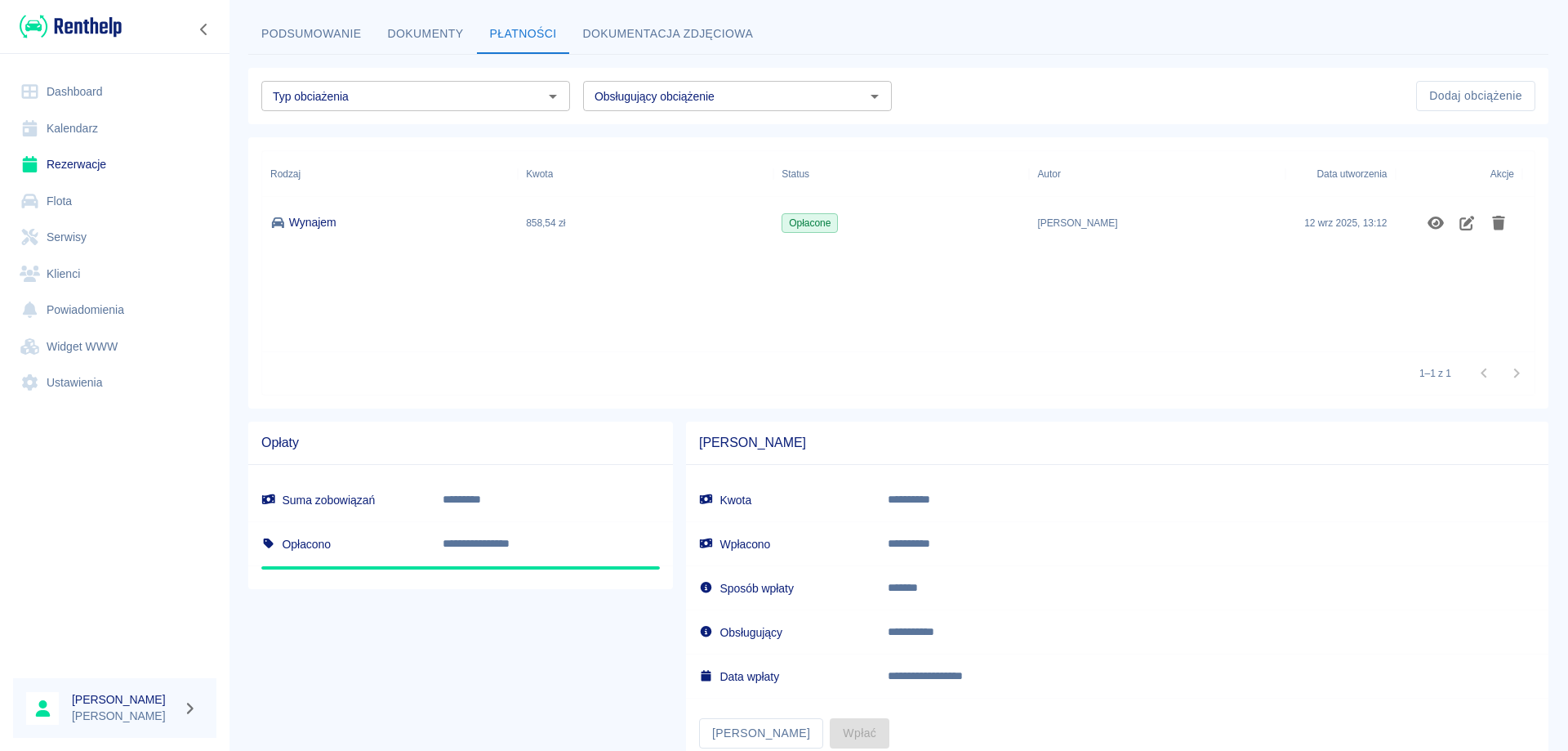
scroll to position [122, 0]
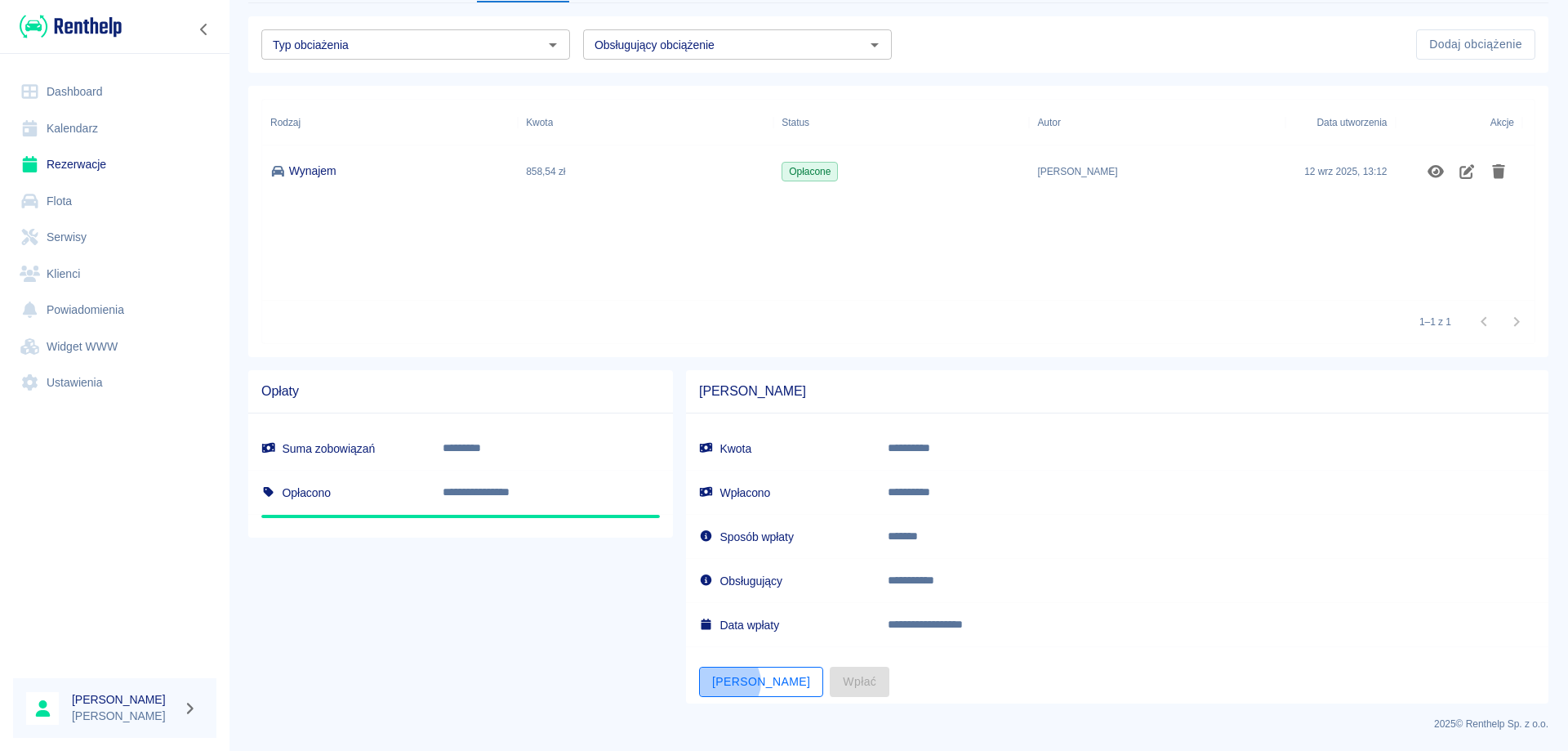
click at [721, 682] on button "[PERSON_NAME]" at bounding box center [761, 682] width 124 height 31
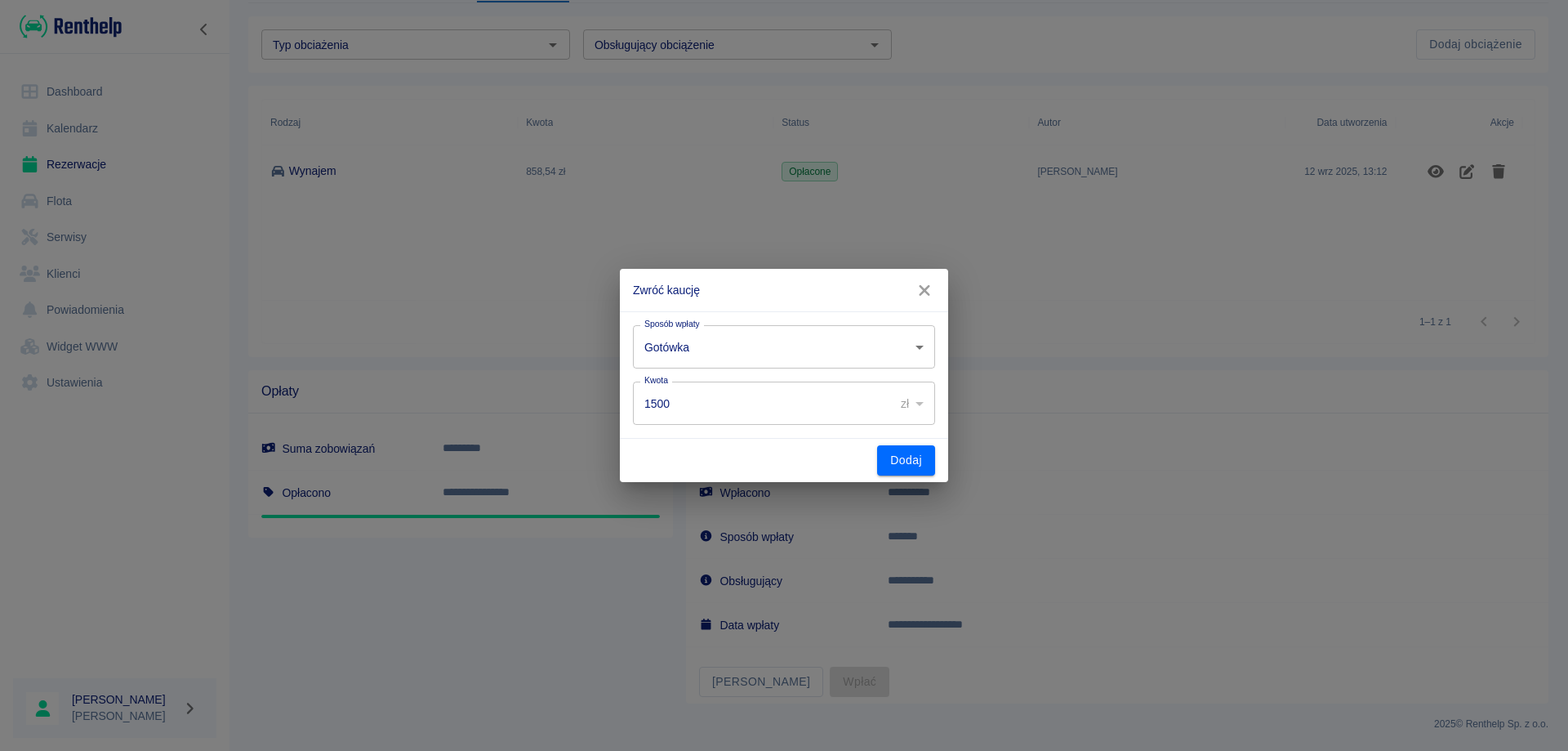
click at [771, 348] on body "**********" at bounding box center [784, 375] width 1568 height 751
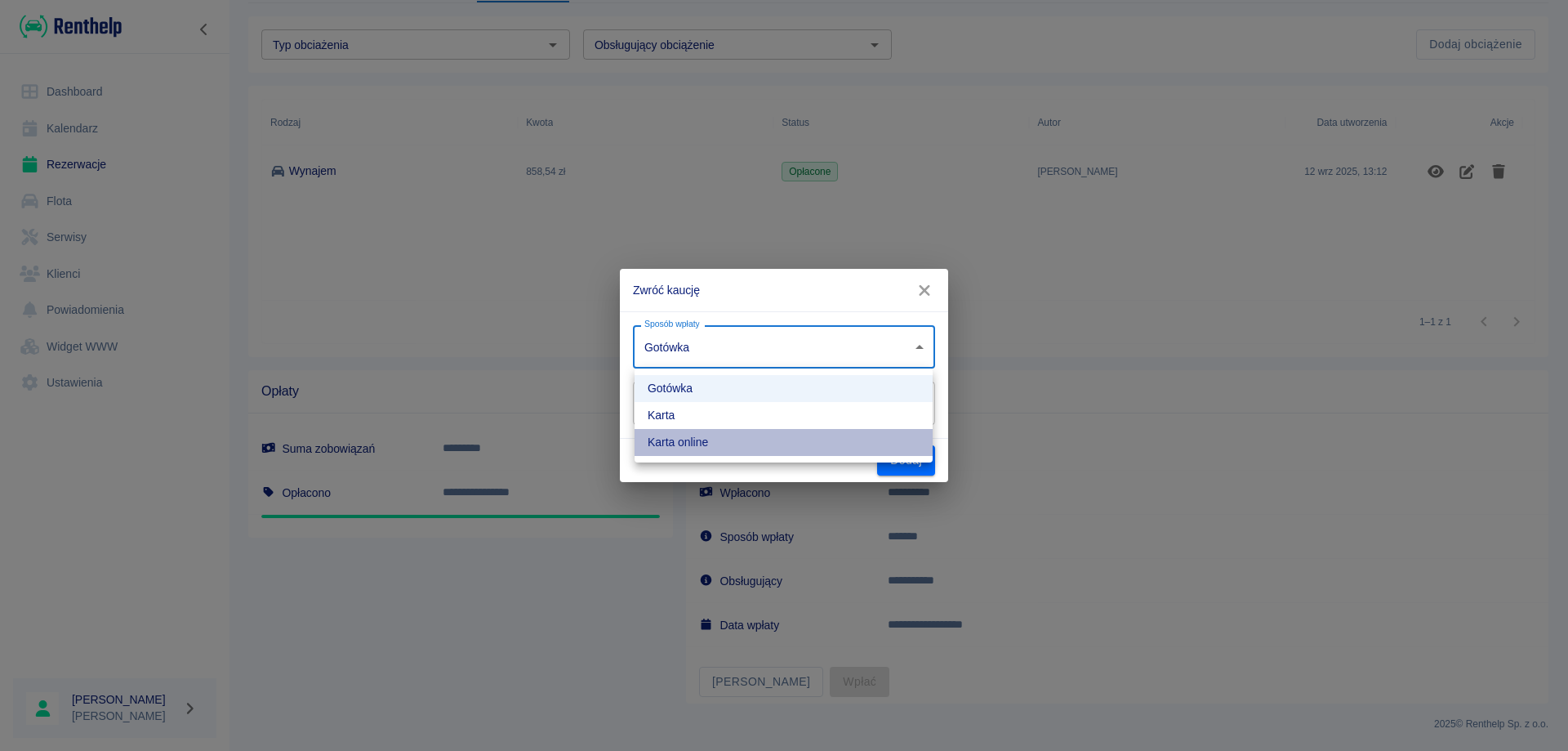
click at [738, 433] on li "Karta online" at bounding box center [784, 442] width 298 height 27
type input "online_card_authorization"
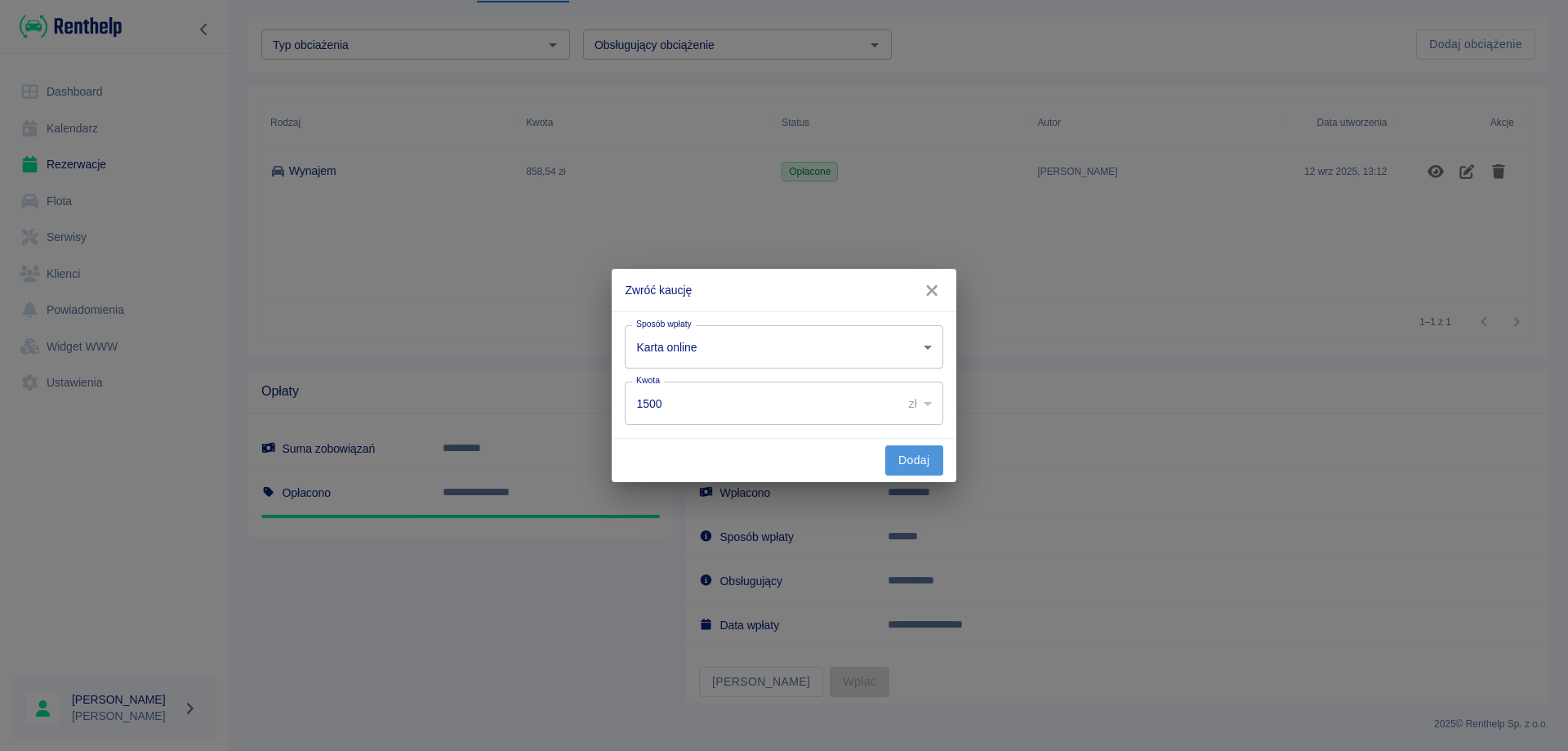
click at [909, 458] on button "Dodaj" at bounding box center [914, 461] width 58 height 31
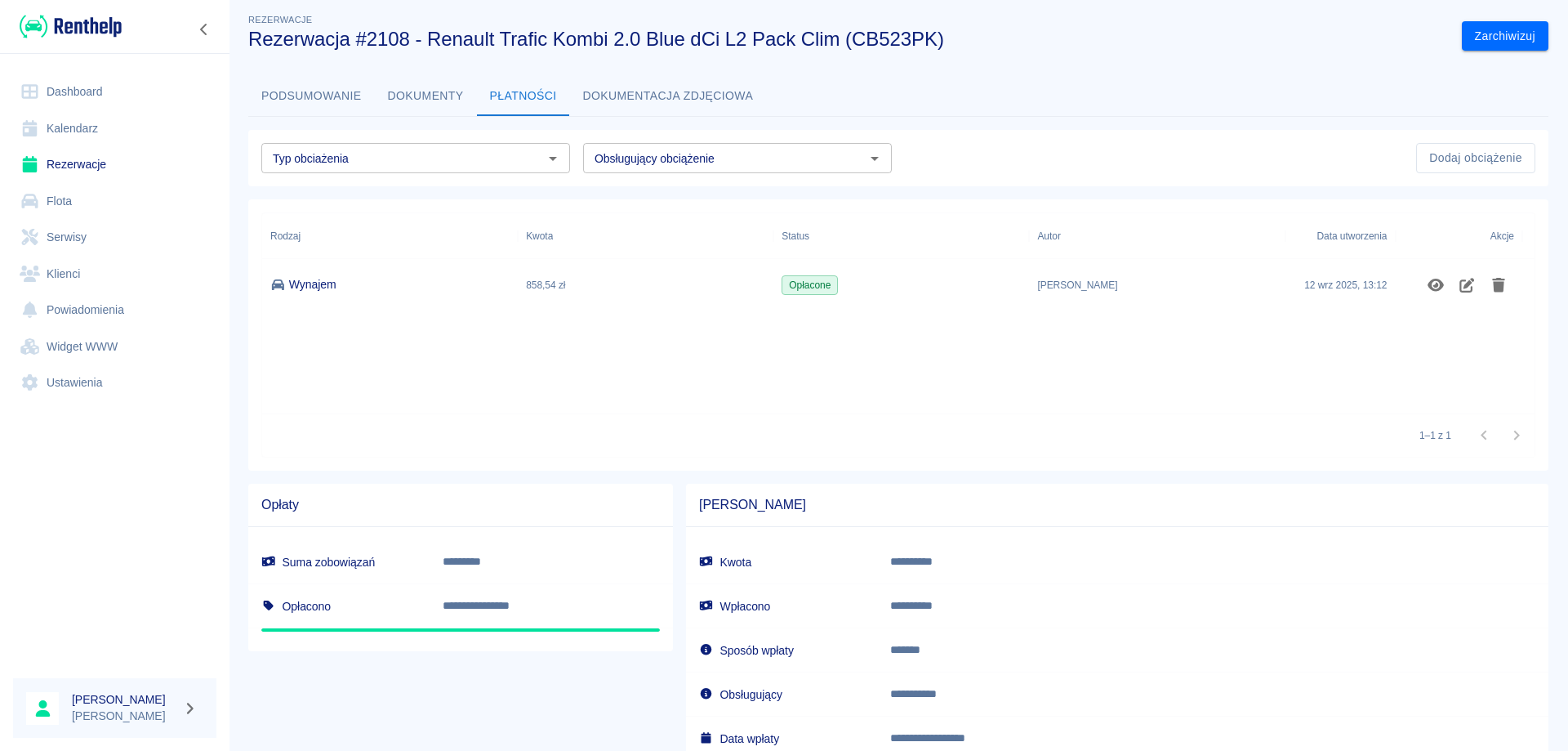
scroll to position [0, 0]
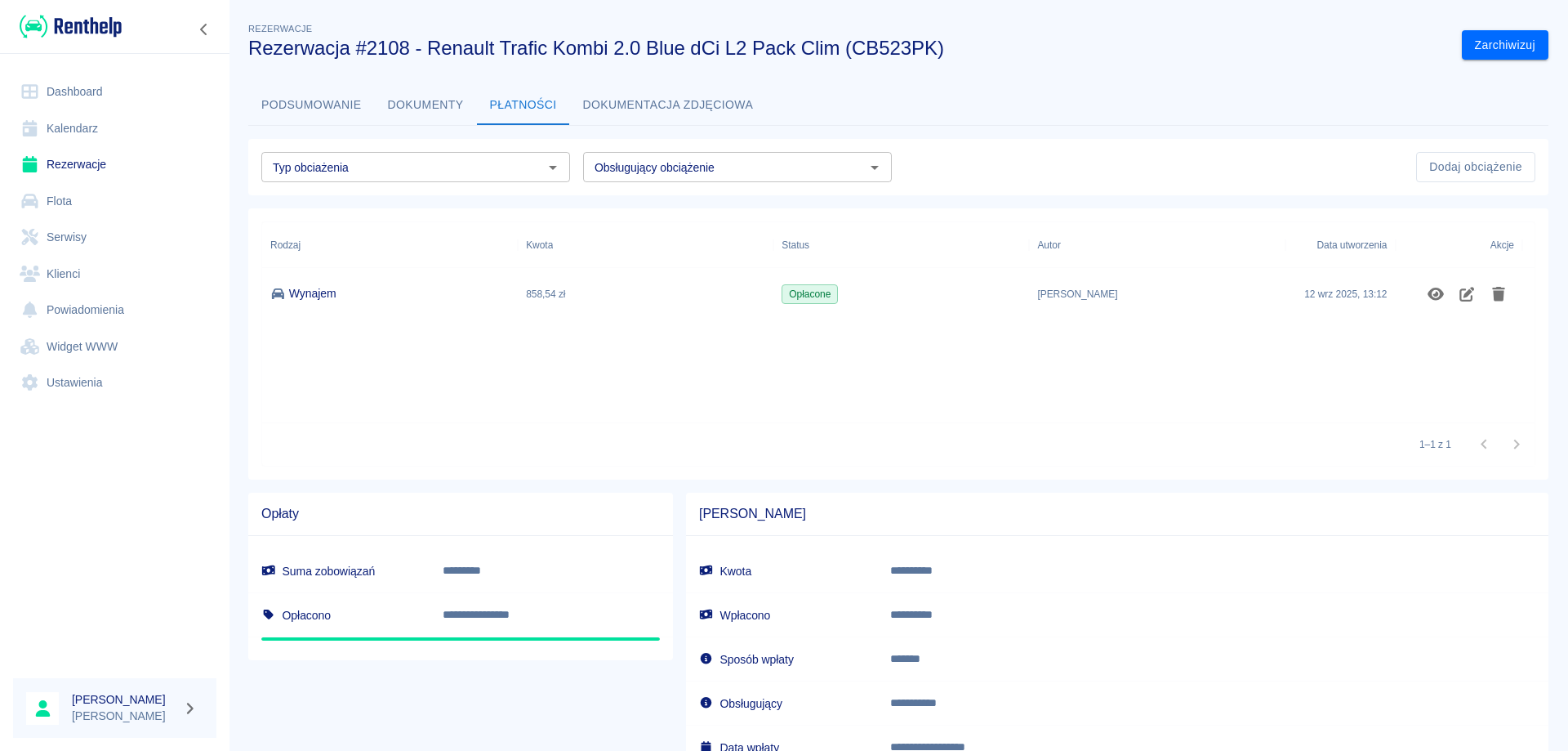
click at [52, 87] on link "Dashboard" at bounding box center [115, 92] width 204 height 36
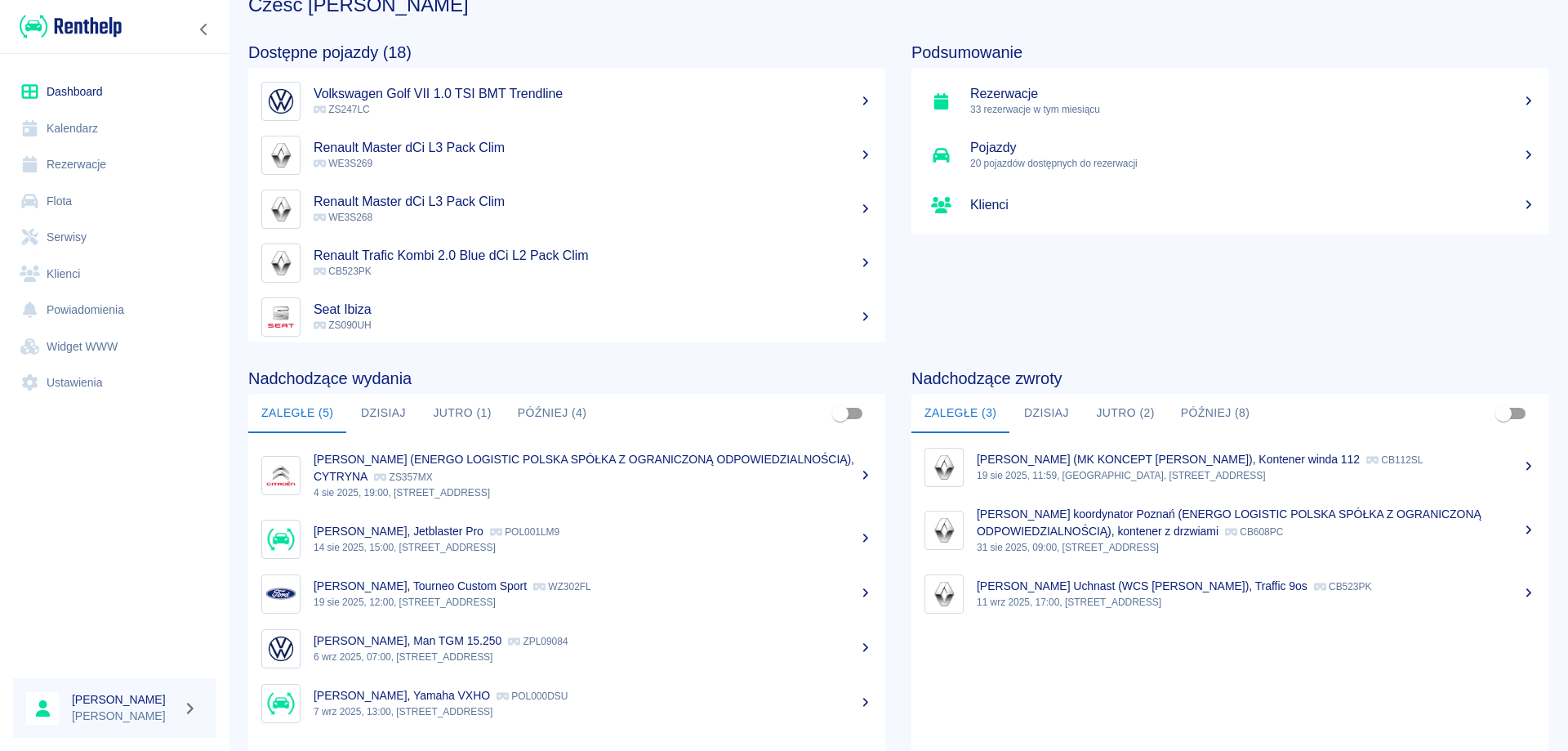
scroll to position [81, 0]
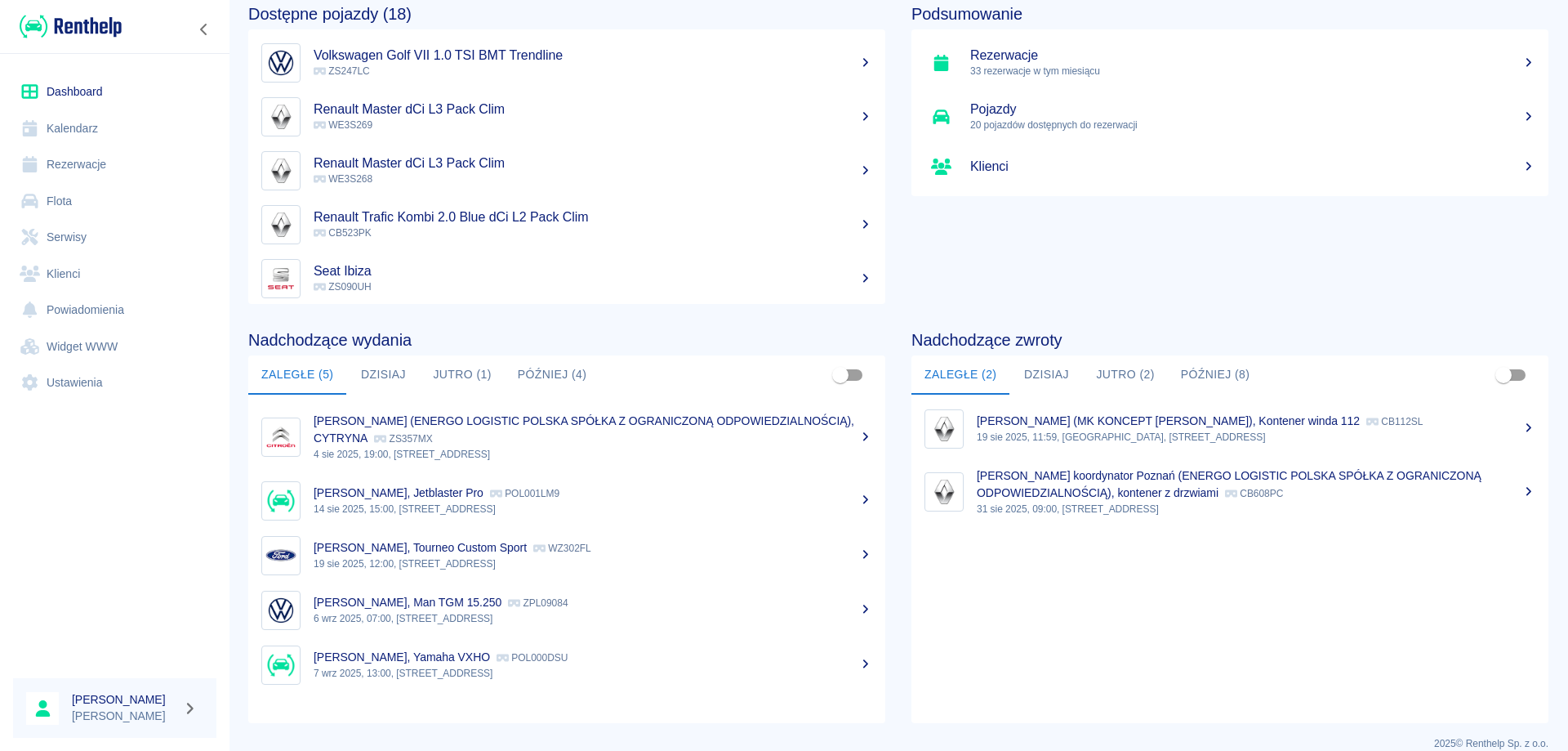
click at [98, 164] on link "Rezerwacje" at bounding box center [115, 165] width 204 height 36
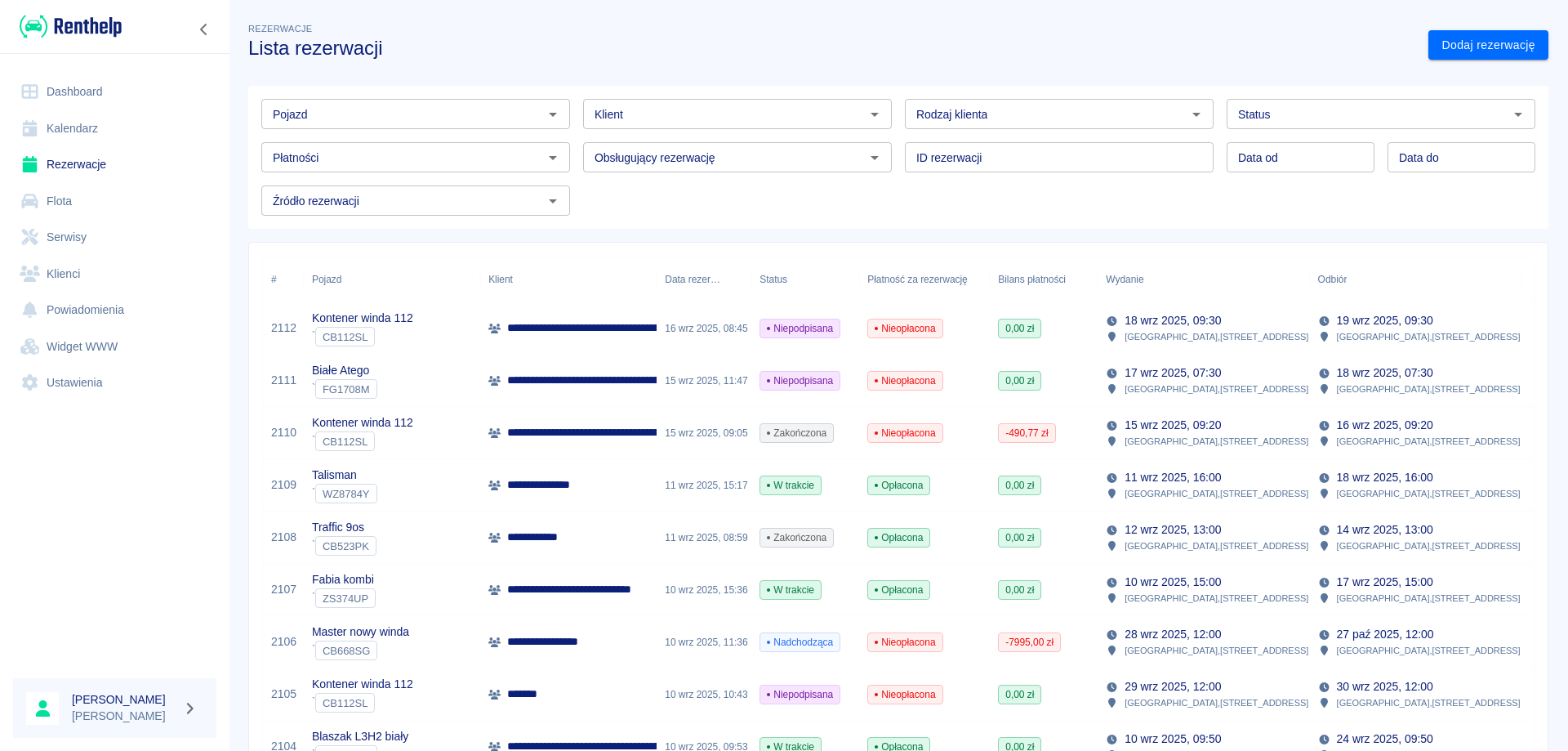
click at [389, 110] on input "Pojazd" at bounding box center [402, 113] width 272 height 20
type input "[PERSON_NAME]"
click at [446, 121] on input "[PERSON_NAME]" at bounding box center [402, 113] width 272 height 20
click at [446, 121] on input "[PERSON_NAME]" at bounding box center [402, 113] width 272 height 20
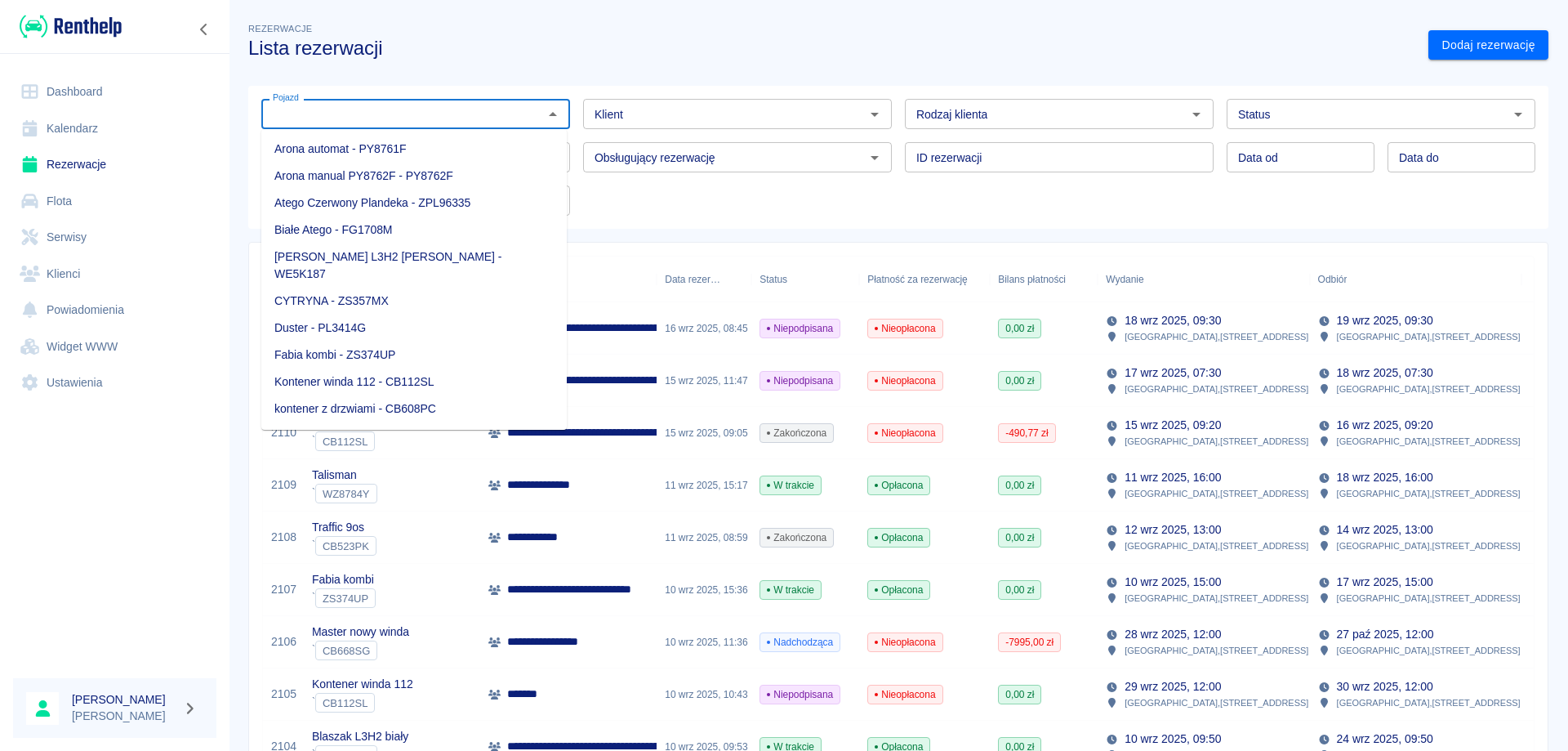
click at [609, 121] on div "Klient Klient" at bounding box center [737, 114] width 309 height 31
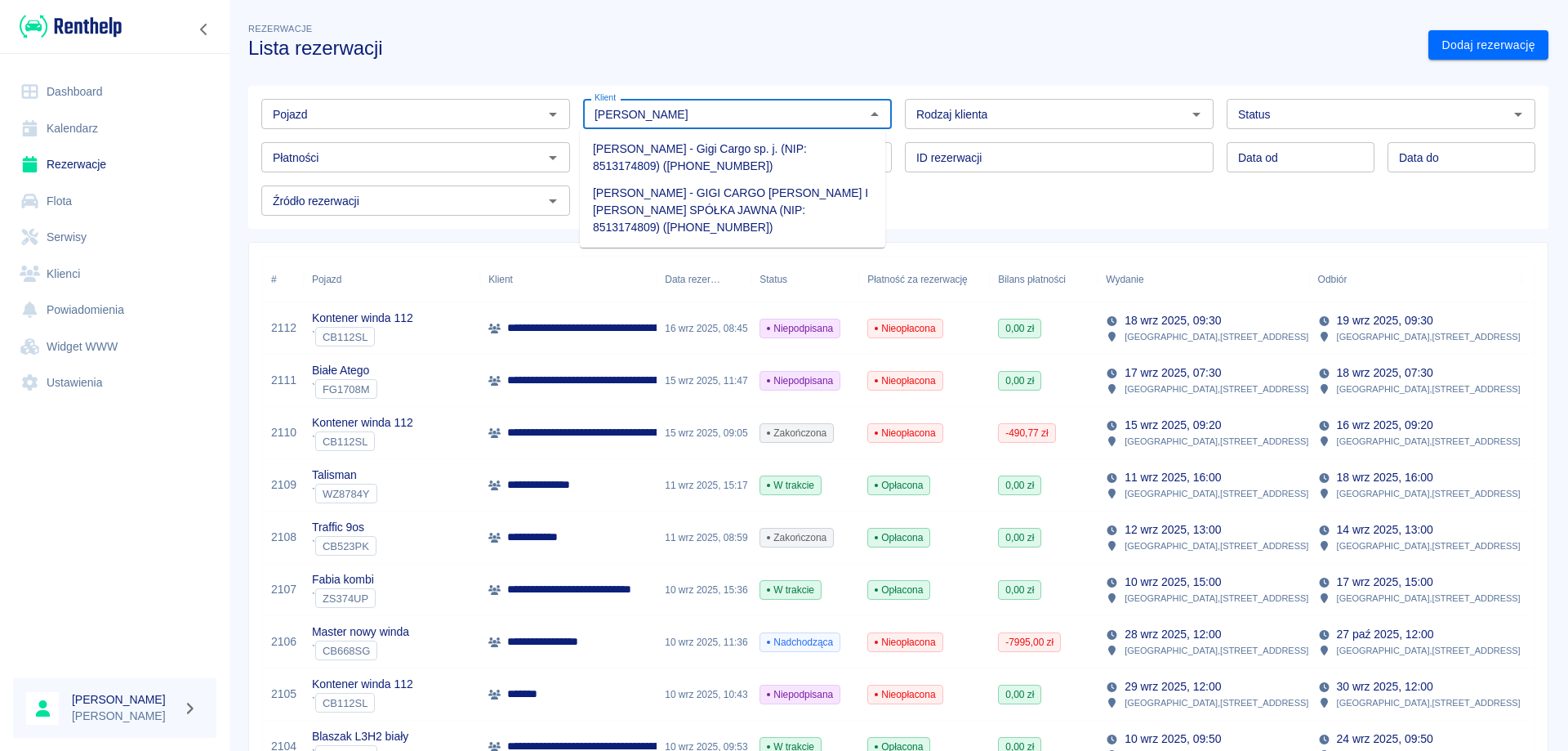
click at [658, 167] on li "[PERSON_NAME] - Gigi Cargo sp. j. (NIP: 8513174809) ([PHONE_NUMBER])" at bounding box center [731, 158] width 305 height 44
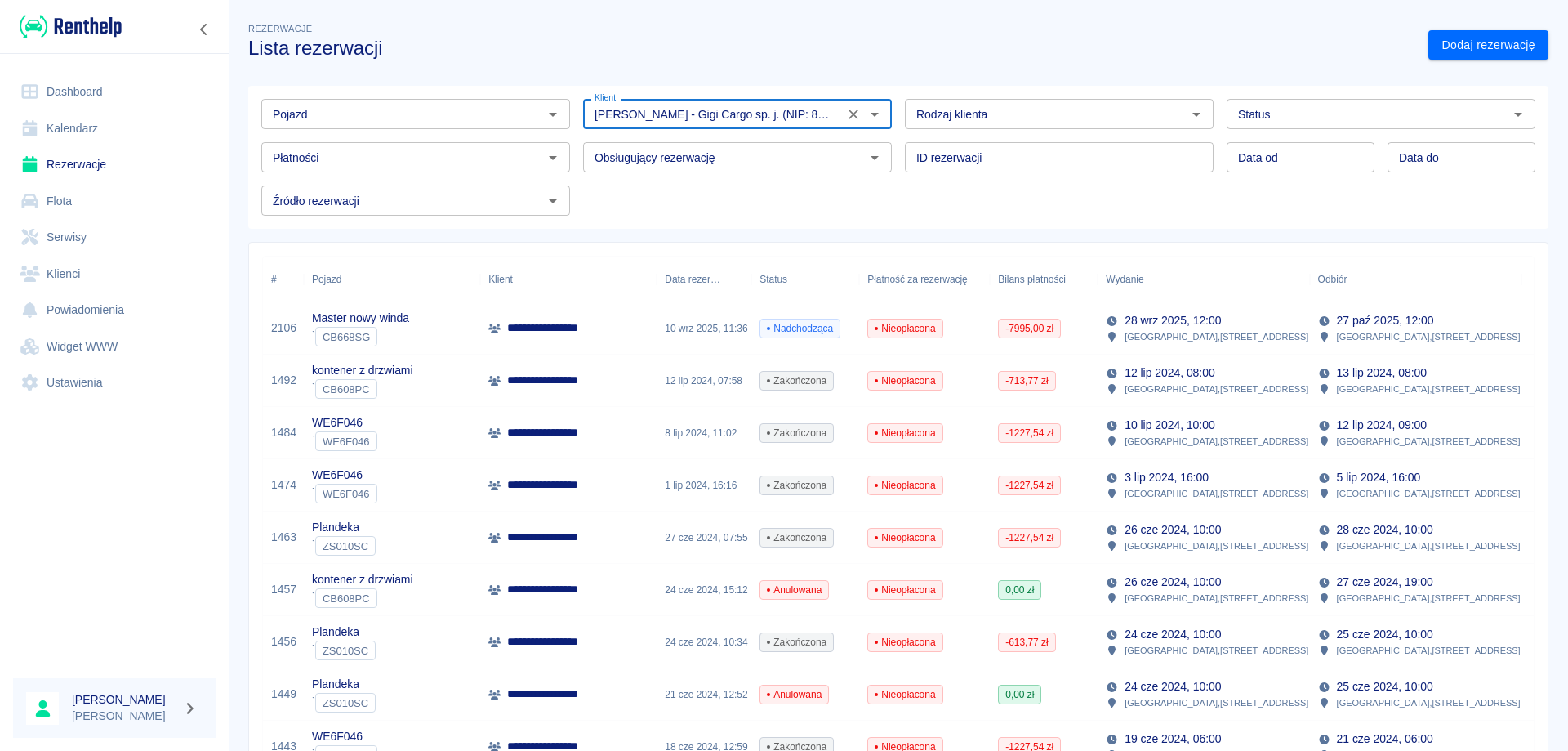
type input "[PERSON_NAME] - Gigi Cargo sp. j. (NIP: 8513174809) ([PHONE_NUMBER])"
click at [554, 327] on p "**********" at bounding box center [547, 328] width 81 height 17
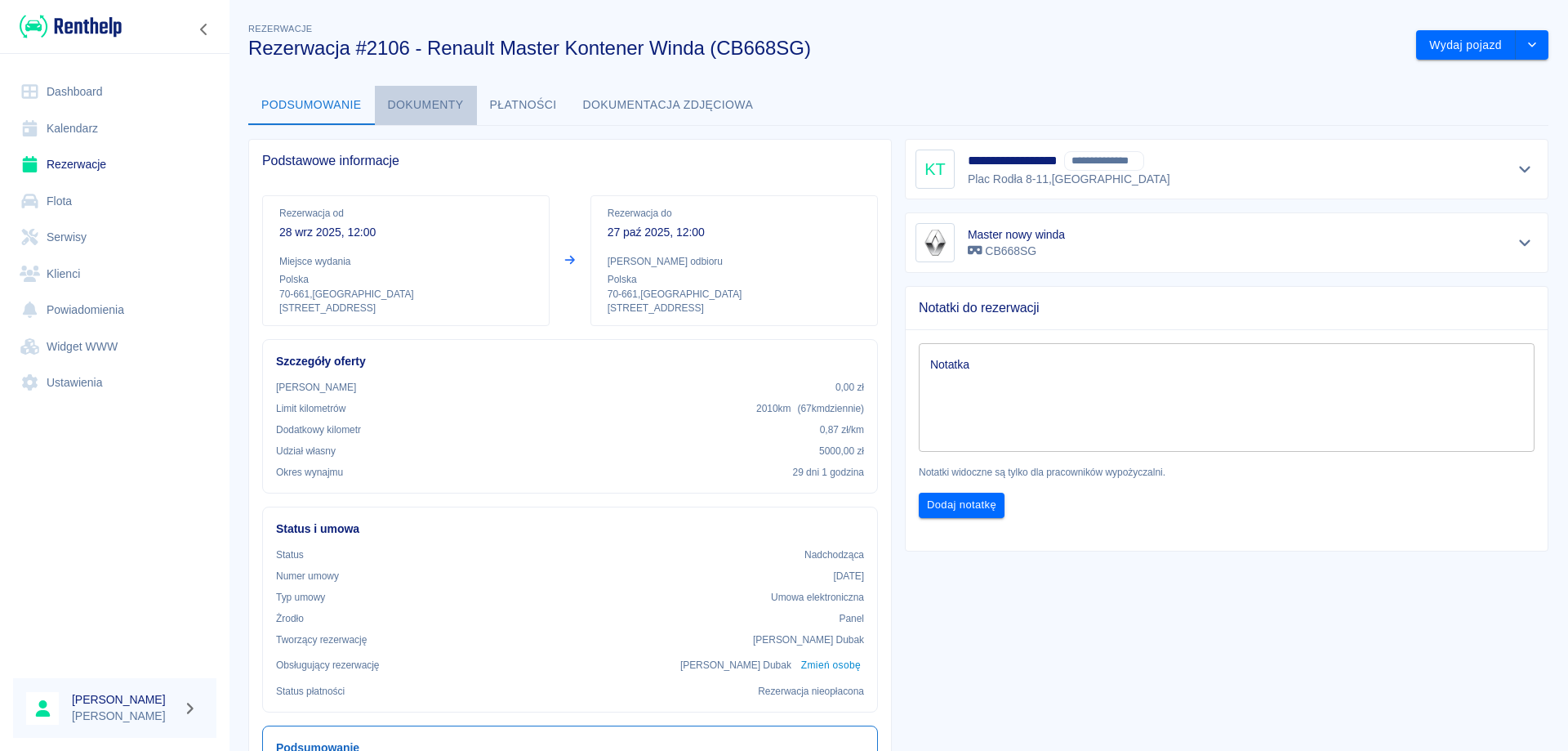
click at [431, 97] on button "Dokumenty" at bounding box center [425, 105] width 102 height 39
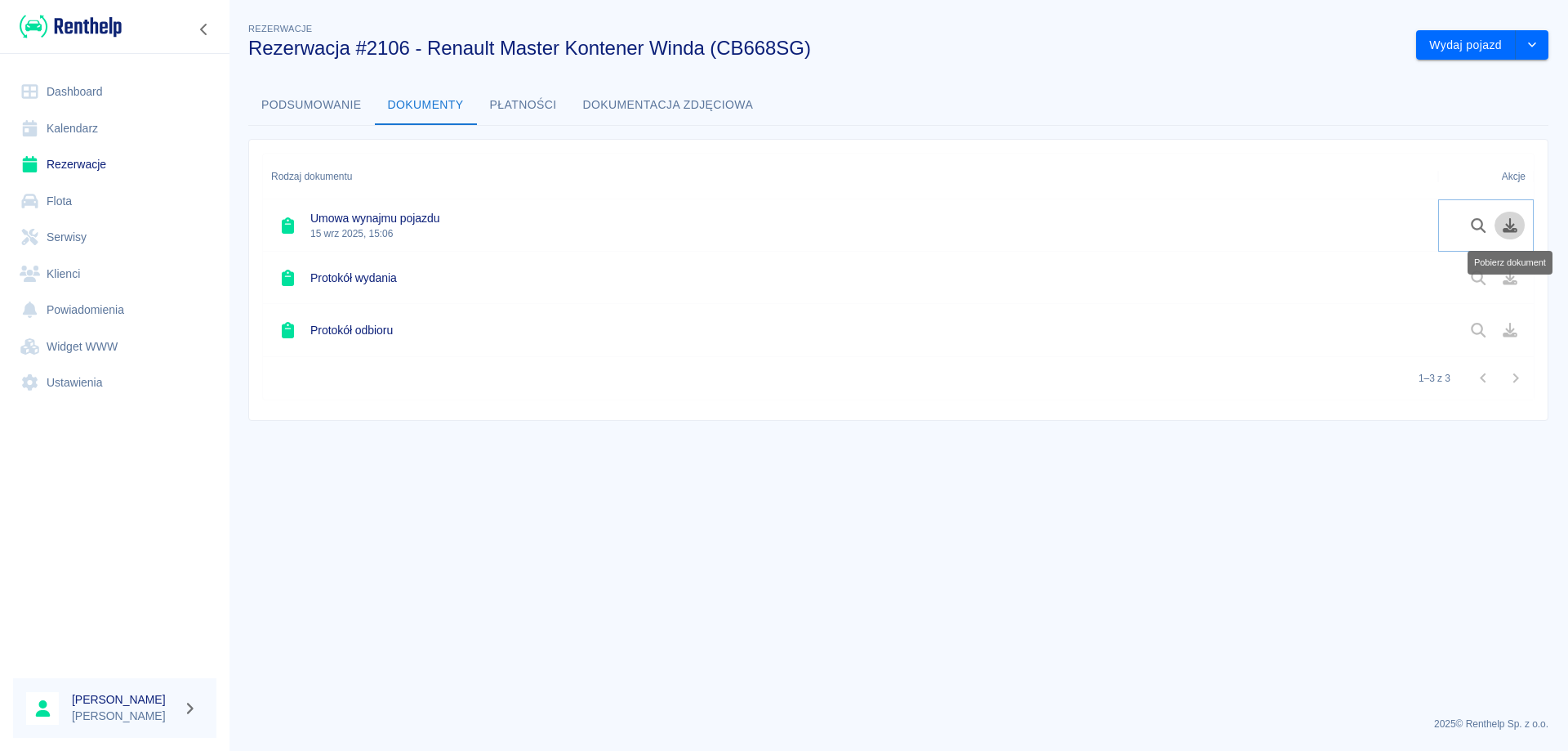
click at [1510, 227] on icon "Pobierz dokument" at bounding box center [1510, 225] width 14 height 14
click at [63, 153] on link "Rezerwacje" at bounding box center [115, 165] width 204 height 36
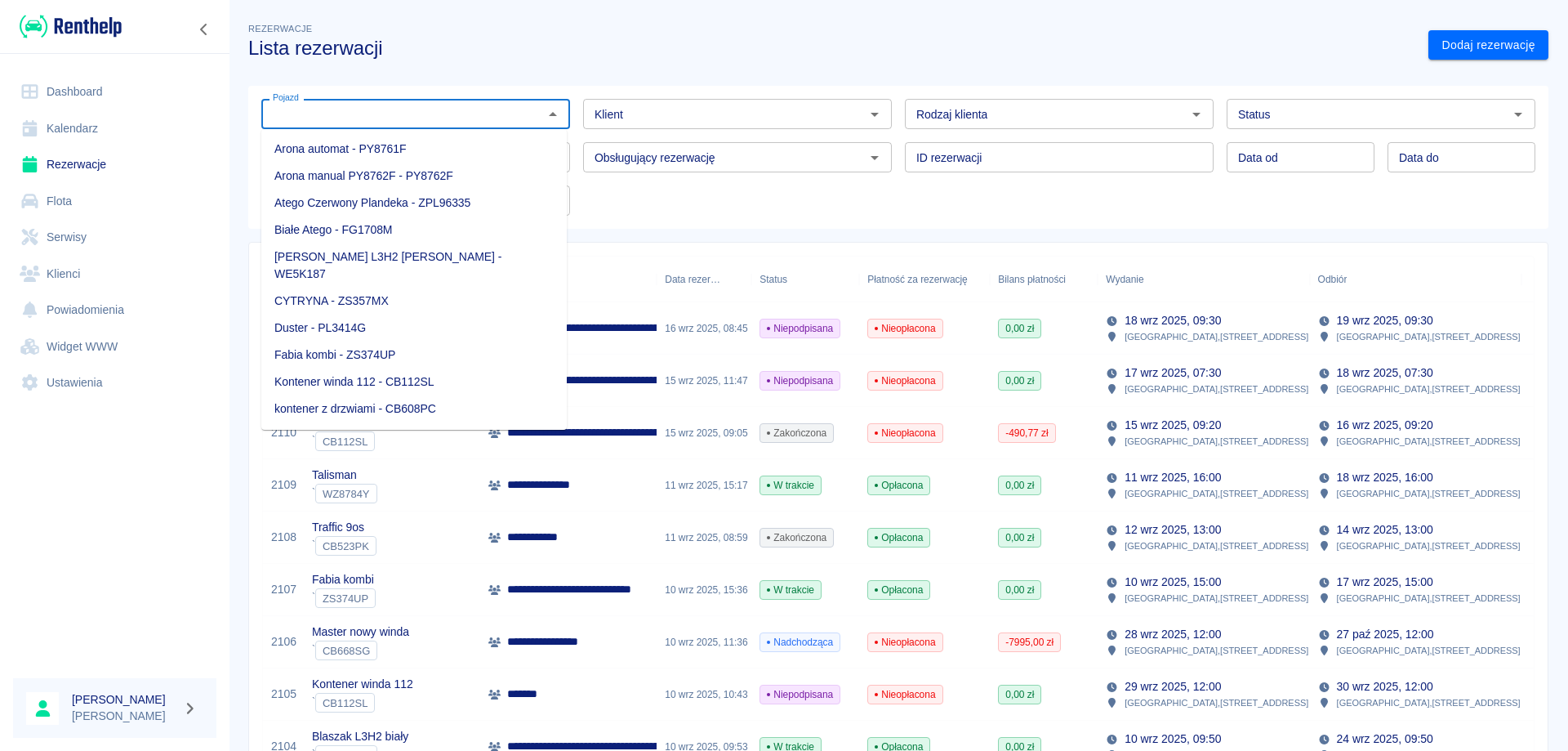
click at [328, 109] on input "Pojazd" at bounding box center [402, 113] width 272 height 20
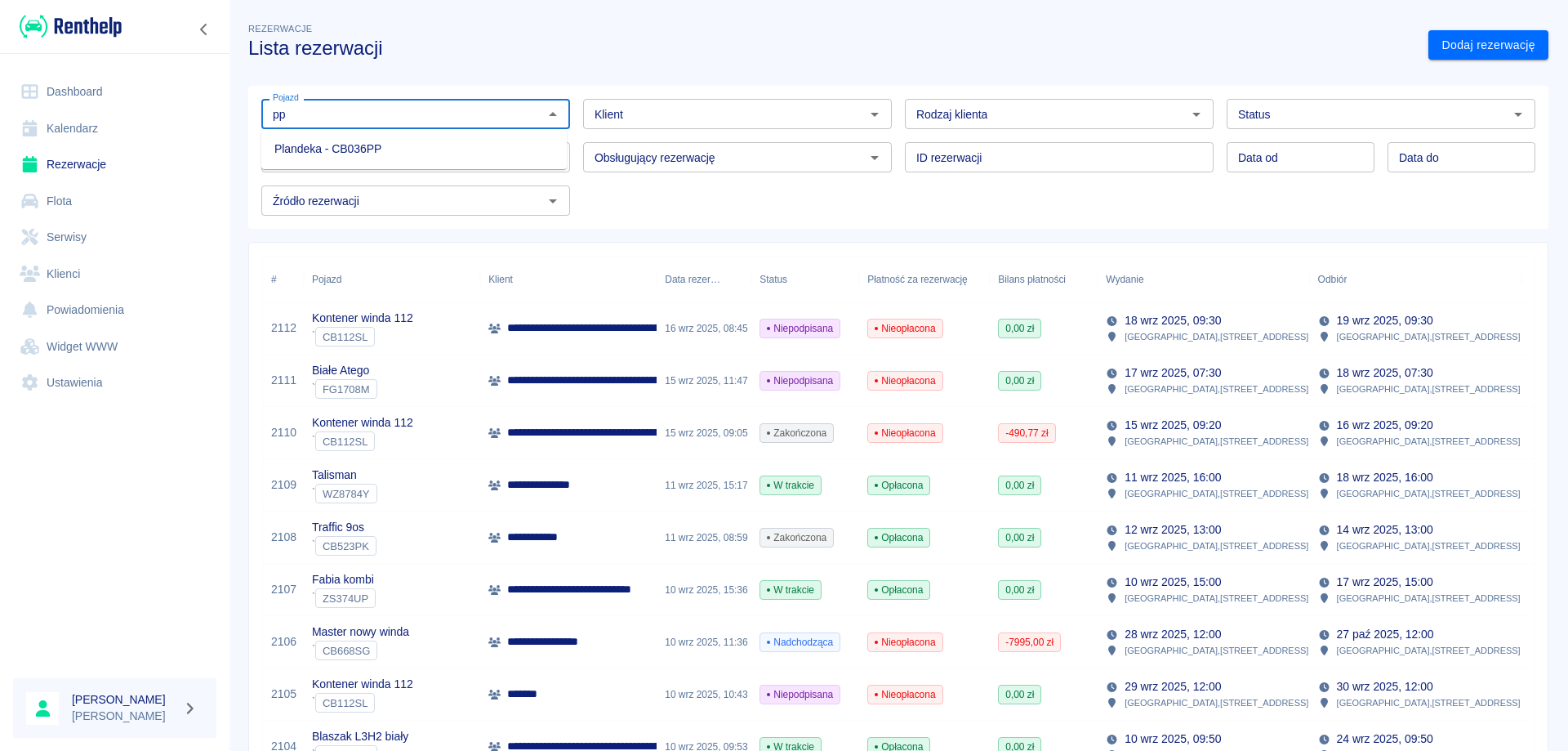
click at [364, 147] on li "Plandeka - CB036PP" at bounding box center [413, 149] width 305 height 27
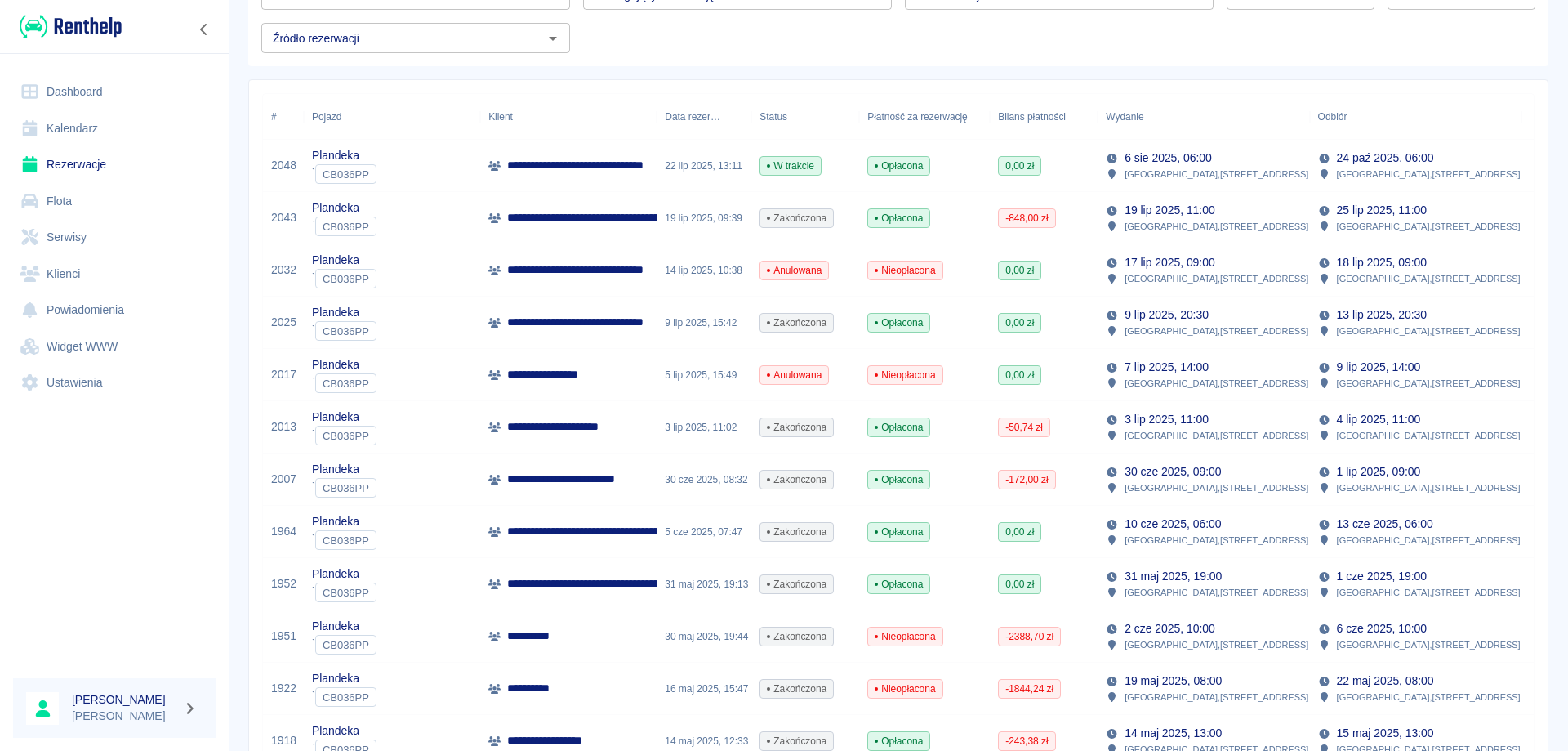
scroll to position [164, 0]
type input "Plandeka - CB036PP"
click at [1154, 210] on p "19 lip 2025, 11:00" at bounding box center [1169, 210] width 90 height 17
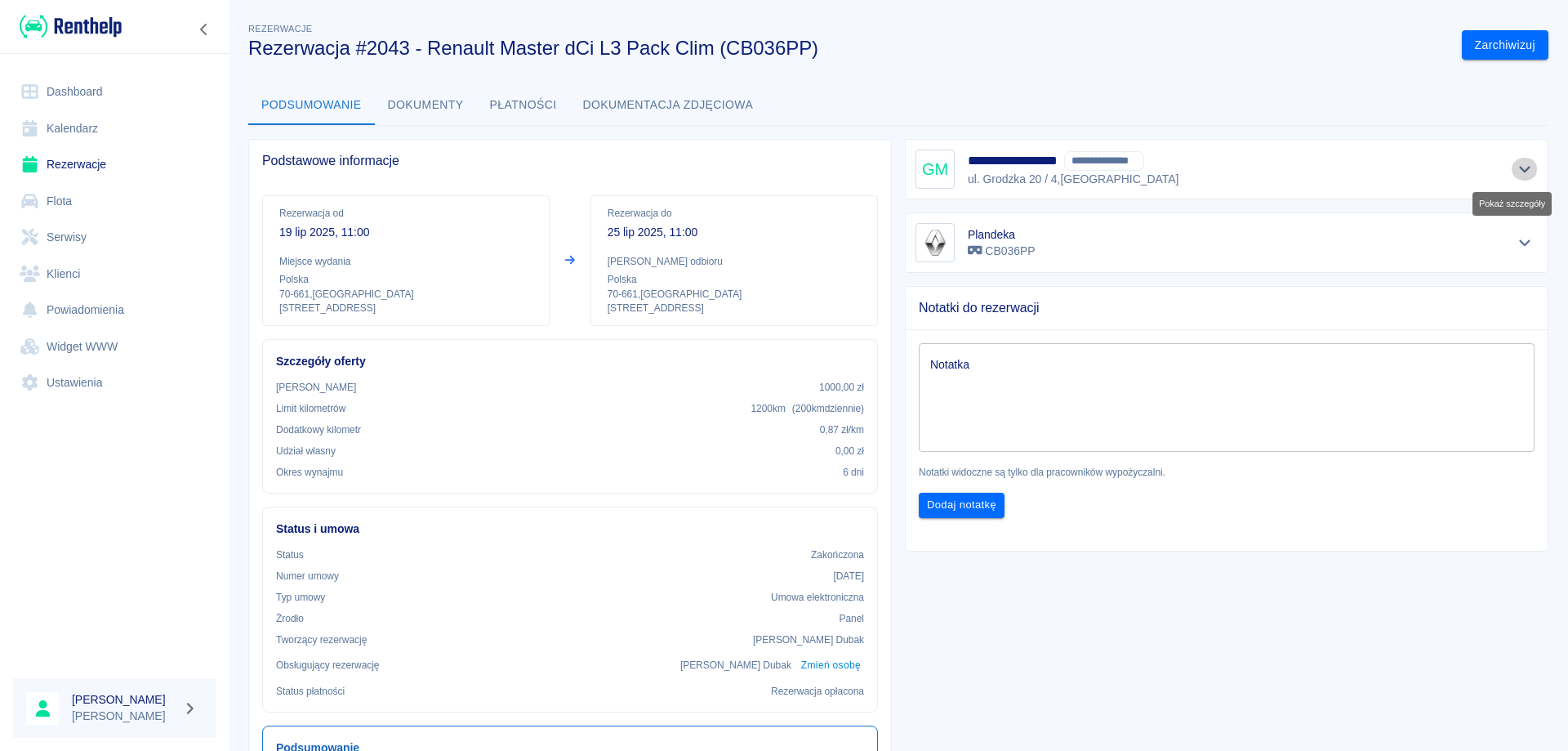
click at [1515, 167] on icon "Pokaż szczegóły" at bounding box center [1525, 168] width 19 height 14
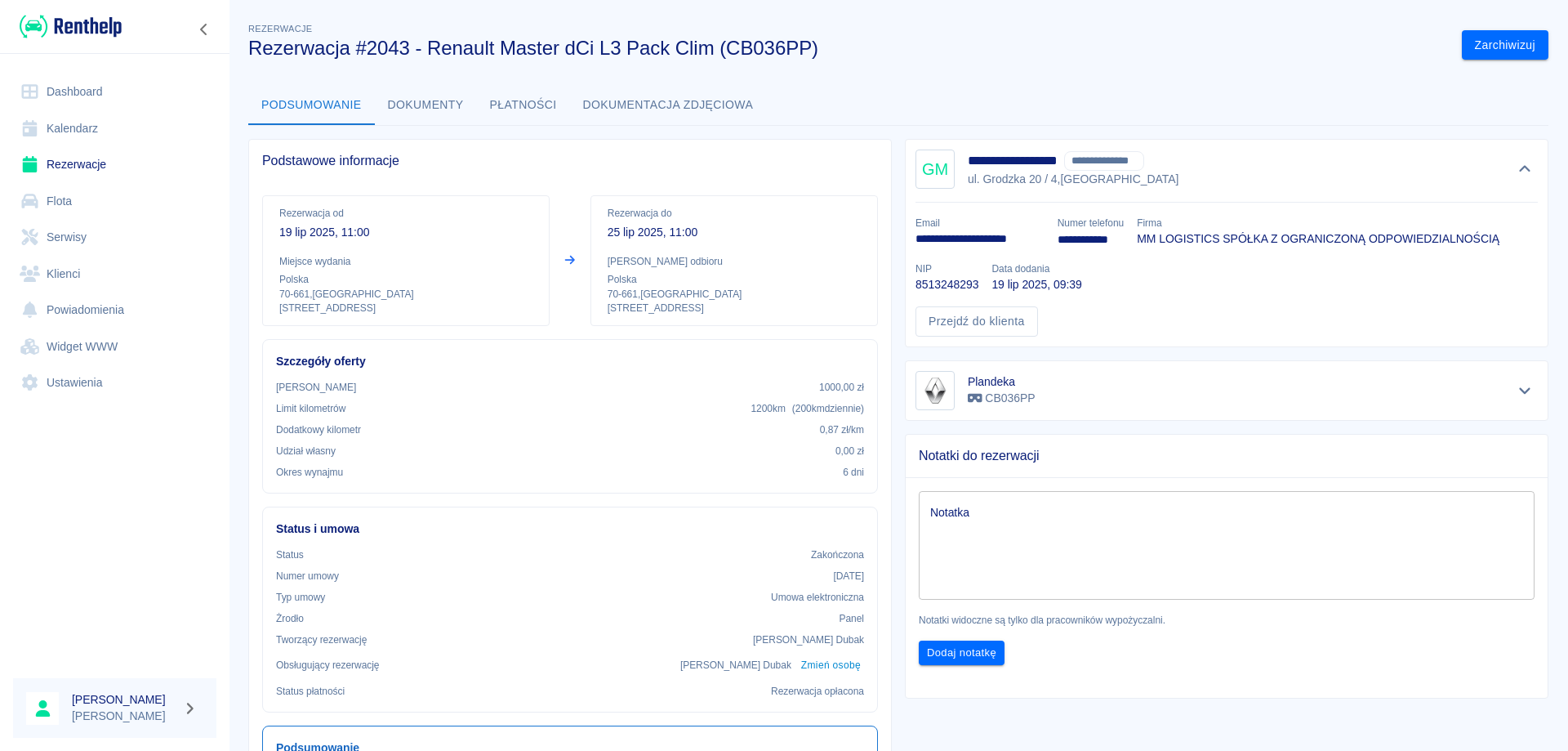
click at [967, 238] on p "**********" at bounding box center [980, 239] width 129 height 17
